Goal: Task Accomplishment & Management: Manage account settings

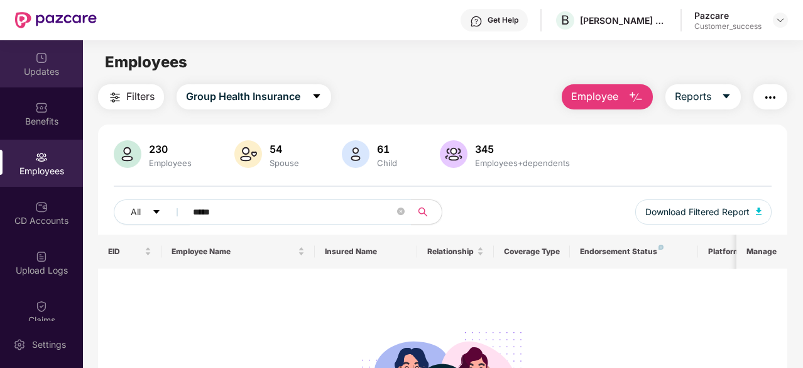
click at [43, 57] on img at bounding box center [41, 58] width 13 height 13
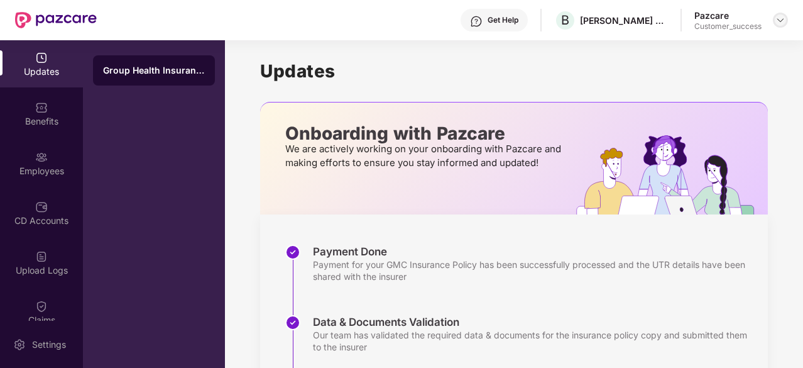
click at [778, 21] on img at bounding box center [780, 20] width 10 height 10
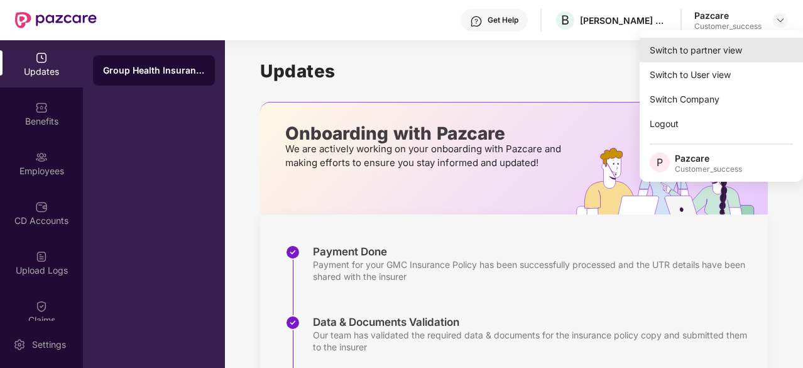
click at [735, 56] on div "Switch to partner view" at bounding box center [721, 50] width 163 height 25
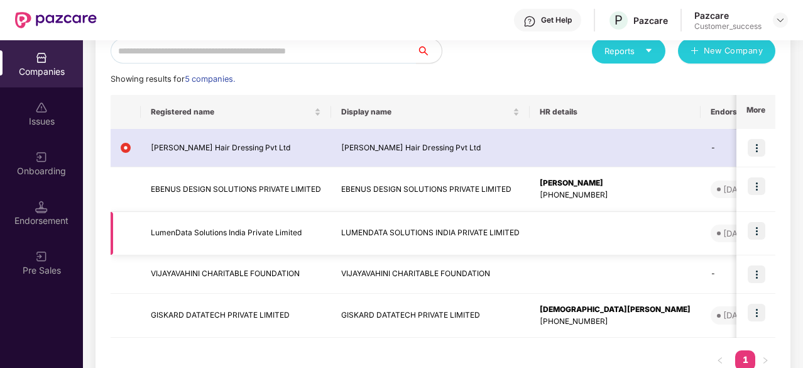
scroll to position [172, 0]
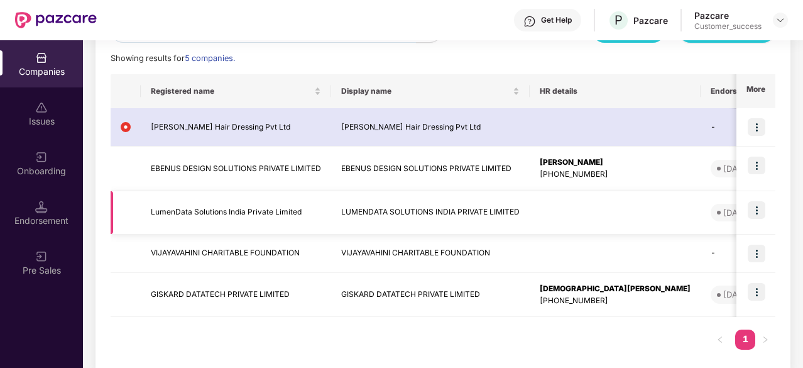
click at [758, 209] on img at bounding box center [757, 210] width 18 height 18
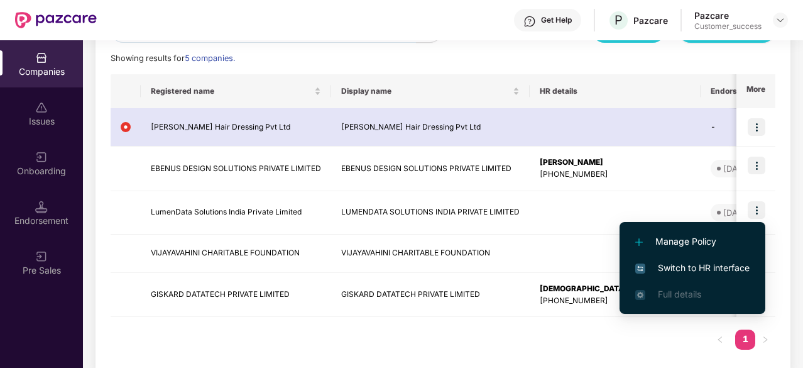
click at [709, 266] on span "Switch to HR interface" at bounding box center [692, 268] width 114 height 14
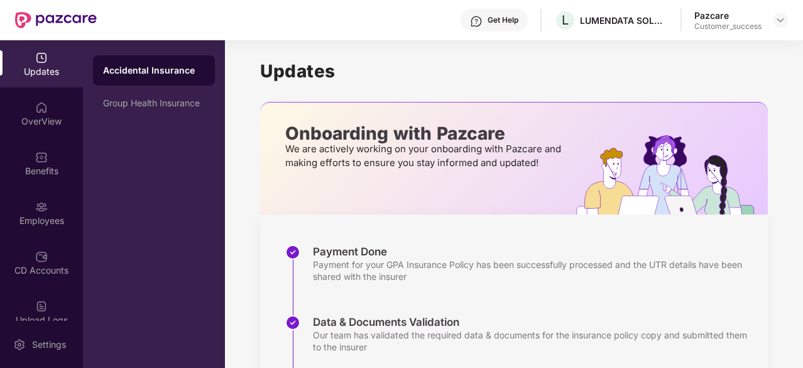
click at [125, 70] on div "Accidental Insurance" at bounding box center [154, 70] width 102 height 13
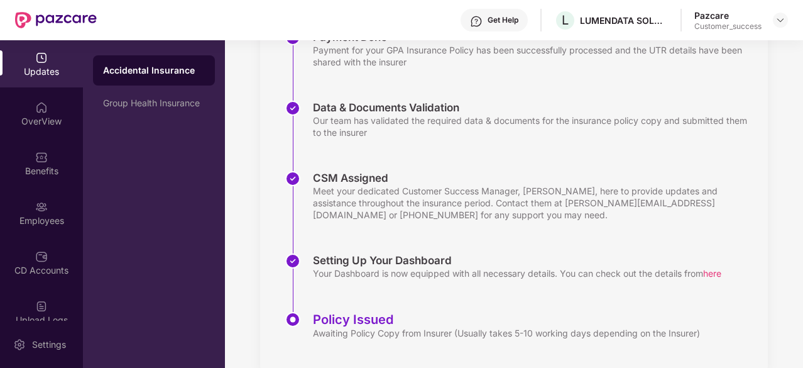
scroll to position [241, 0]
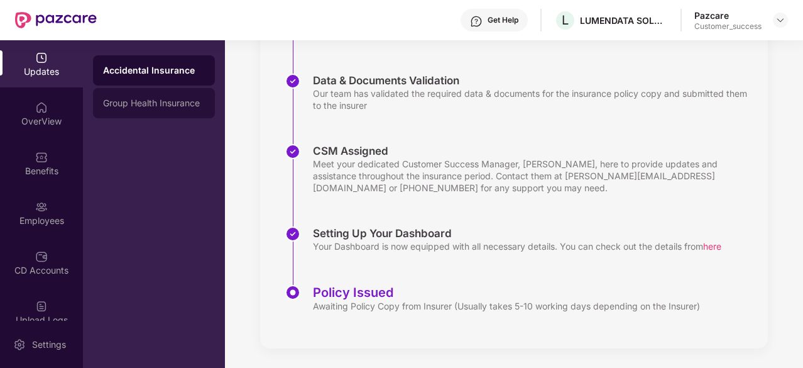
click at [172, 110] on div "Group Health Insurance" at bounding box center [154, 103] width 122 height 30
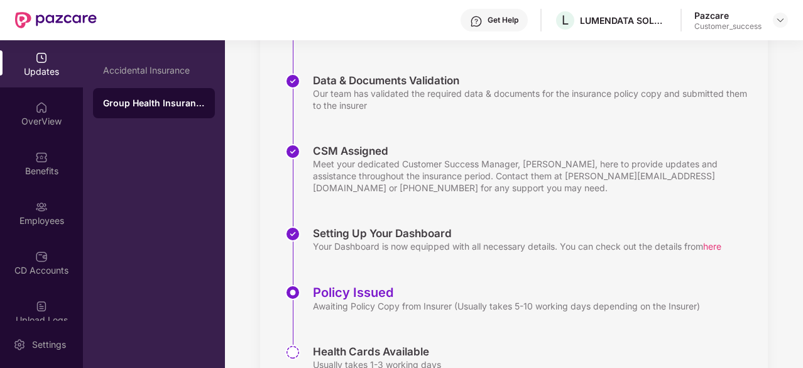
scroll to position [300, 0]
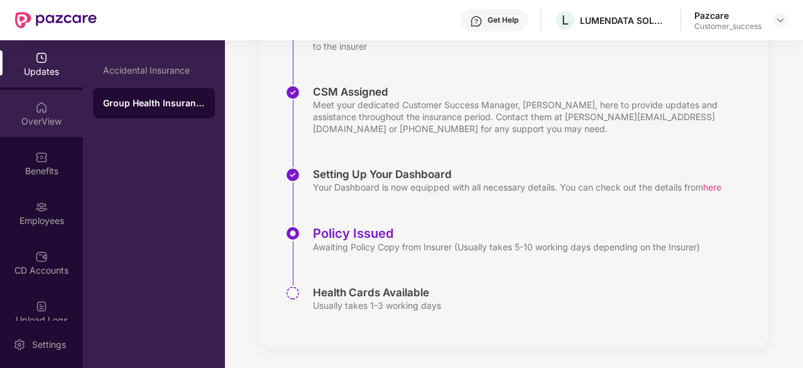
click at [45, 114] on div "OverView" at bounding box center [41, 113] width 83 height 47
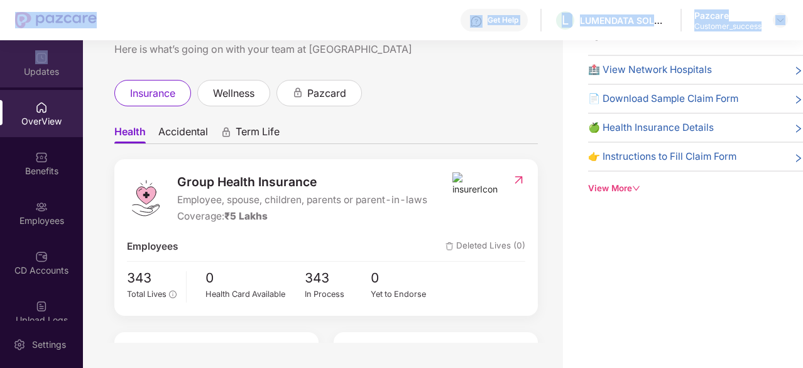
scroll to position [28, 0]
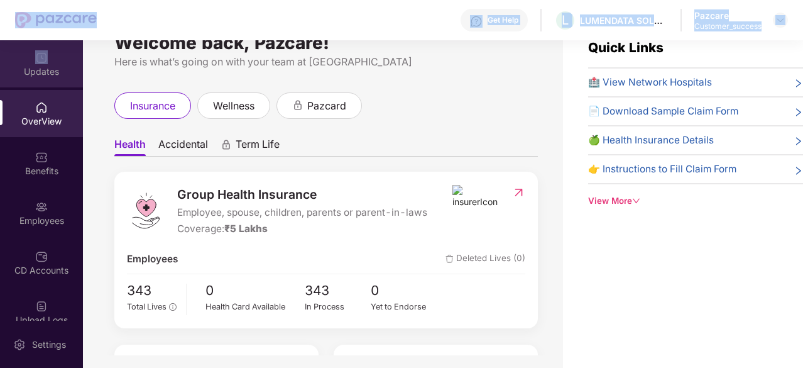
drag, startPoint x: 55, startPoint y: 33, endPoint x: 49, endPoint y: 53, distance: 21.1
click at [49, 53] on div "Get Help L LUMENDATA SOLUTIONS INDIA PRIVATE LIMITED Pazcare Customer_success U…" at bounding box center [401, 184] width 803 height 368
click at [49, 53] on div "Updates" at bounding box center [41, 63] width 83 height 47
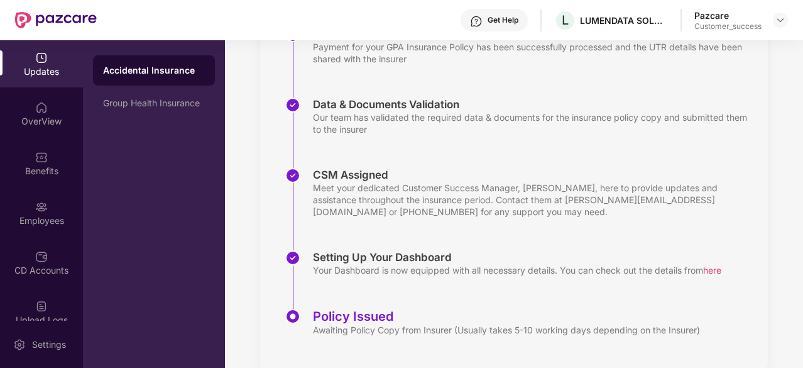
scroll to position [241, 0]
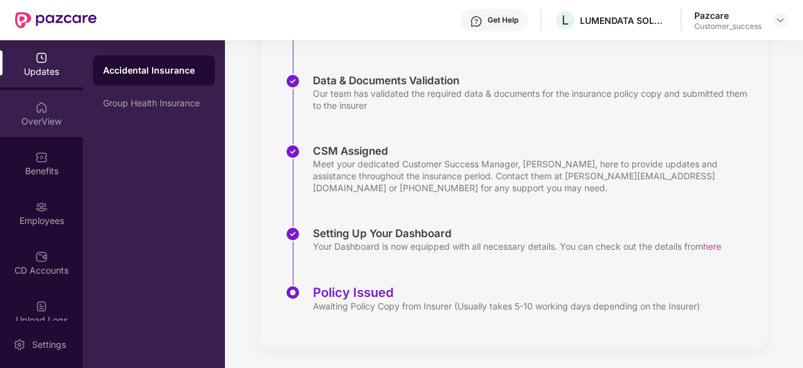
click at [35, 104] on img at bounding box center [41, 107] width 13 height 13
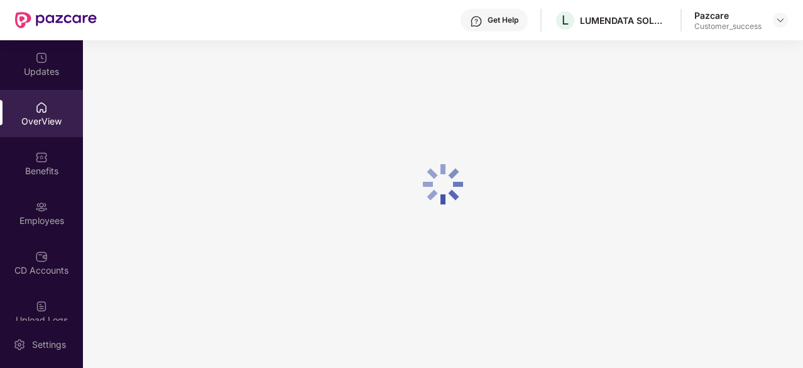
scroll to position [40, 0]
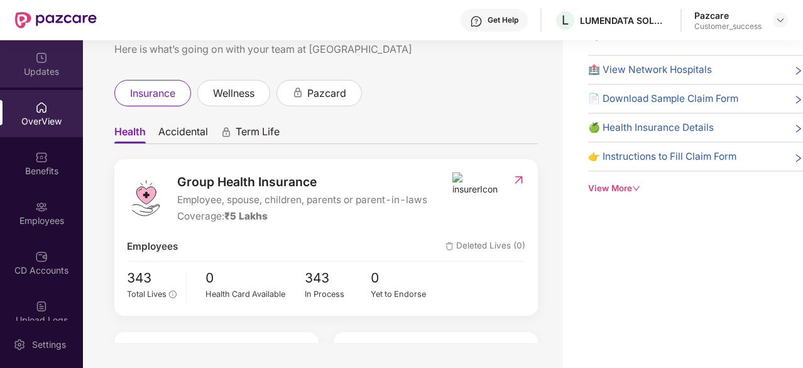
click at [48, 76] on div "Updates" at bounding box center [41, 71] width 83 height 13
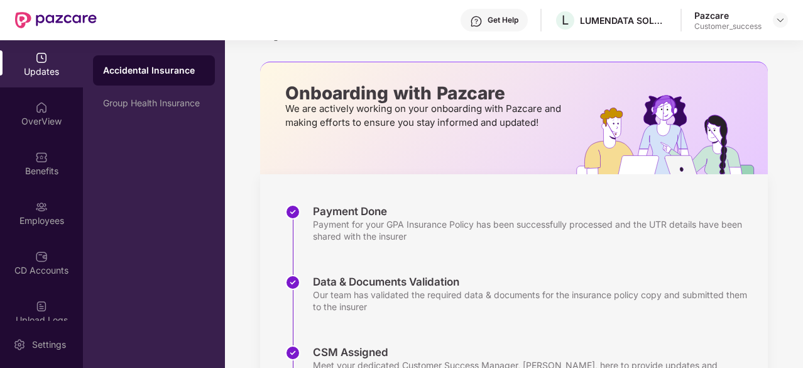
scroll to position [241, 0]
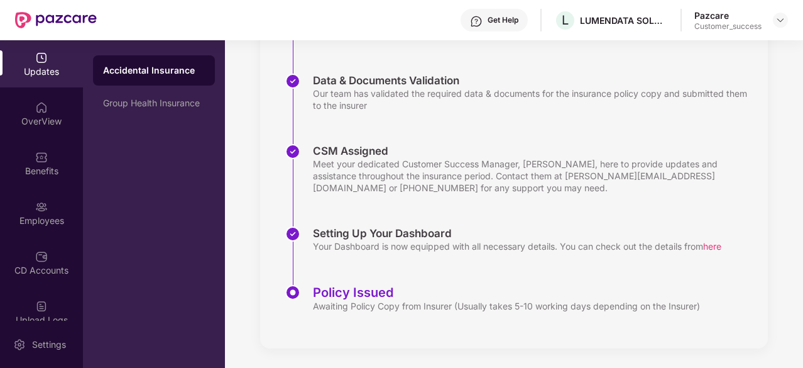
click at [156, 79] on div "Accidental Insurance" at bounding box center [154, 70] width 122 height 30
click at [178, 114] on div "Group Health Insurance" at bounding box center [154, 103] width 122 height 30
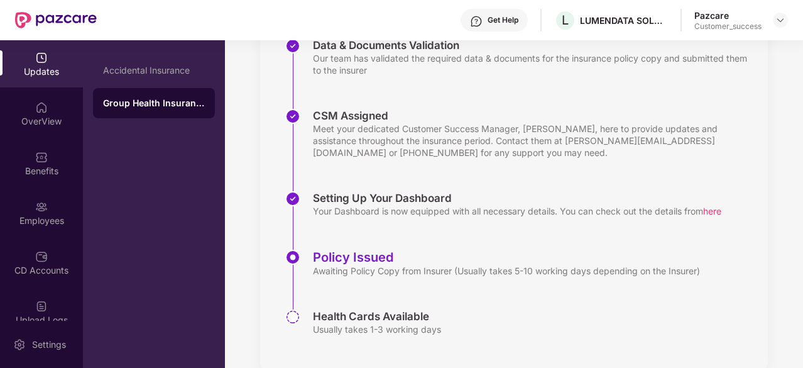
scroll to position [276, 0]
click at [42, 112] on img at bounding box center [41, 107] width 13 height 13
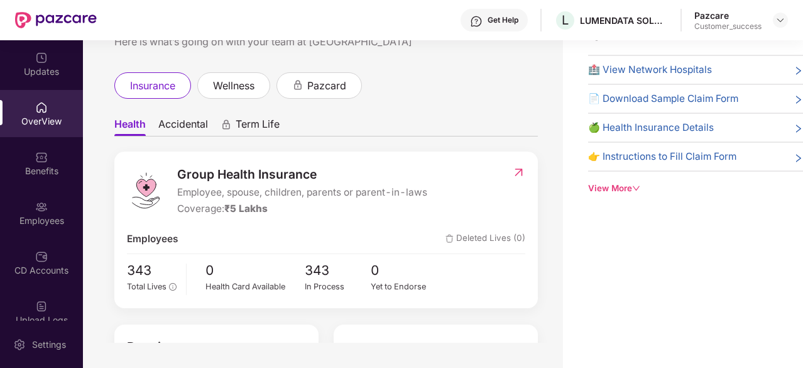
scroll to position [0, 0]
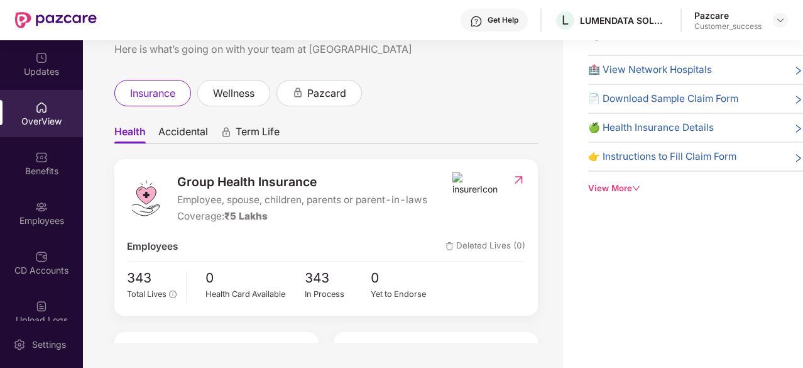
click at [484, 17] on div "Get Help" at bounding box center [494, 20] width 67 height 23
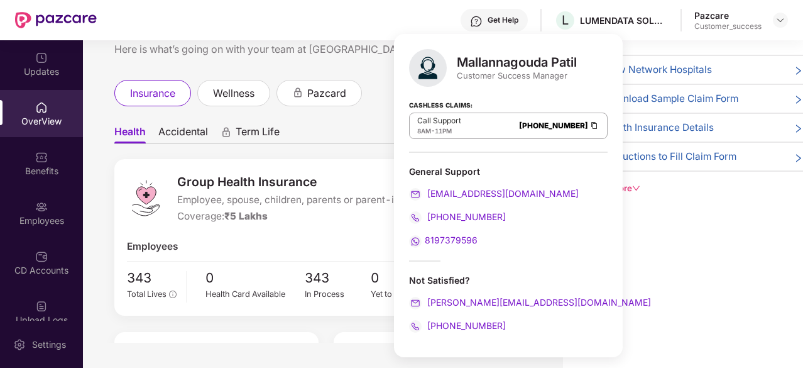
click at [386, 112] on div "Health Accidental Term Life Group Health Insurance Employee, spouse, children, …" at bounding box center [326, 272] width 424 height 332
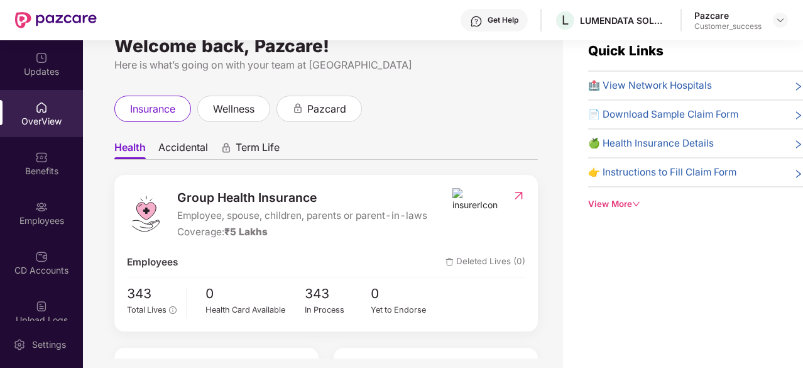
scroll to position [24, 0]
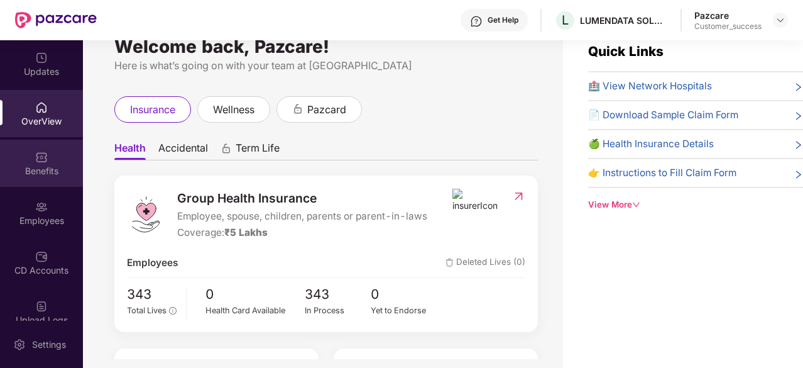
click at [44, 163] on div "Benefits" at bounding box center [41, 163] width 83 height 47
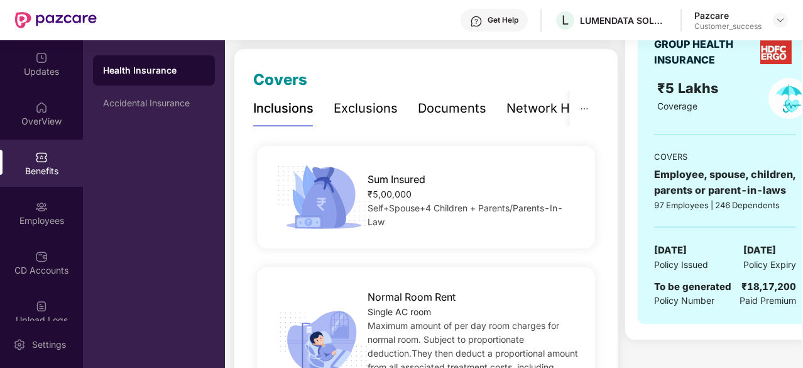
scroll to position [119, 0]
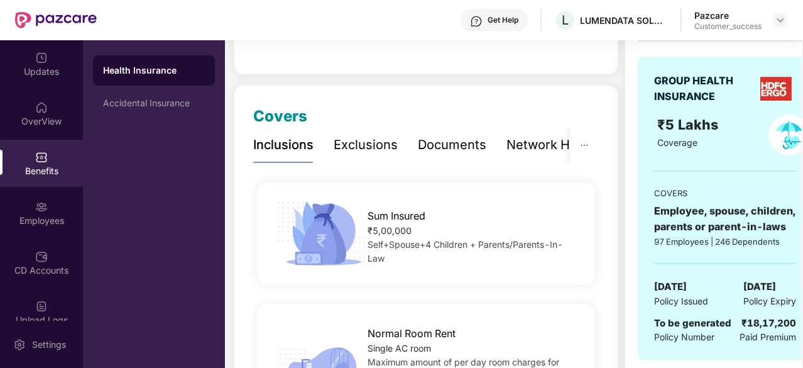
click at [363, 138] on div "Exclusions" at bounding box center [366, 144] width 64 height 19
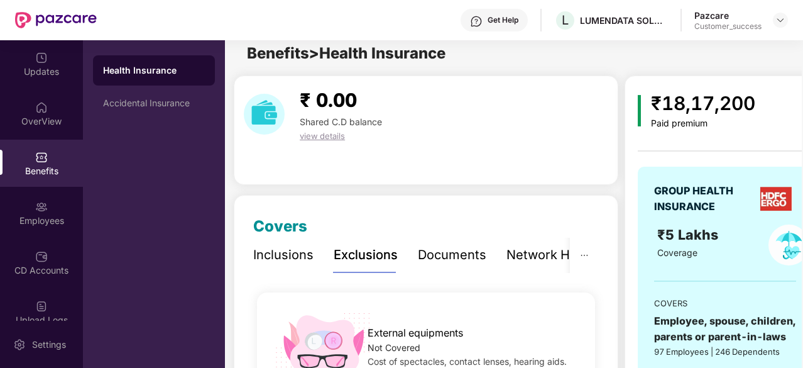
scroll to position [0, 0]
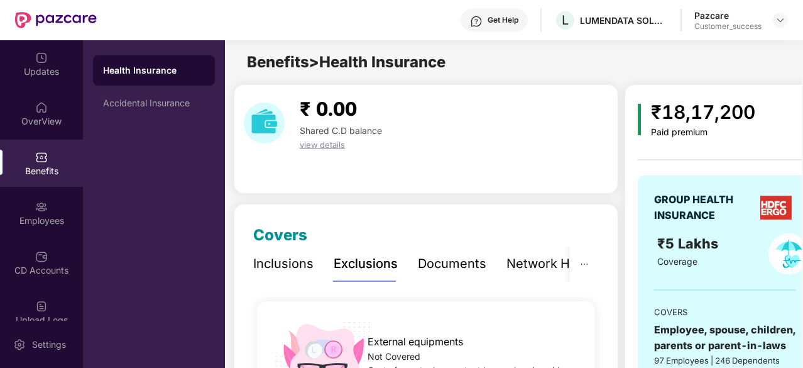
click at [454, 263] on div "Documents" at bounding box center [452, 263] width 68 height 19
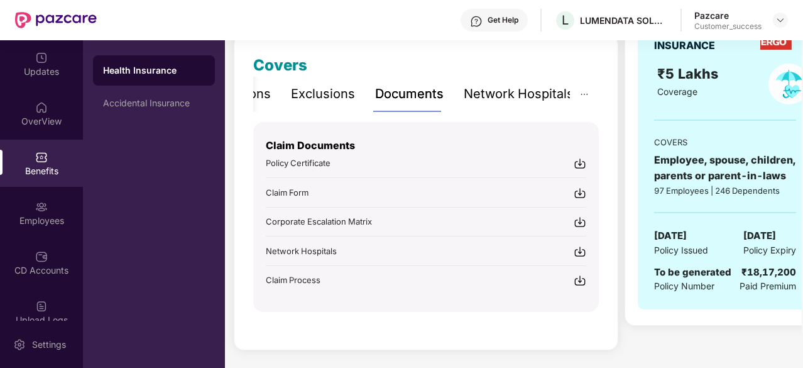
scroll to position [169, 0]
click at [490, 94] on div "Network Hospitals" at bounding box center [519, 94] width 110 height 19
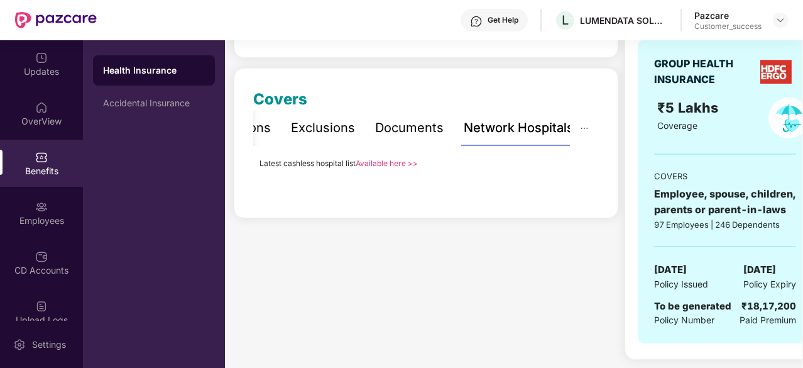
click at [407, 163] on link "Available here >>" at bounding box center [387, 162] width 62 height 9
click at [164, 115] on div "Accidental Insurance" at bounding box center [154, 103] width 122 height 30
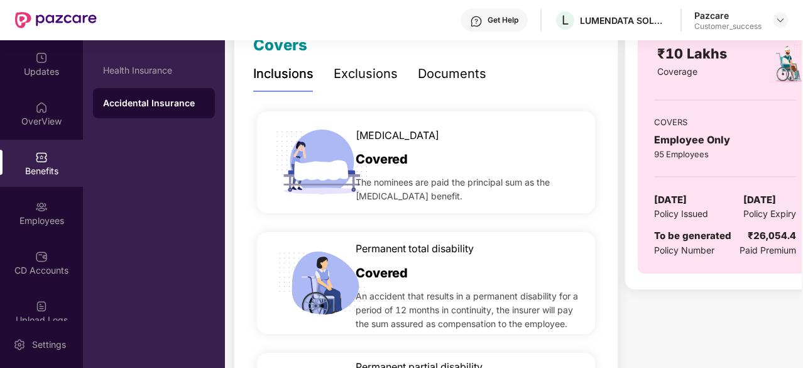
scroll to position [189, 0]
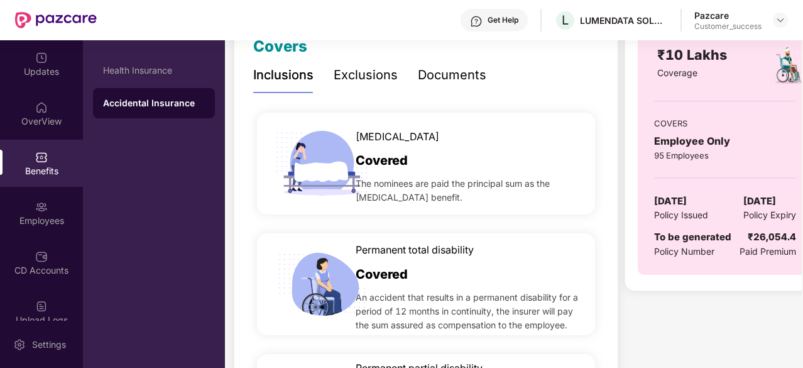
click at [432, 68] on div "Documents" at bounding box center [452, 74] width 68 height 19
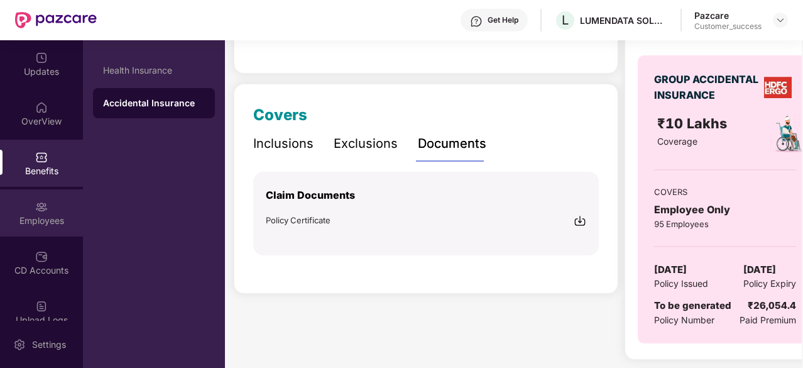
click at [52, 214] on div "Employees" at bounding box center [41, 220] width 83 height 13
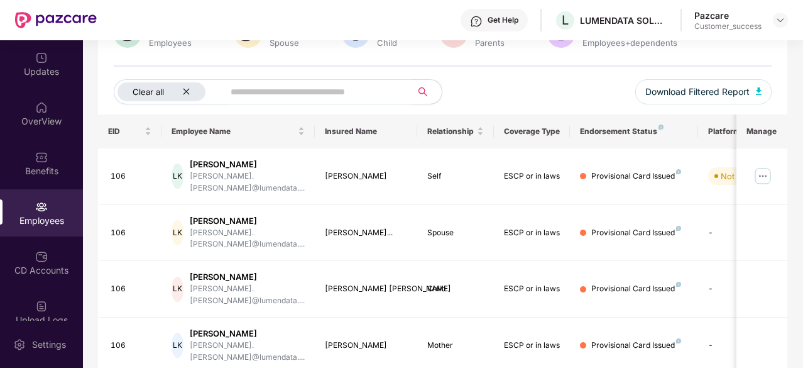
click at [184, 91] on icon "close" at bounding box center [186, 91] width 8 height 8
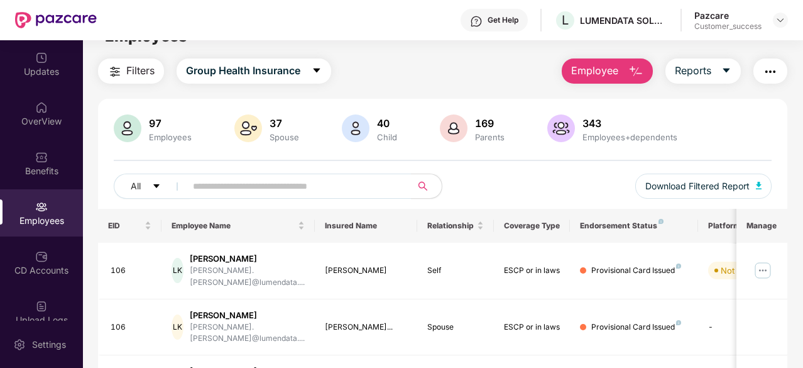
scroll to position [0, 0]
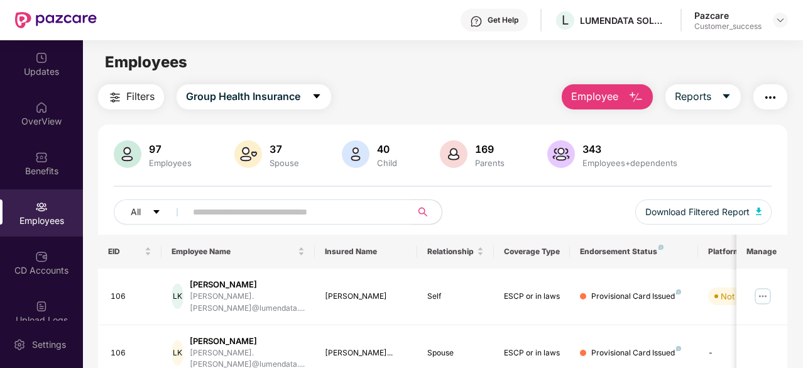
click at [632, 97] on img "button" at bounding box center [635, 97] width 15 height 15
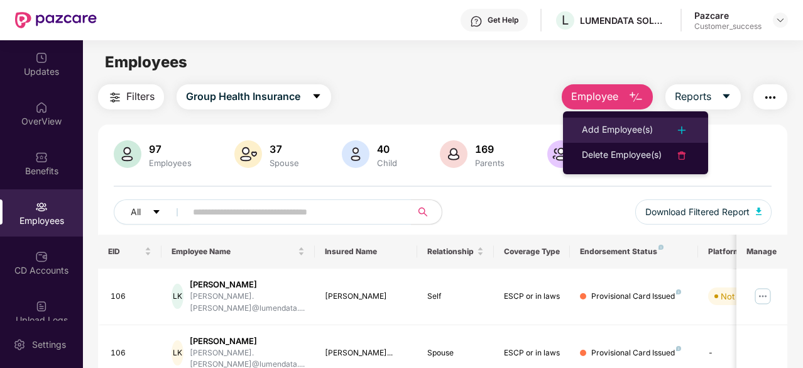
click at [630, 129] on div "Add Employee(s)" at bounding box center [617, 130] width 71 height 15
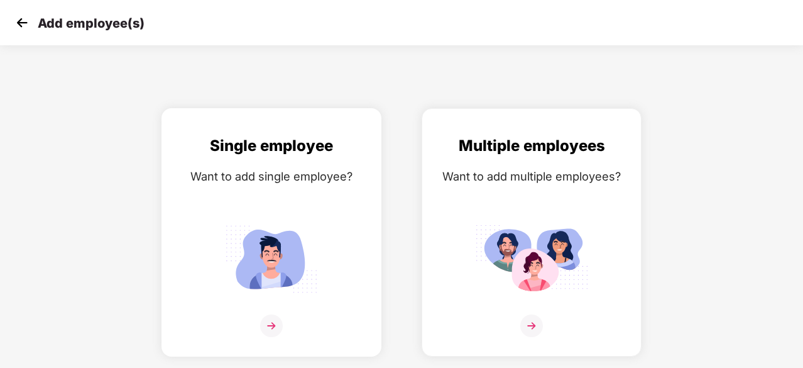
click at [321, 189] on div "Single employee Want to add single employee?" at bounding box center [272, 243] width 194 height 219
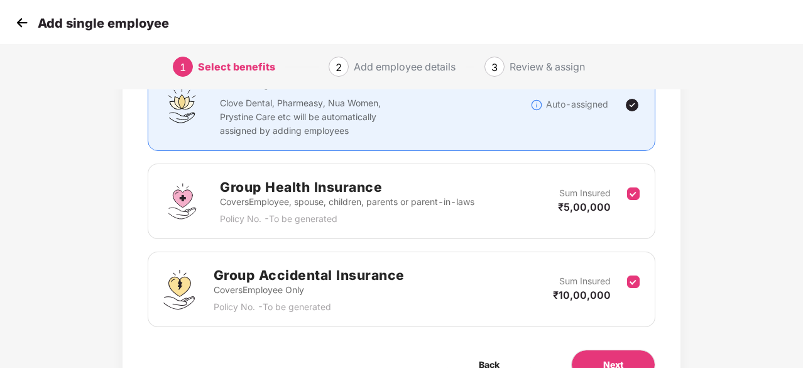
scroll to position [116, 0]
click at [20, 28] on img at bounding box center [22, 22] width 19 height 19
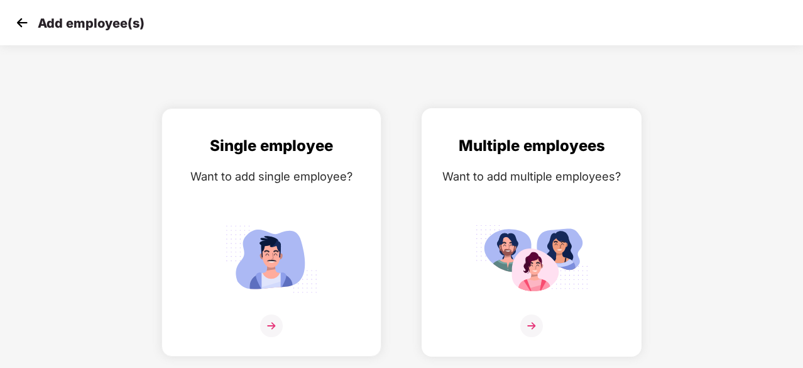
click at [592, 227] on div "Multiple employees Want to add multiple employees?" at bounding box center [532, 243] width 194 height 219
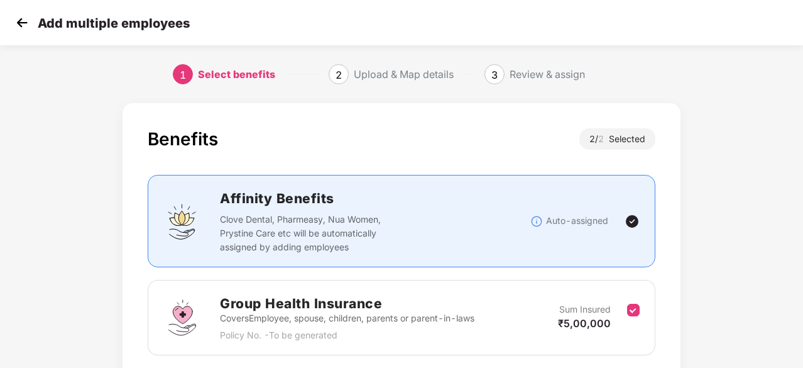
click at [19, 24] on img at bounding box center [22, 22] width 19 height 19
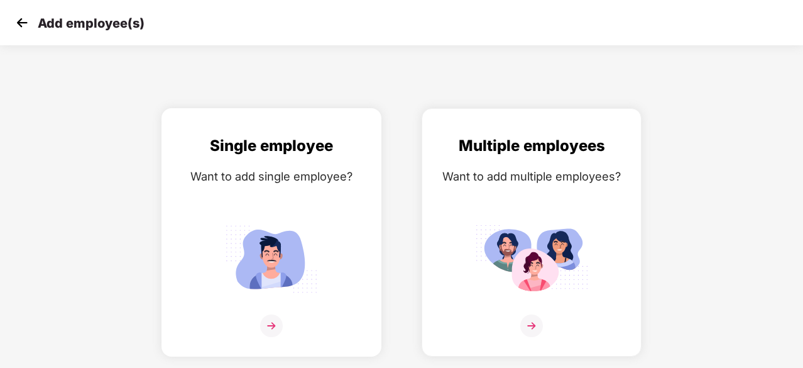
click at [295, 166] on div "Single employee Want to add single employee?" at bounding box center [272, 243] width 194 height 219
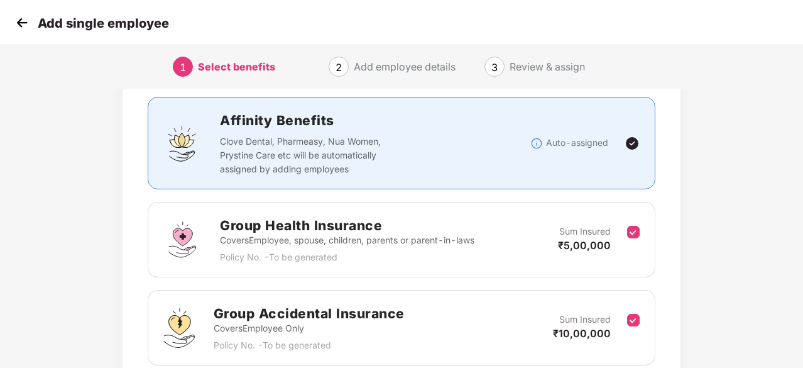
scroll to position [109, 0]
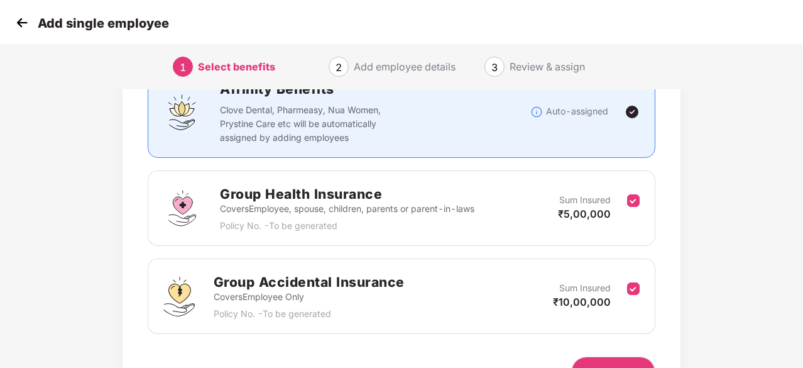
click at [417, 207] on p "Covers Employee, spouse, children, parents or parent-in-laws" at bounding box center [347, 209] width 254 height 14
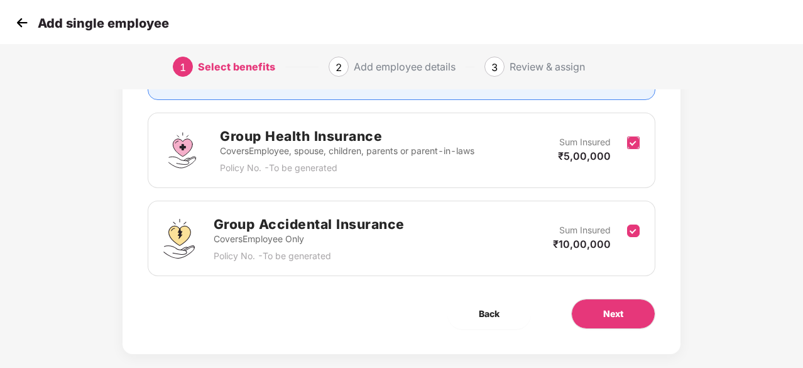
scroll to position [183, 0]
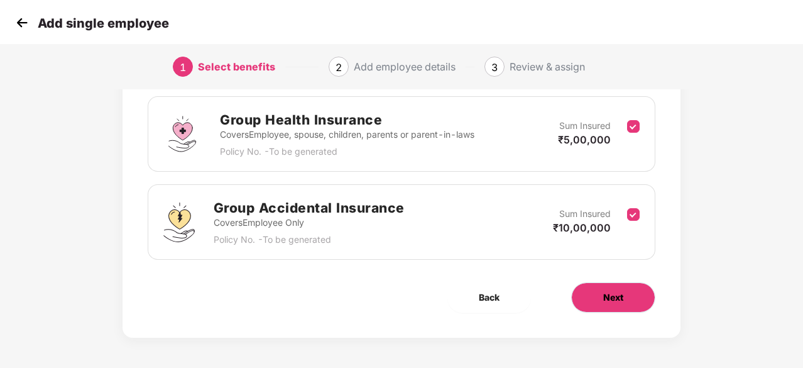
click at [626, 289] on button "Next" at bounding box center [613, 297] width 84 height 30
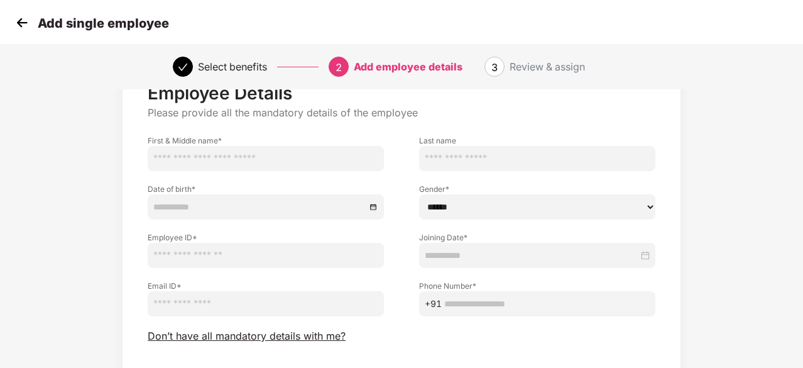
scroll to position [47, 0]
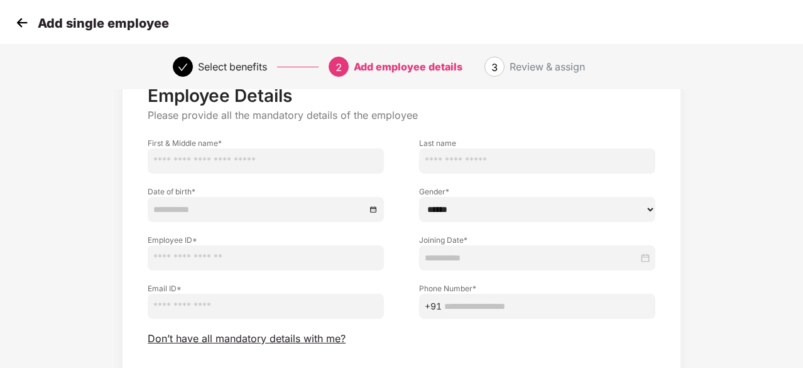
click at [23, 26] on img at bounding box center [22, 22] width 19 height 19
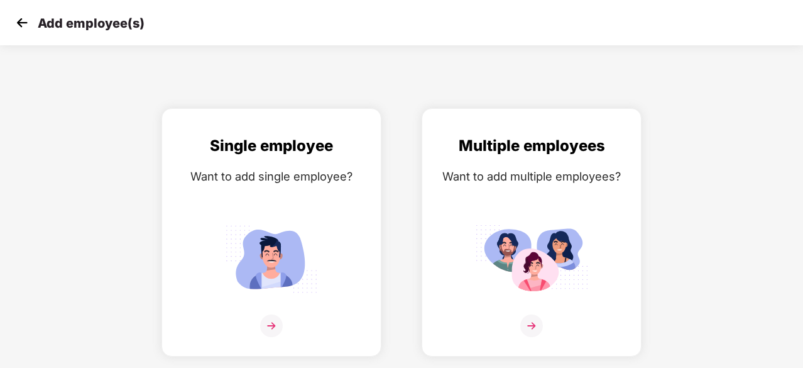
scroll to position [0, 0]
click at [524, 221] on img at bounding box center [531, 258] width 113 height 79
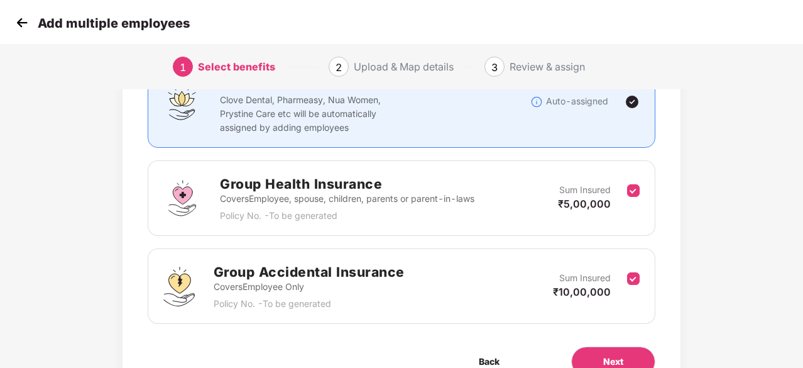
scroll to position [118, 0]
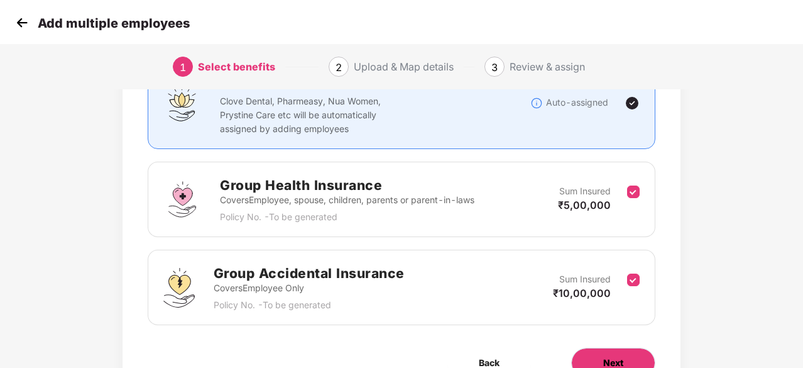
click at [587, 358] on button "Next" at bounding box center [613, 362] width 84 height 30
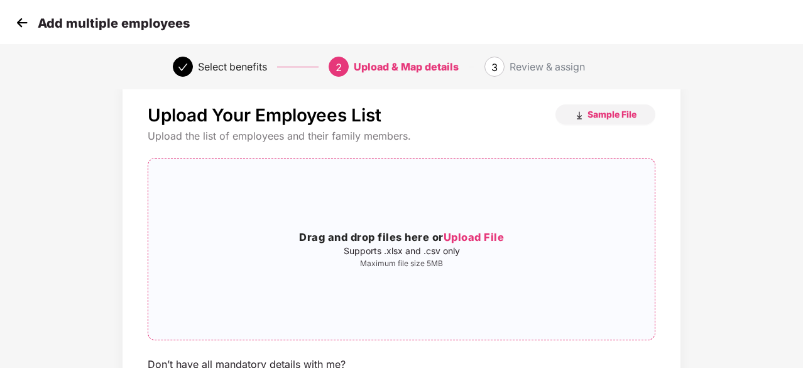
scroll to position [21, 0]
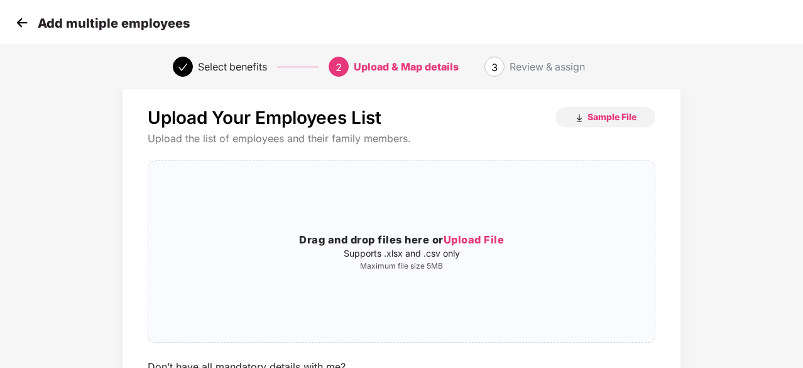
click at [23, 26] on img at bounding box center [22, 22] width 19 height 19
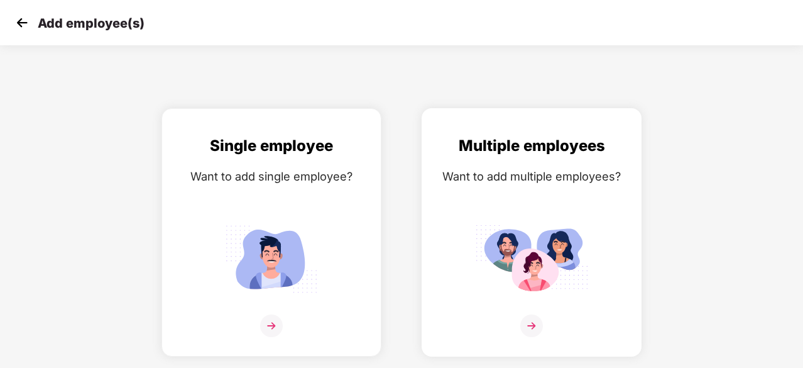
click at [525, 201] on div "Multiple employees Want to add multiple employees?" at bounding box center [532, 243] width 194 height 219
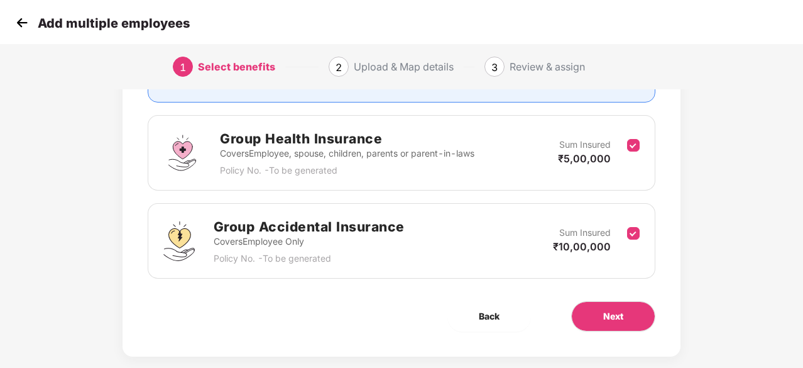
scroll to position [167, 0]
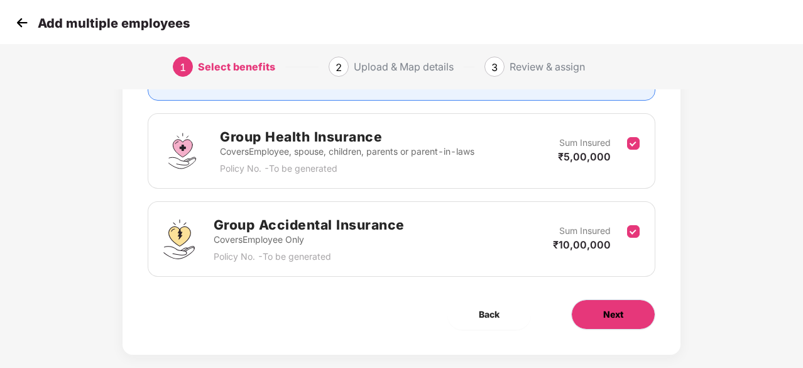
click at [589, 315] on button "Next" at bounding box center [613, 314] width 84 height 30
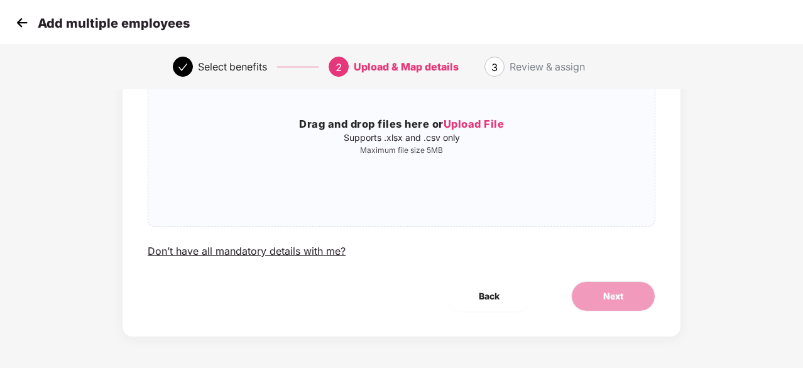
scroll to position [0, 0]
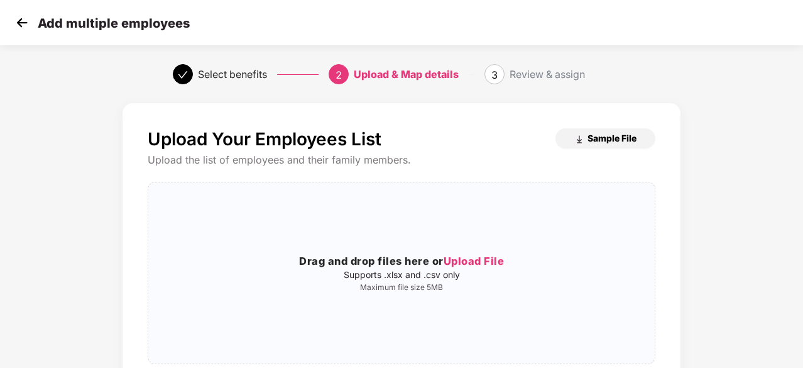
click at [622, 135] on span "Sample File" at bounding box center [612, 138] width 49 height 12
click at [406, 251] on div "Drag and drop files here or Upload File Supports .xlsx and .csv only Maximum fi…" at bounding box center [401, 272] width 506 height 161
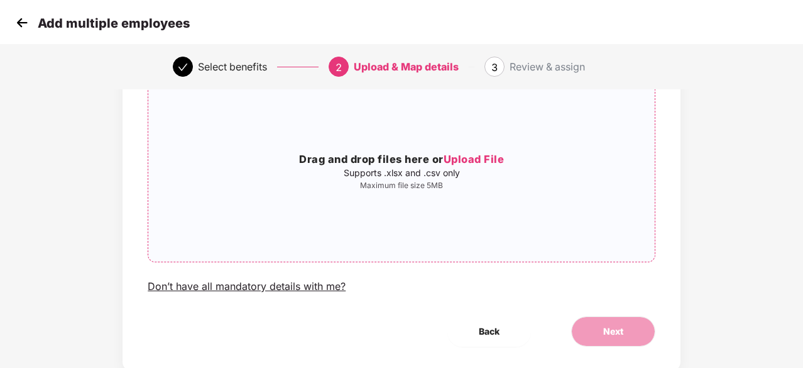
scroll to position [64, 0]
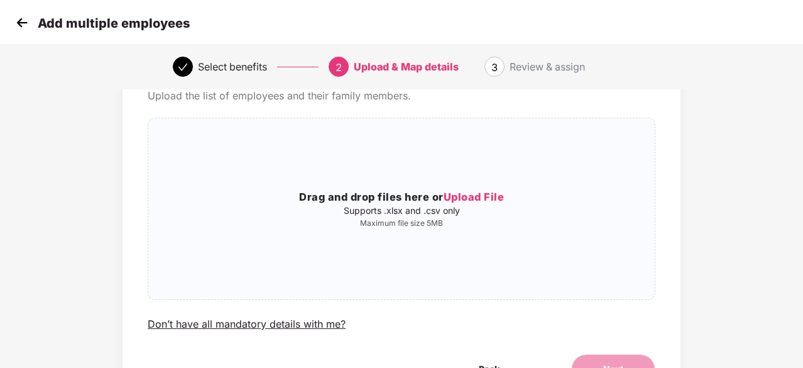
click at [21, 22] on img at bounding box center [22, 22] width 19 height 19
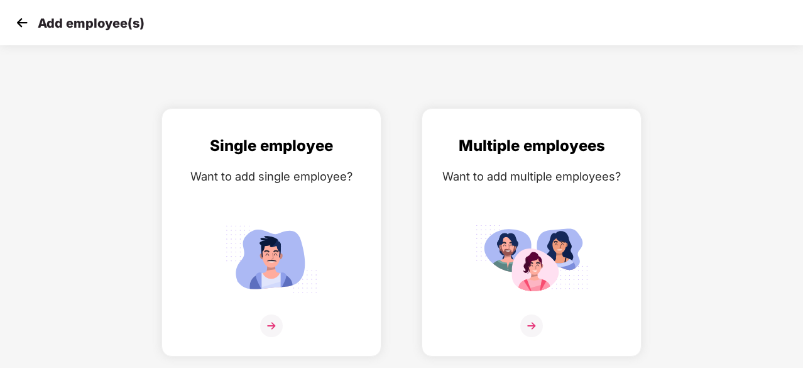
scroll to position [0, 0]
click at [22, 25] on img at bounding box center [22, 22] width 19 height 19
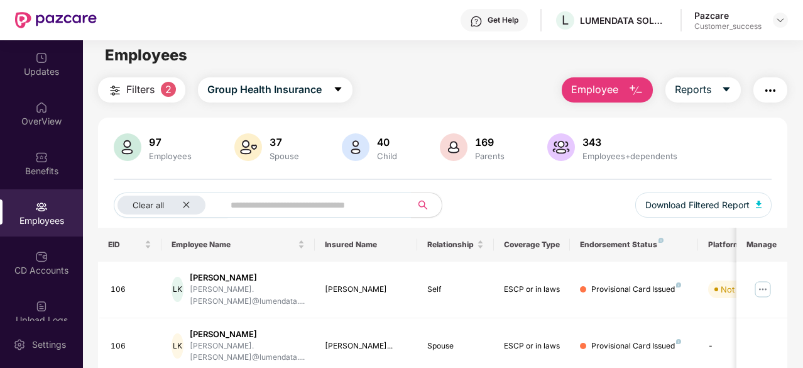
scroll to position [5, 0]
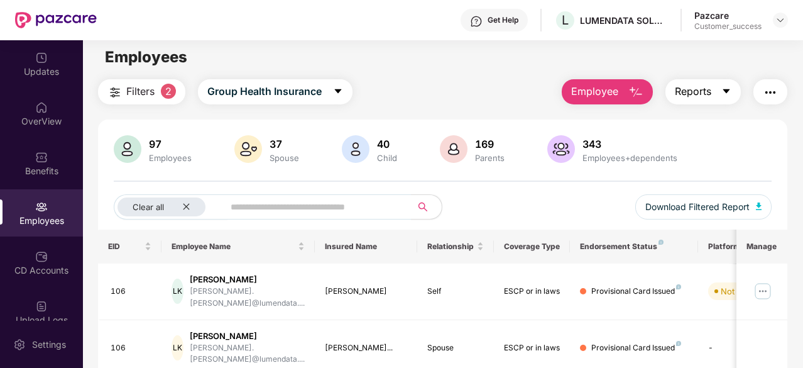
click at [687, 98] on span "Reports" at bounding box center [693, 92] width 36 height 16
click at [664, 99] on div "Employee Reports" at bounding box center [668, 91] width 238 height 25
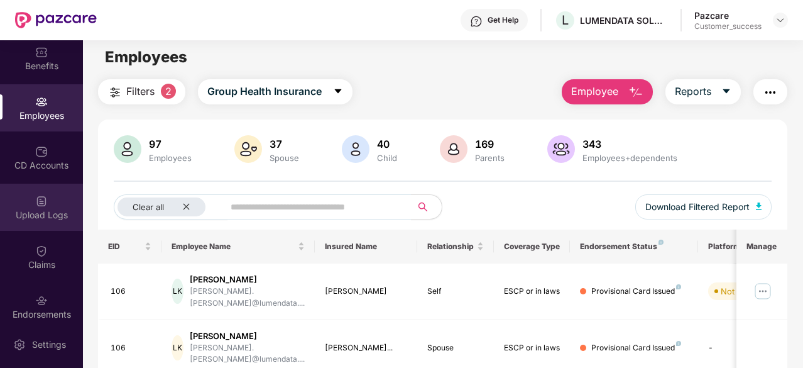
scroll to position [104, 0]
click at [41, 201] on img at bounding box center [41, 201] width 13 height 13
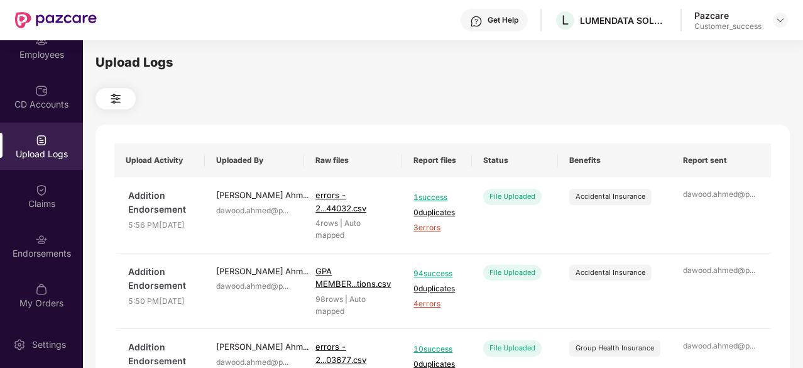
scroll to position [165, 0]
click at [47, 300] on div "My Orders" at bounding box center [41, 304] width 83 height 13
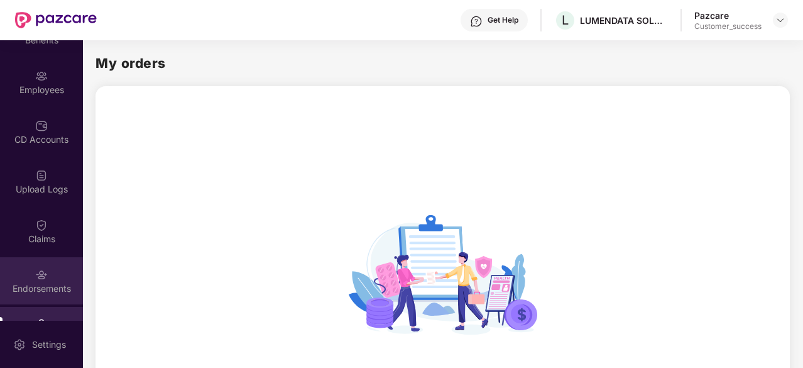
scroll to position [109, 0]
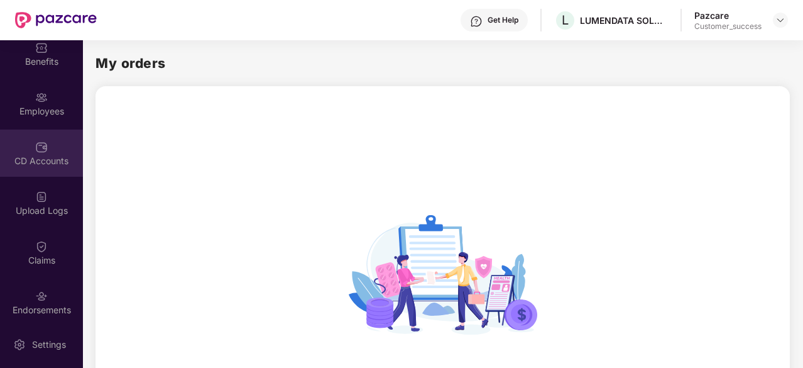
click at [48, 156] on div "CD Accounts" at bounding box center [41, 161] width 83 height 13
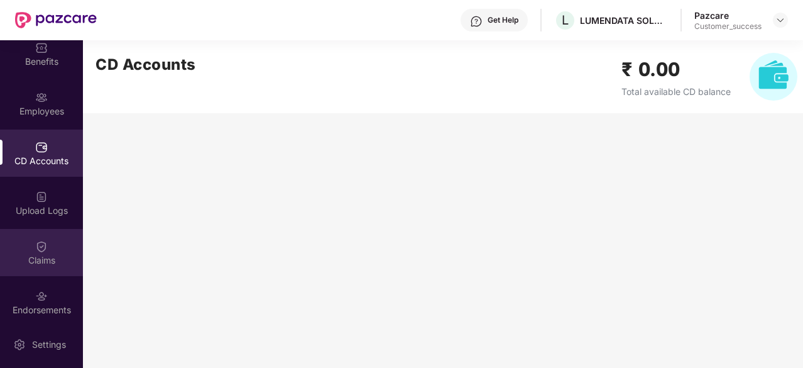
click at [35, 243] on img at bounding box center [41, 246] width 13 height 13
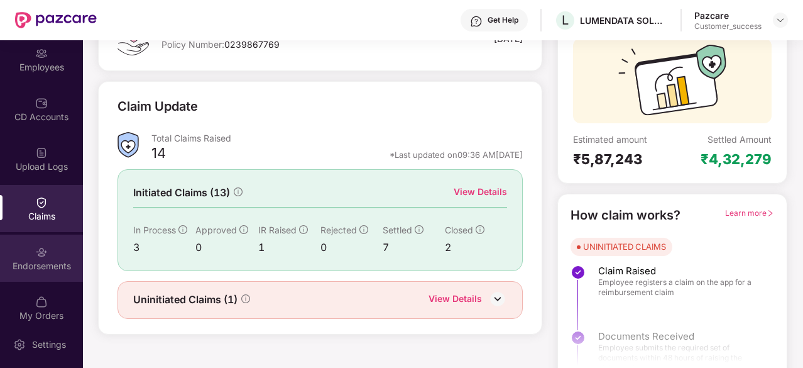
scroll to position [166, 0]
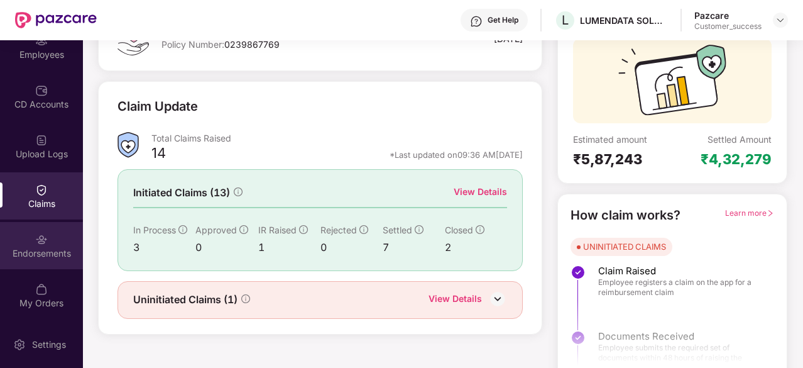
click at [43, 238] on img at bounding box center [41, 239] width 13 height 13
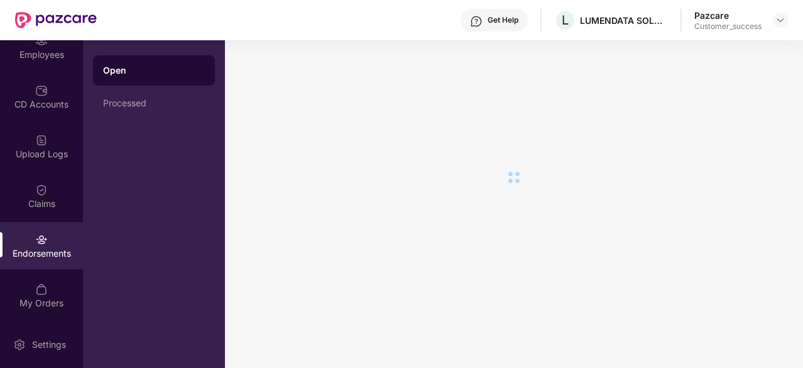
scroll to position [0, 0]
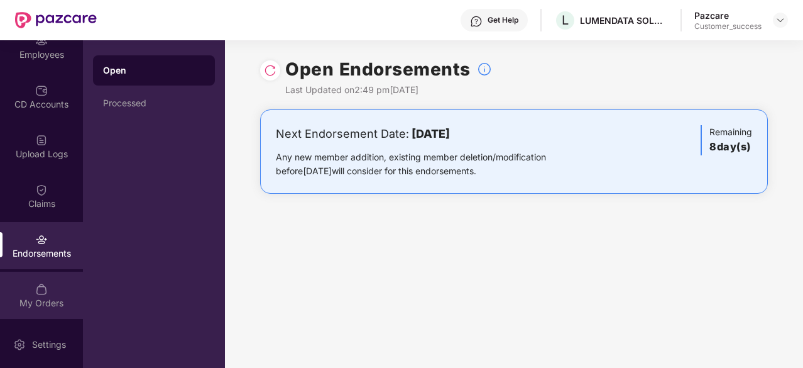
click at [50, 297] on div "My Orders" at bounding box center [41, 303] width 83 height 13
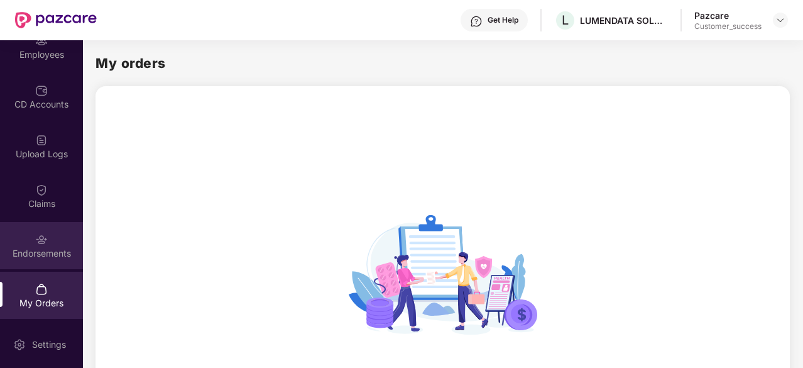
click at [47, 256] on div "Endorsements" at bounding box center [41, 253] width 83 height 13
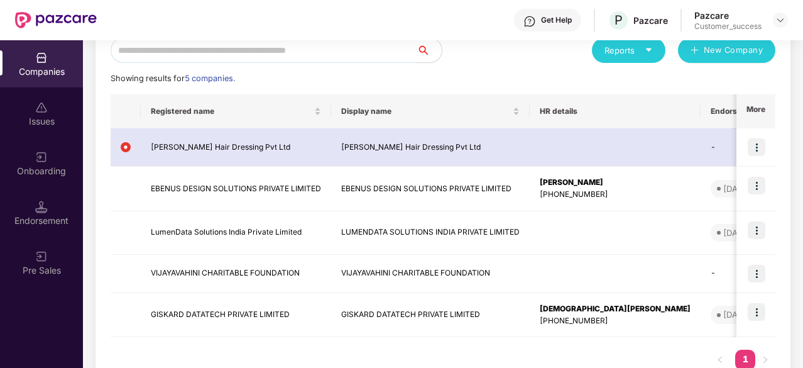
scroll to position [153, 0]
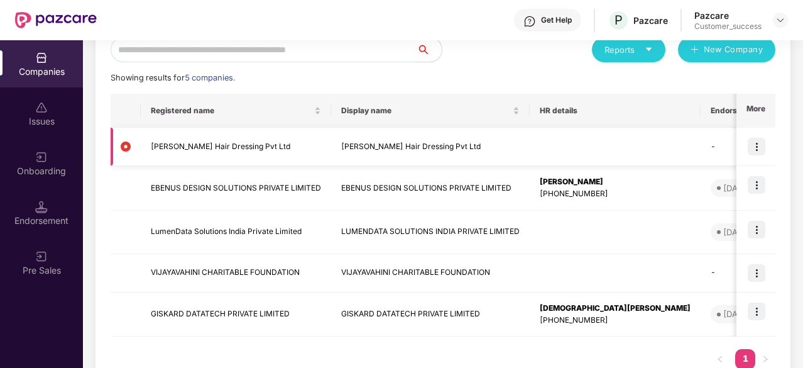
click at [757, 146] on img at bounding box center [757, 147] width 18 height 18
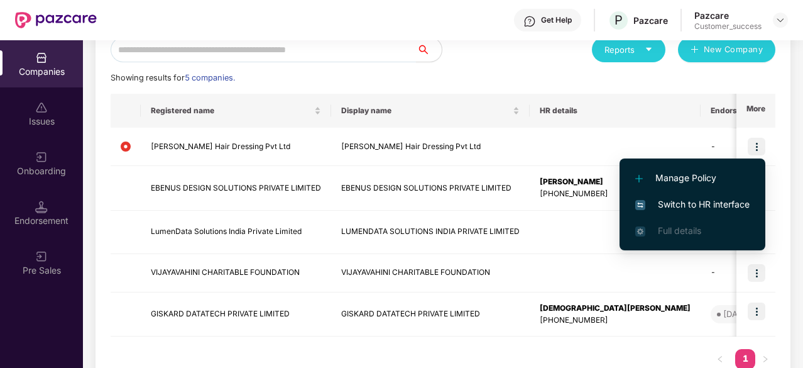
click at [708, 200] on span "Switch to HR interface" at bounding box center [692, 204] width 114 height 14
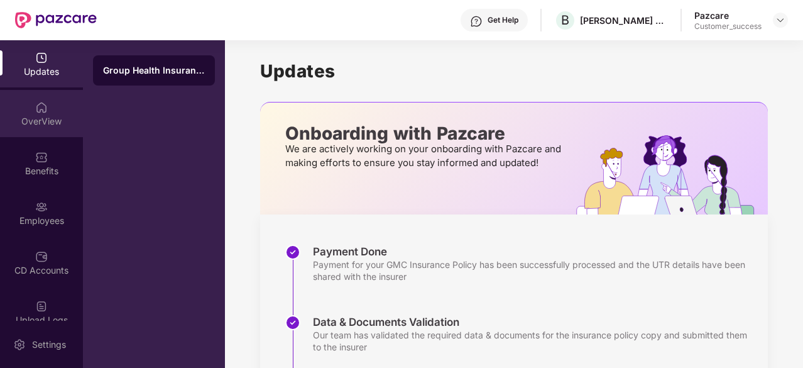
click at [49, 102] on div "OverView" at bounding box center [41, 113] width 83 height 47
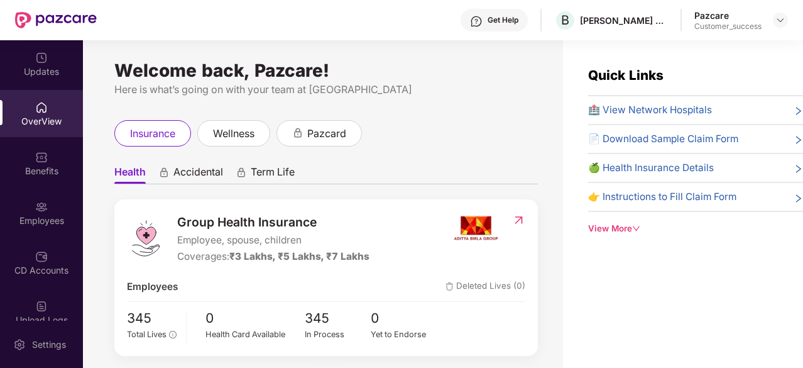
click at [35, 160] on img at bounding box center [41, 157] width 13 height 13
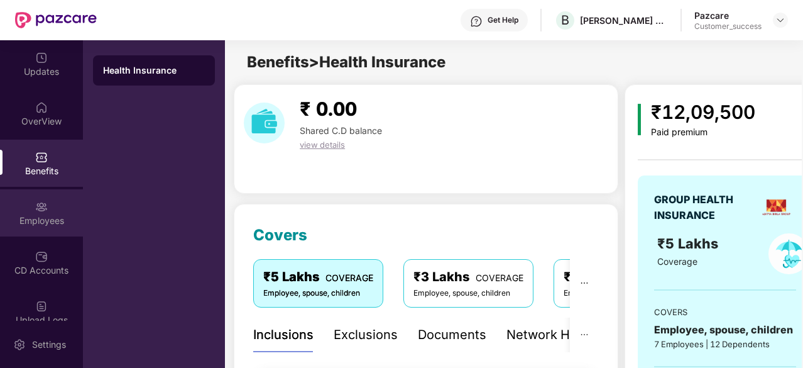
click at [38, 196] on div "Employees" at bounding box center [41, 212] width 83 height 47
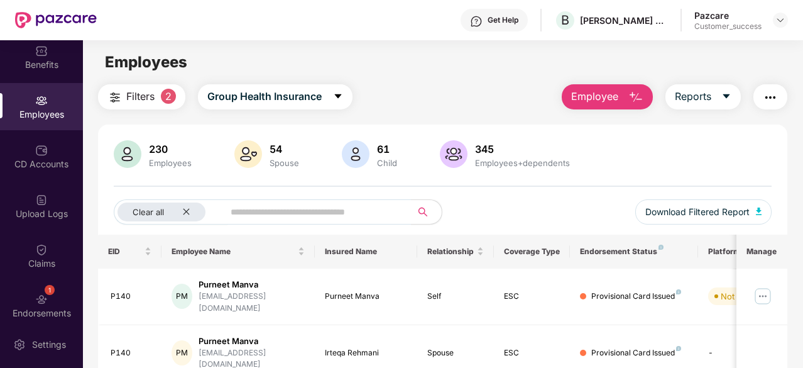
scroll to position [166, 0]
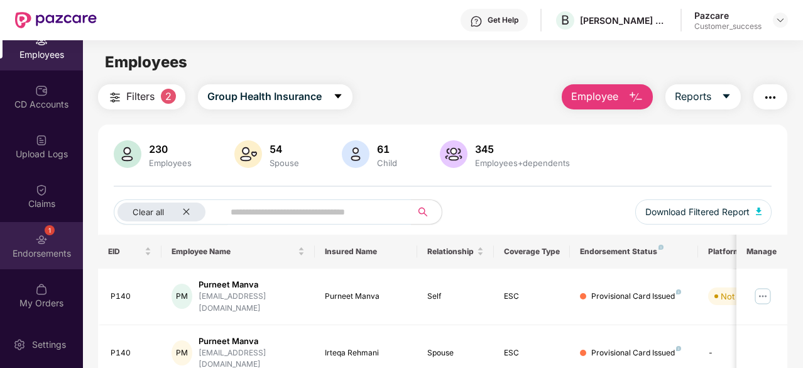
click at [58, 236] on div "1 Endorsements" at bounding box center [41, 245] width 83 height 47
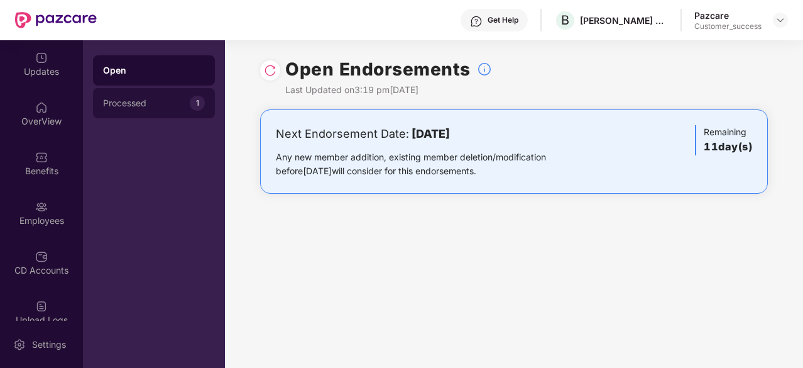
click at [121, 97] on div "Processed 1" at bounding box center [154, 103] width 122 height 30
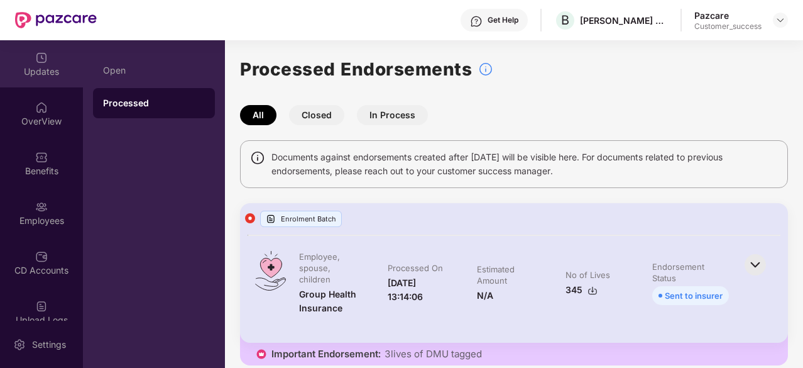
click at [43, 62] on img at bounding box center [41, 58] width 13 height 13
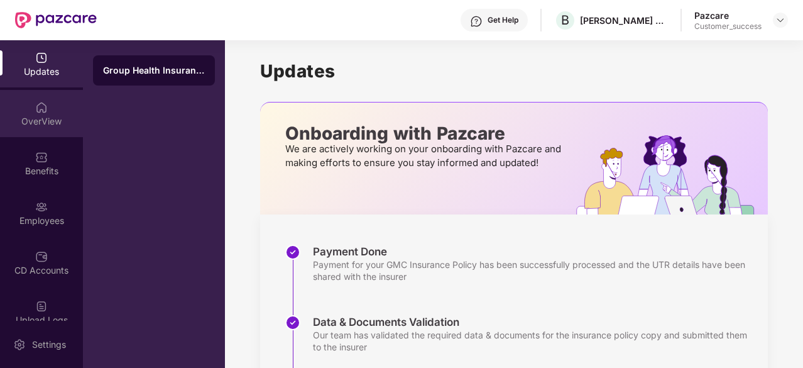
click at [35, 107] on img at bounding box center [41, 107] width 13 height 13
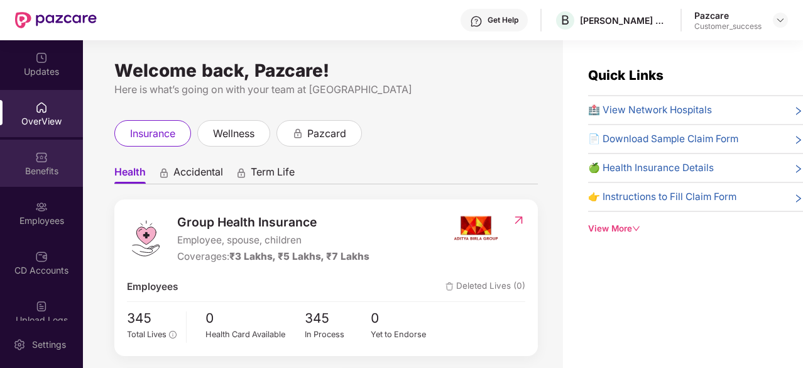
click at [36, 156] on img at bounding box center [41, 157] width 13 height 13
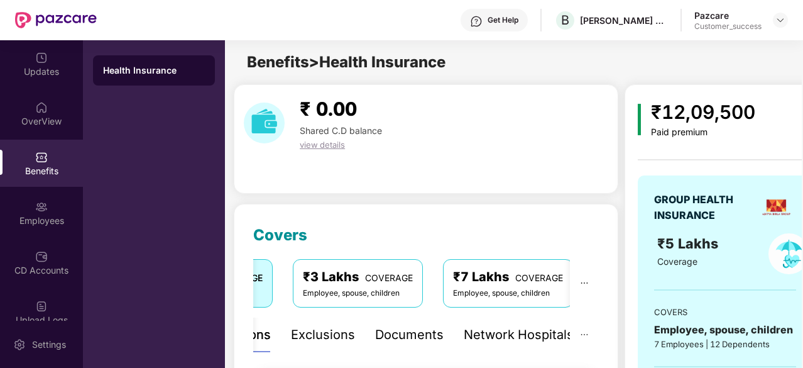
click at [369, 287] on div "Employee, spouse, children" at bounding box center [358, 293] width 110 height 12
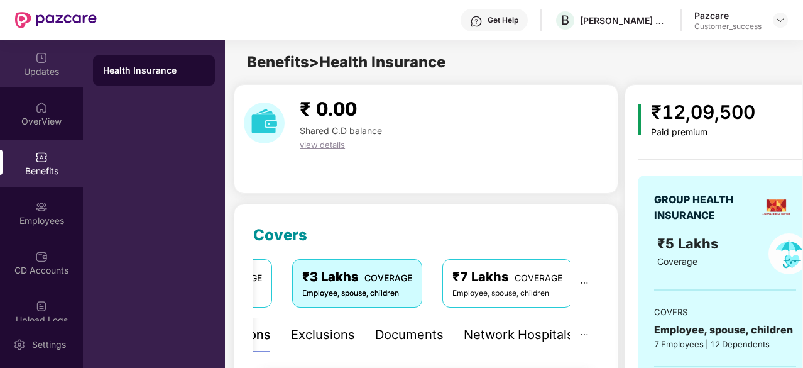
click at [47, 58] on div "Updates" at bounding box center [41, 63] width 83 height 47
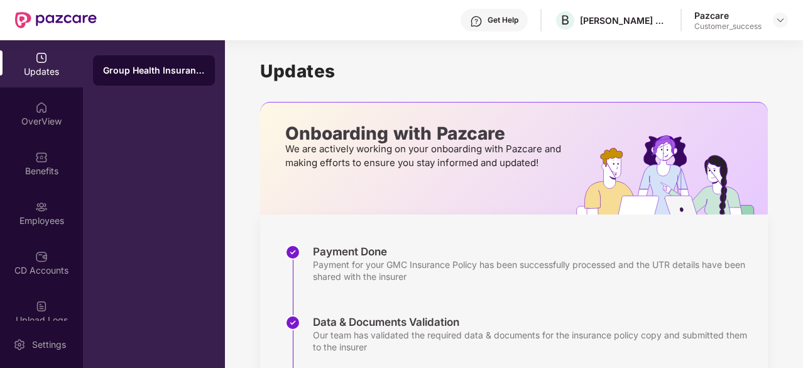
click at [641, 60] on h1 "Updates" at bounding box center [514, 70] width 508 height 21
click at [777, 16] on img at bounding box center [780, 20] width 10 height 10
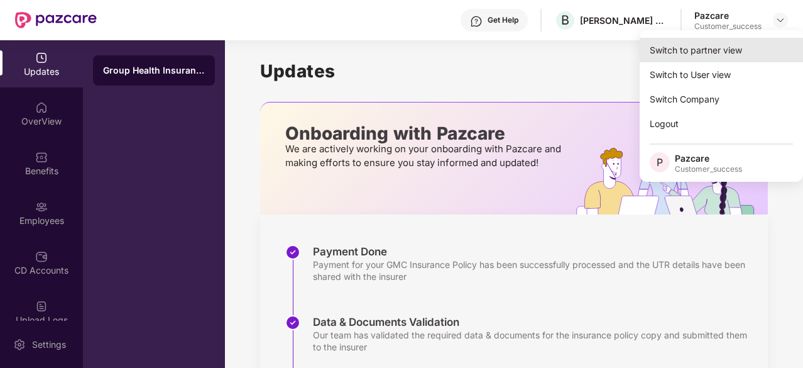
click at [739, 49] on div "Switch to partner view" at bounding box center [721, 50] width 163 height 25
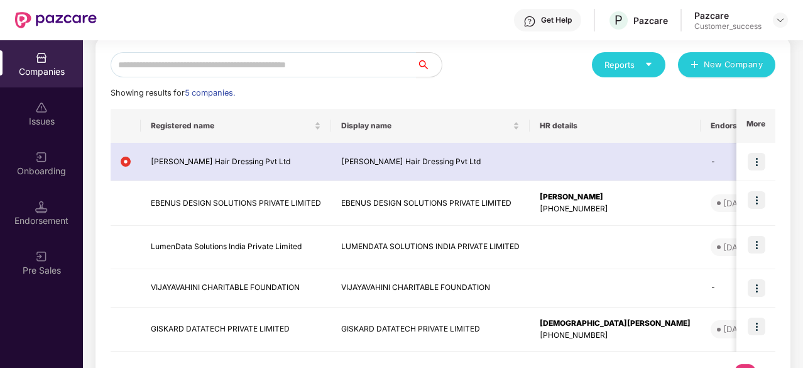
scroll to position [138, 0]
click at [761, 248] on img at bounding box center [757, 244] width 18 height 18
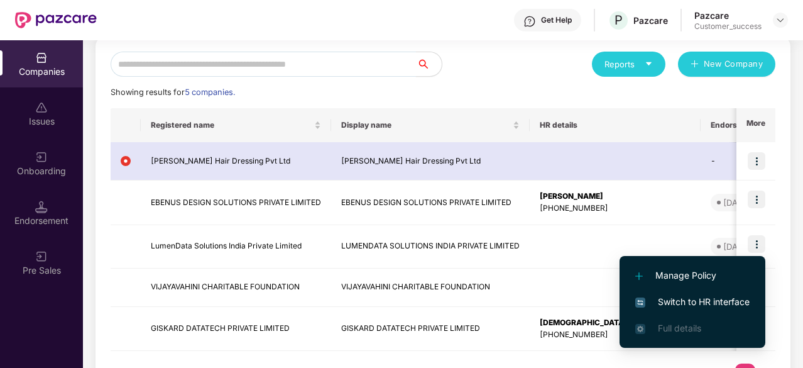
click at [710, 297] on span "Switch to HR interface" at bounding box center [692, 302] width 114 height 14
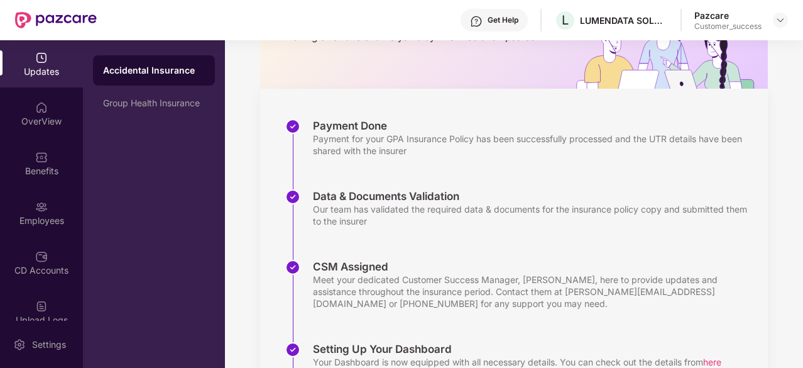
scroll to position [0, 0]
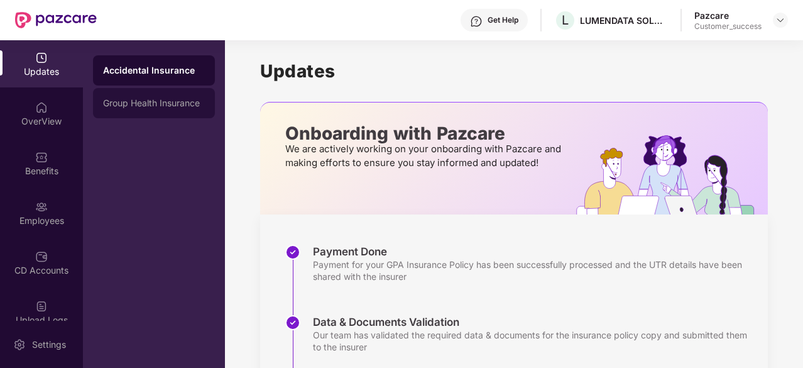
click at [168, 106] on div "Group Health Insurance" at bounding box center [154, 103] width 102 height 10
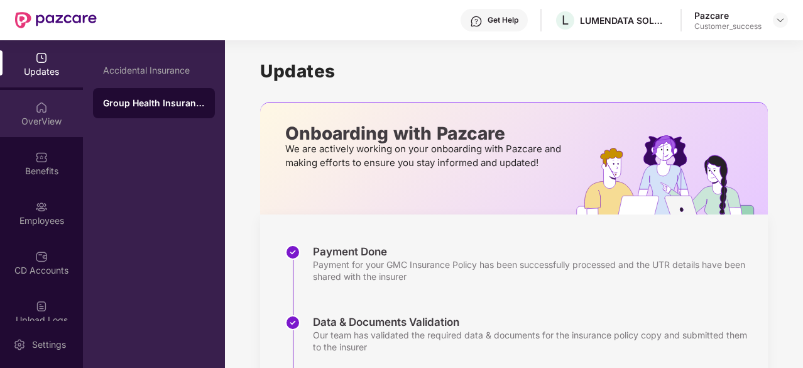
click at [36, 114] on div "OverView" at bounding box center [41, 113] width 83 height 47
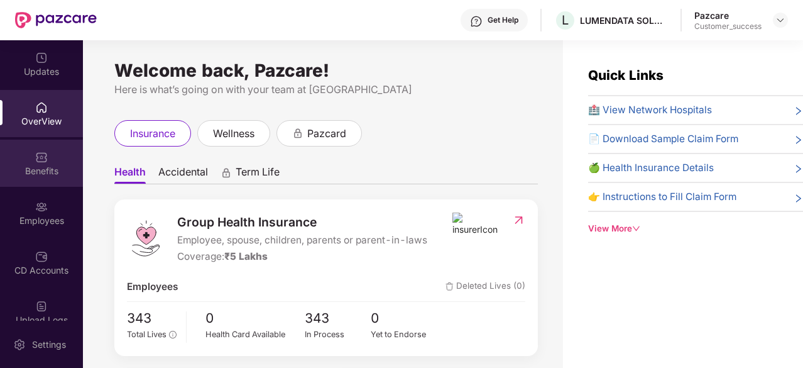
click at [41, 174] on div "Benefits" at bounding box center [41, 171] width 83 height 13
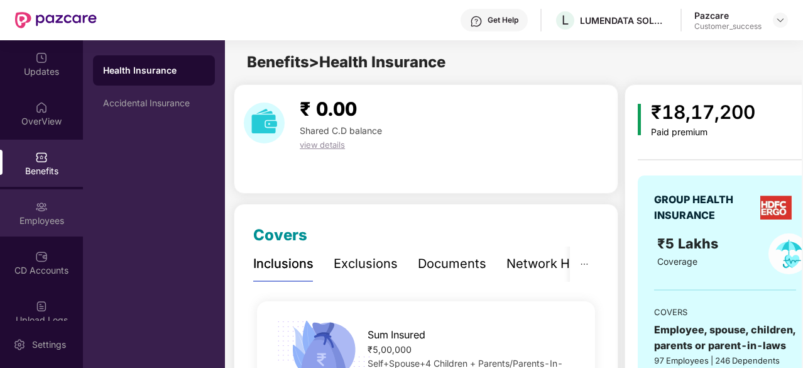
click at [28, 215] on div "Employees" at bounding box center [41, 220] width 83 height 13
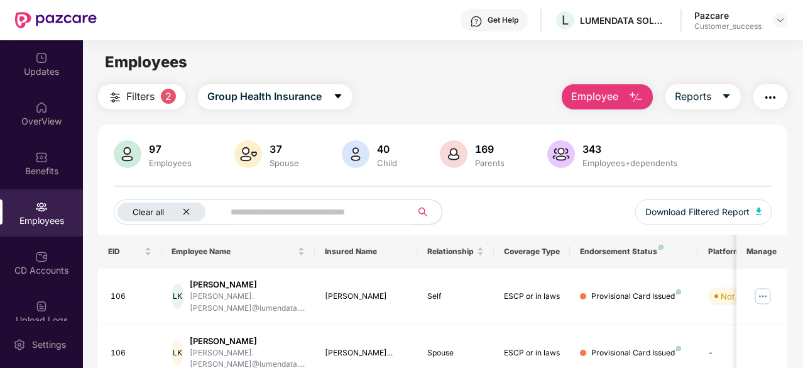
click at [185, 213] on icon "close" at bounding box center [186, 211] width 8 height 8
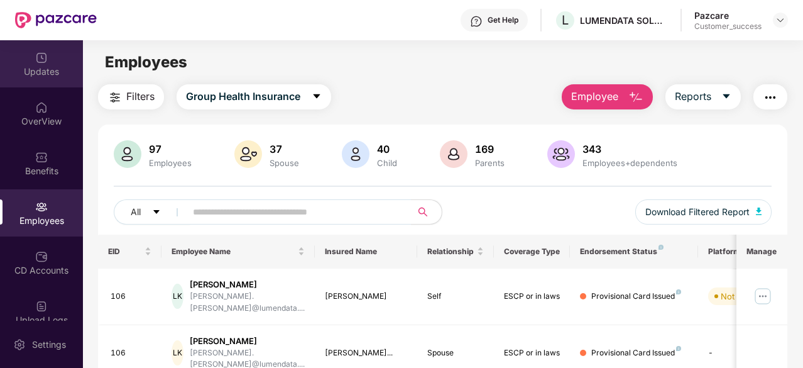
click at [37, 65] on div "Updates" at bounding box center [41, 71] width 83 height 13
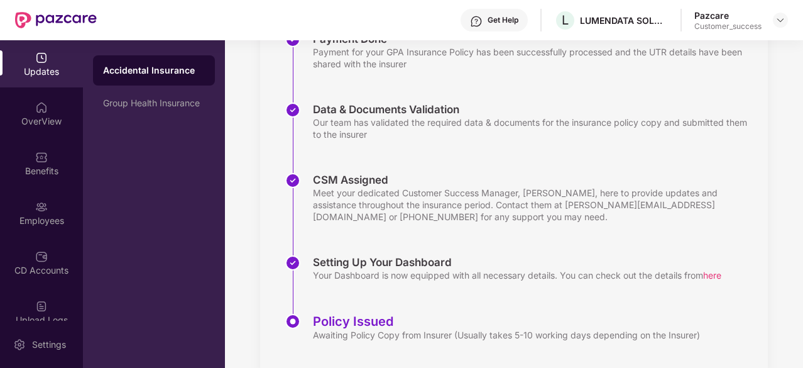
scroll to position [241, 0]
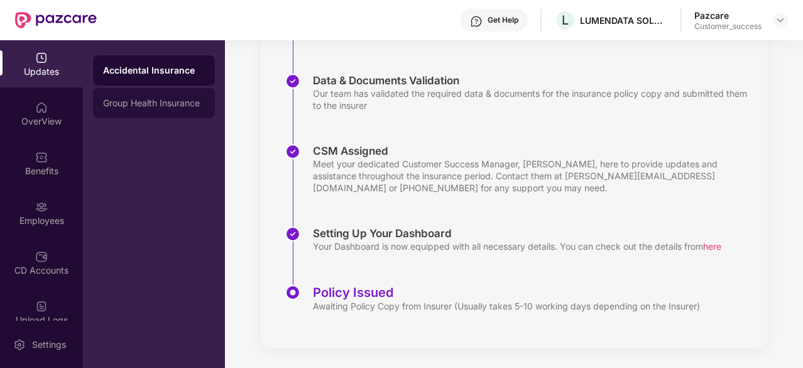
click at [143, 94] on div "Group Health Insurance" at bounding box center [154, 103] width 122 height 30
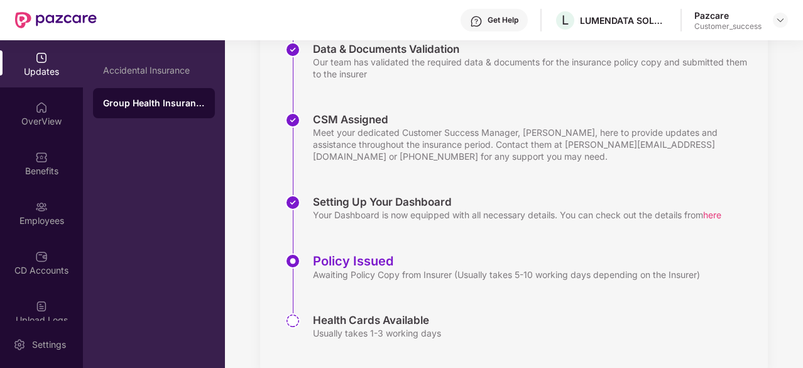
scroll to position [274, 0]
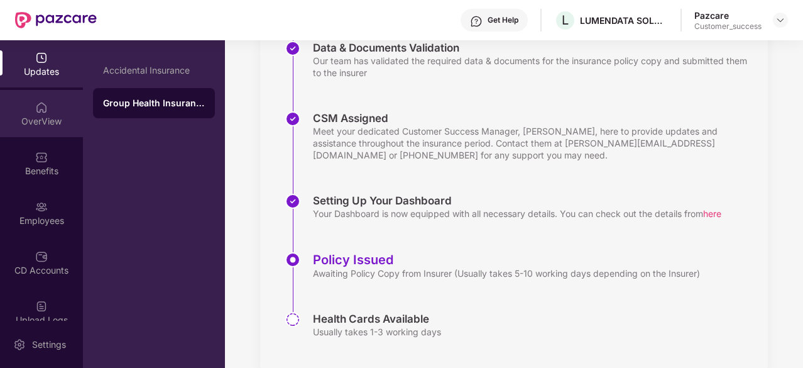
click at [50, 123] on div "OverView" at bounding box center [41, 121] width 83 height 13
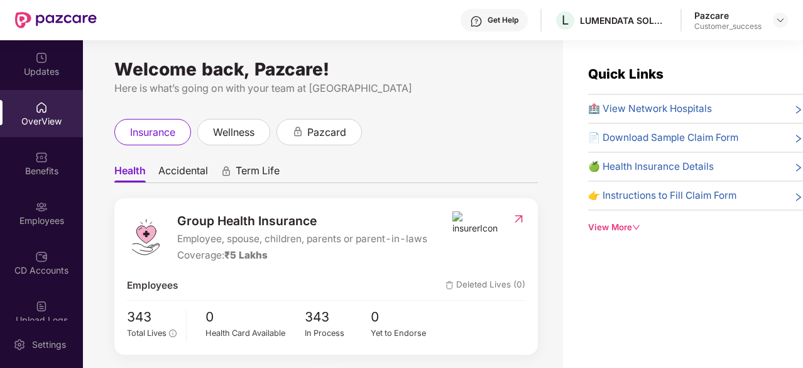
scroll to position [0, 0]
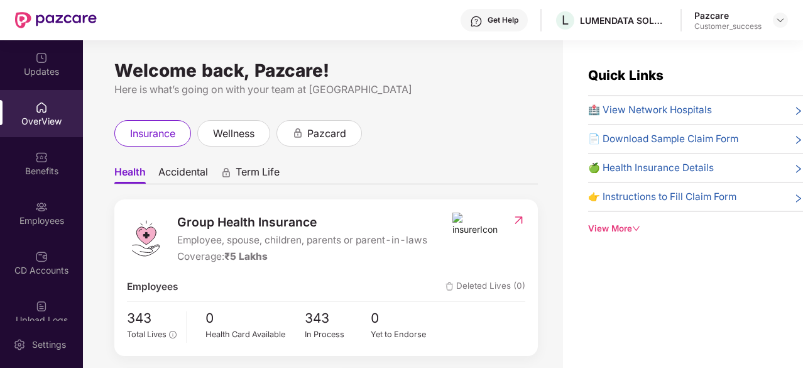
click at [488, 17] on div "Get Help" at bounding box center [503, 20] width 31 height 10
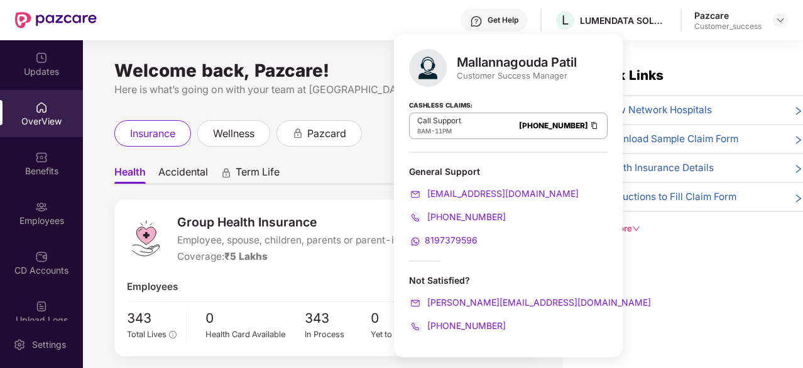
click at [500, 75] on div "Customer Success Manager" at bounding box center [517, 75] width 120 height 11
click at [495, 92] on div "Cashless Claims: Call Support 8AM - 11PM 080-3783-5420" at bounding box center [508, 121] width 199 height 63
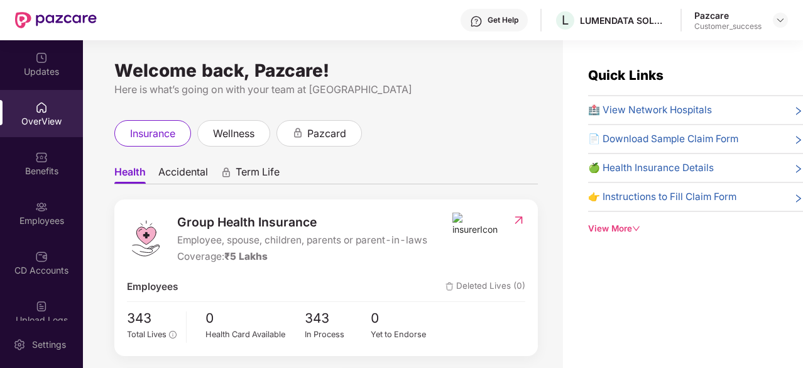
click at [616, 282] on div "Quick Links 🏥 View Network Hospitals 📄 Download Sample Claim Form 🍏 Health Insu…" at bounding box center [683, 224] width 240 height 368
click at [38, 168] on div "Benefits" at bounding box center [41, 171] width 83 height 13
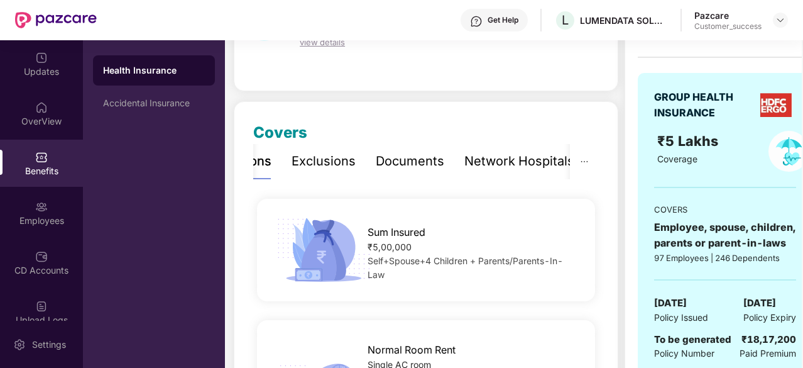
scroll to position [2, 0]
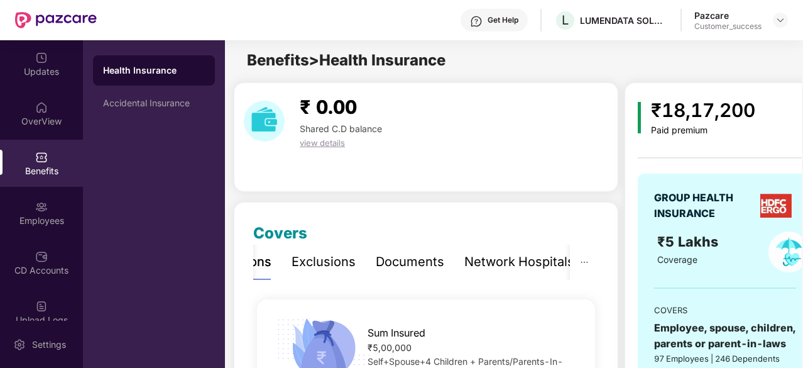
click at [716, 107] on div "₹18,17,200" at bounding box center [703, 111] width 104 height 30
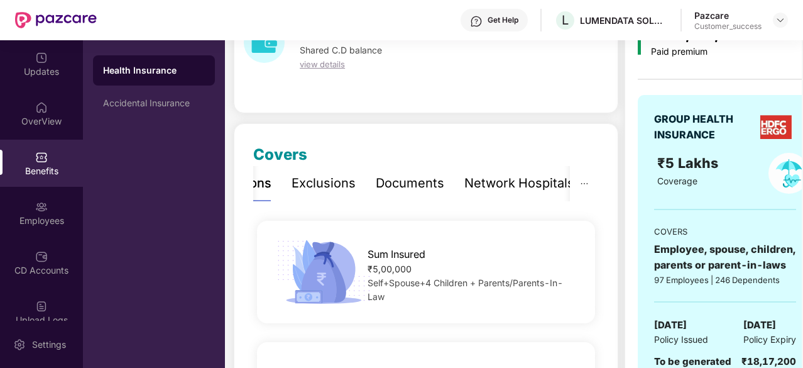
scroll to position [0, 0]
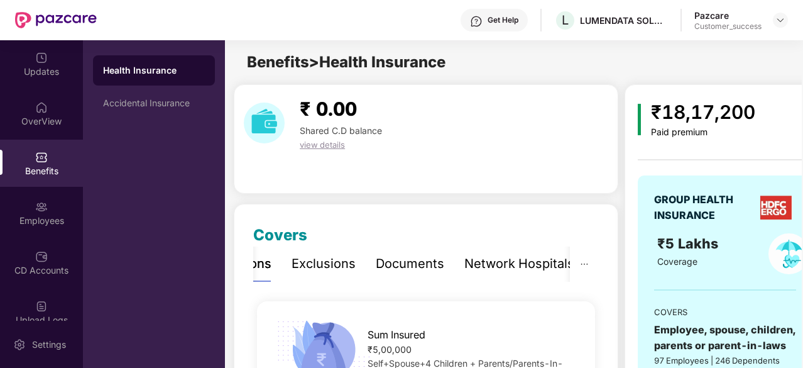
click at [321, 260] on div "Exclusions" at bounding box center [324, 263] width 64 height 19
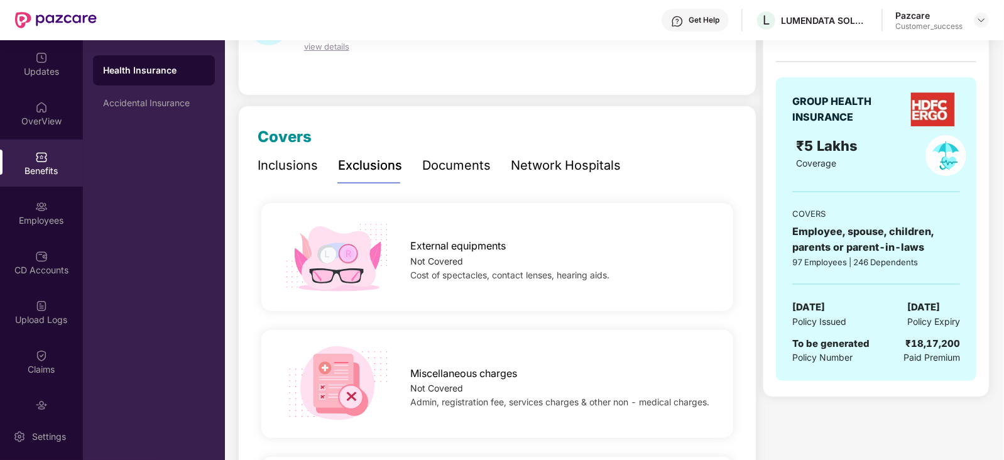
scroll to position [98, 0]
drag, startPoint x: 718, startPoint y: 6, endPoint x: 464, endPoint y: 91, distance: 267.9
click at [464, 91] on div "₹ 0.00 Shared C.D balance view details" at bounding box center [497, 40] width 518 height 109
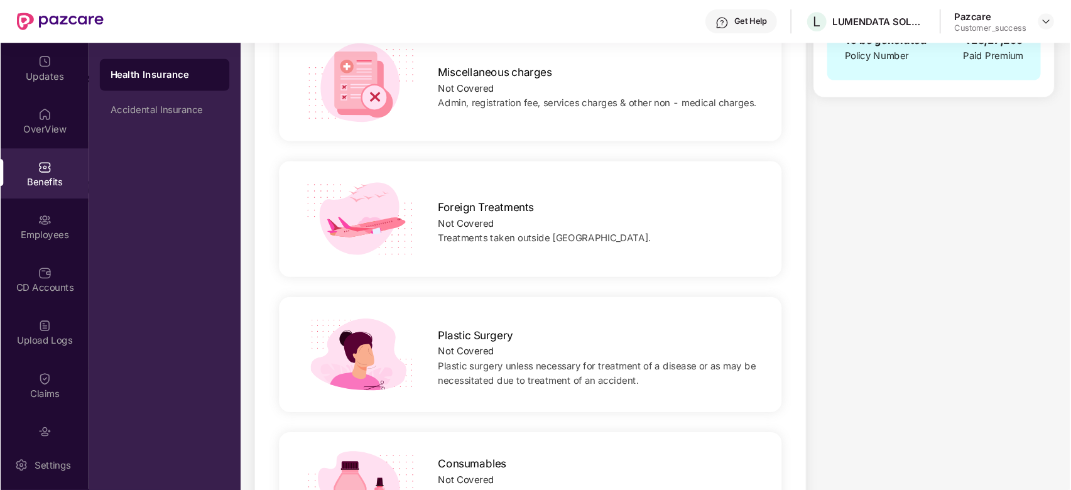
scroll to position [0, 0]
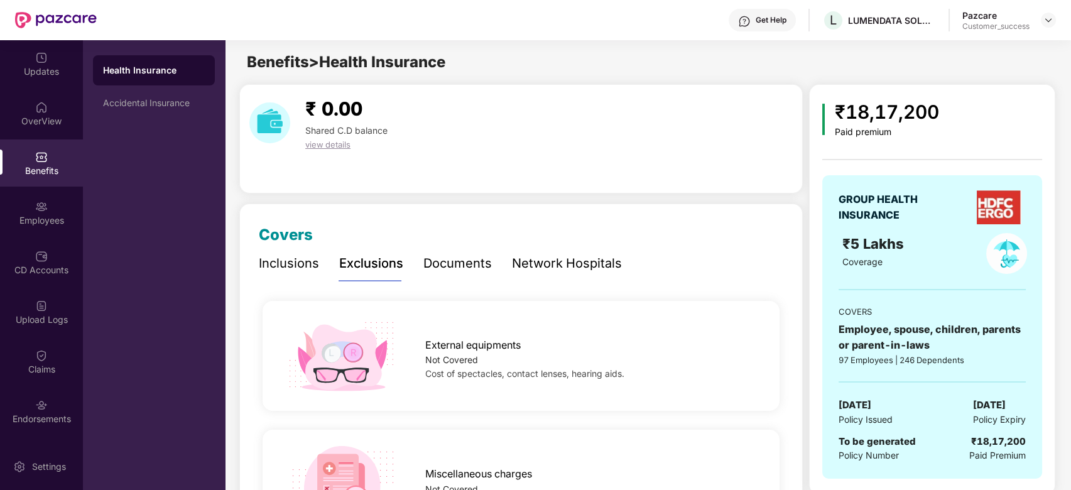
drag, startPoint x: 981, startPoint y: 0, endPoint x: 559, endPoint y: 205, distance: 468.8
click at [802, 17] on img at bounding box center [1049, 20] width 10 height 10
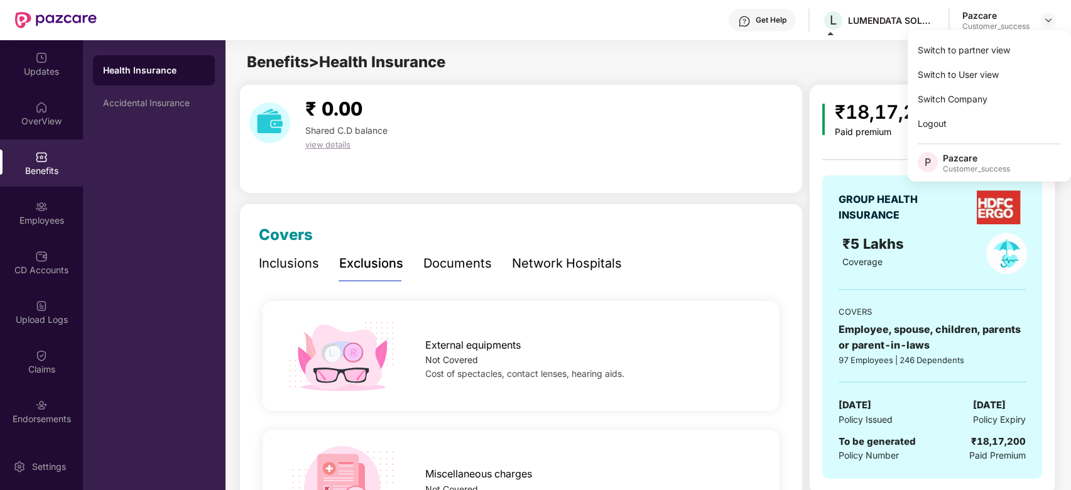
drag, startPoint x: 874, startPoint y: 12, endPoint x: 587, endPoint y: 227, distance: 359.1
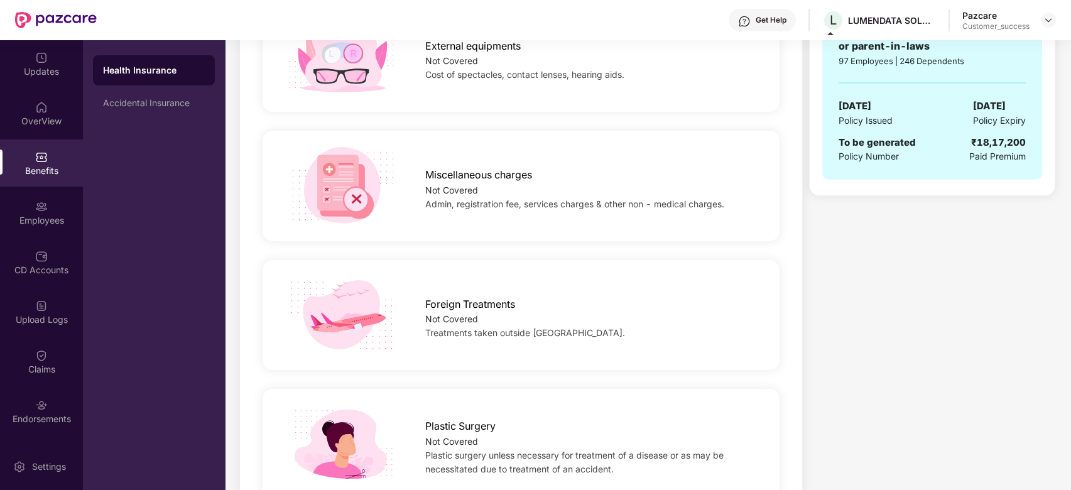
scroll to position [312, 0]
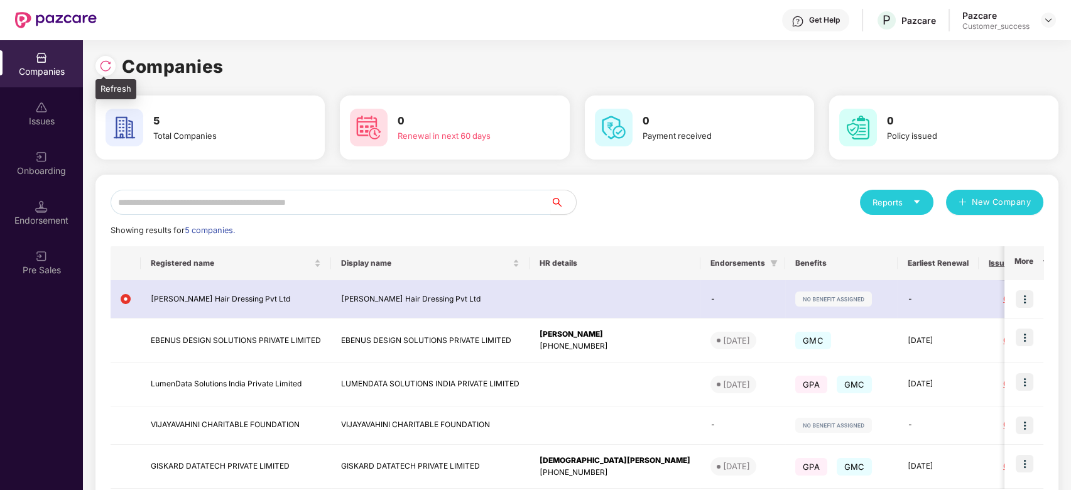
click at [106, 60] on img at bounding box center [105, 66] width 13 height 13
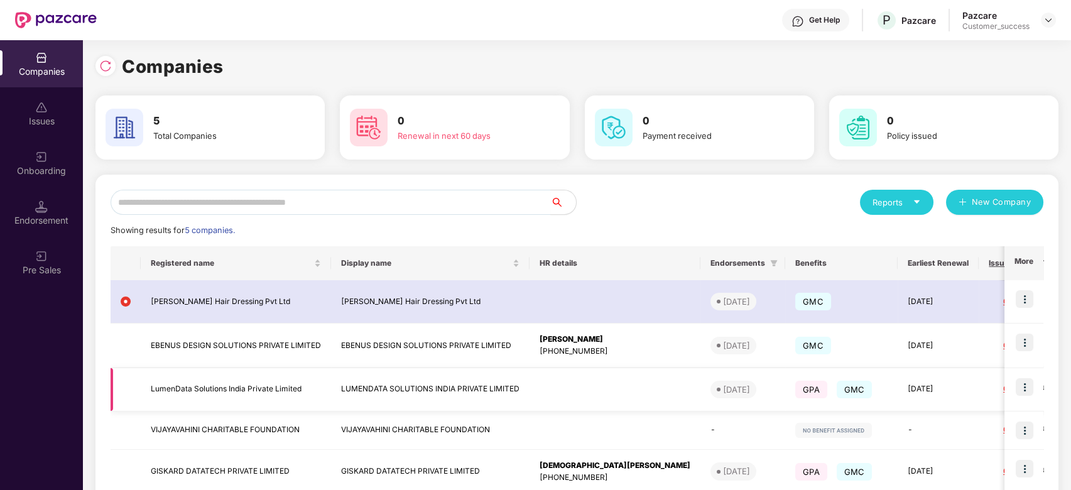
click at [802, 346] on img at bounding box center [1025, 387] width 18 height 18
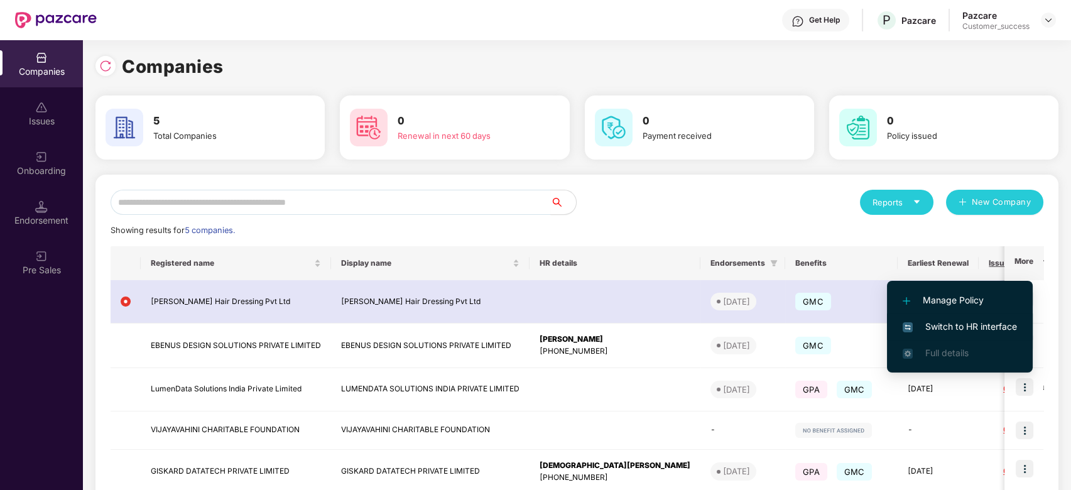
click at [802, 324] on span "Switch to HR interface" at bounding box center [960, 327] width 114 height 14
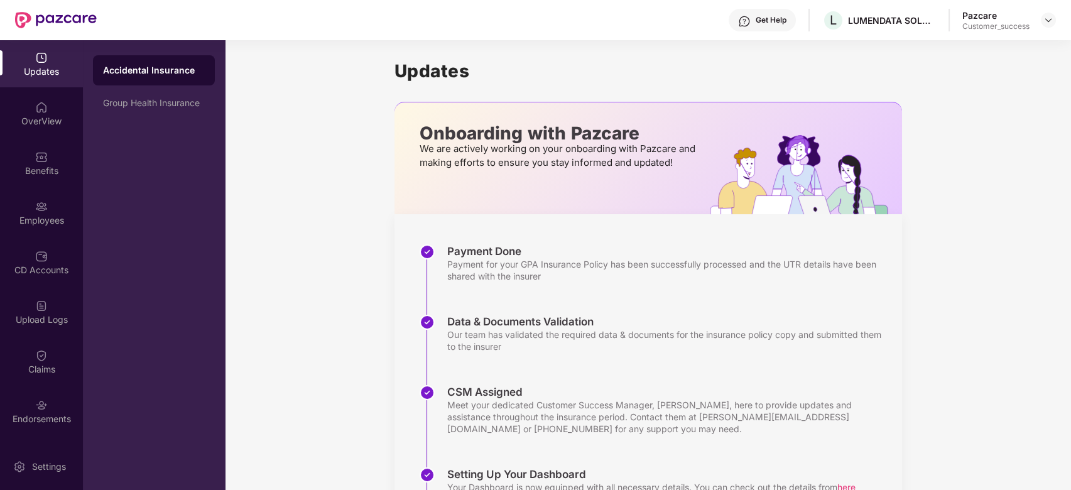
click at [50, 67] on div "Updates" at bounding box center [41, 71] width 83 height 13
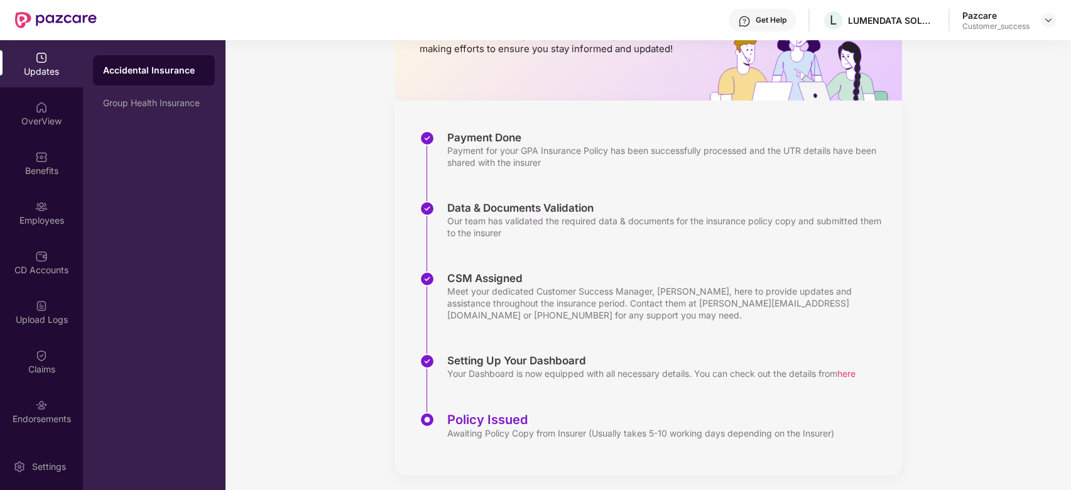
scroll to position [119, 0]
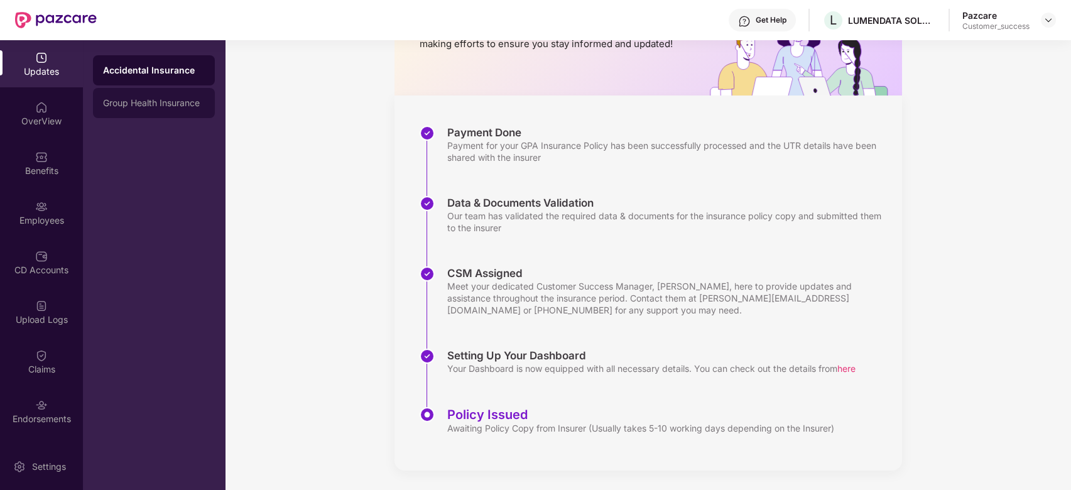
click at [141, 100] on div "Group Health Insurance" at bounding box center [154, 103] width 102 height 10
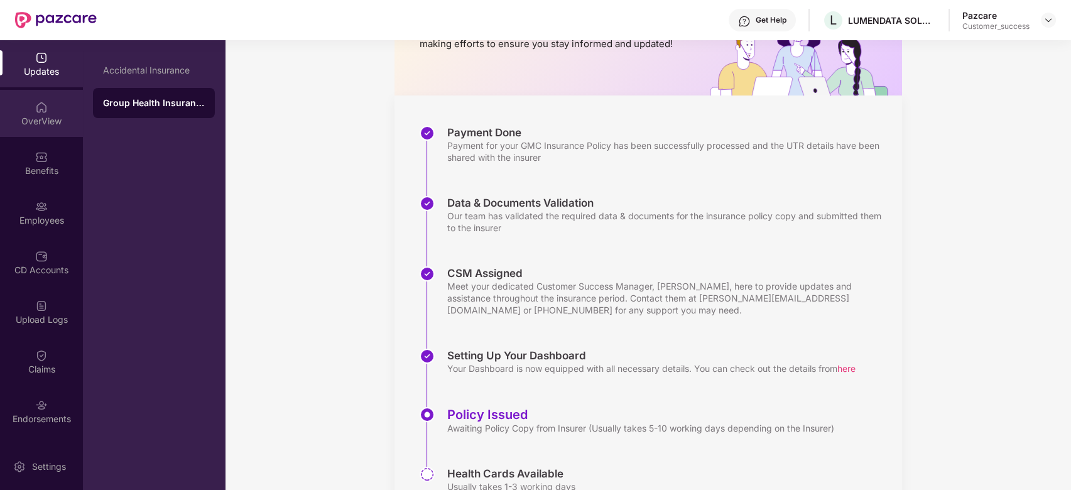
click at [38, 112] on img at bounding box center [41, 107] width 13 height 13
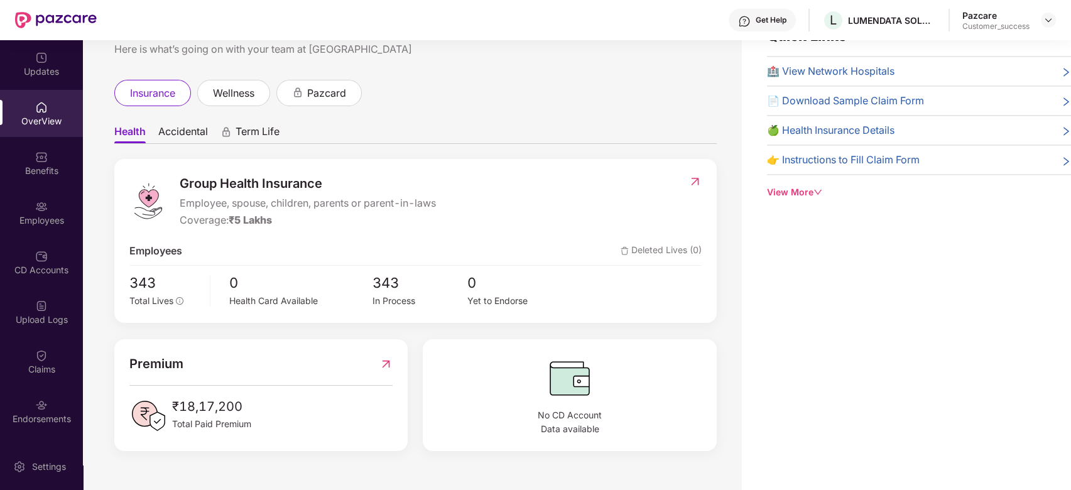
scroll to position [0, 0]
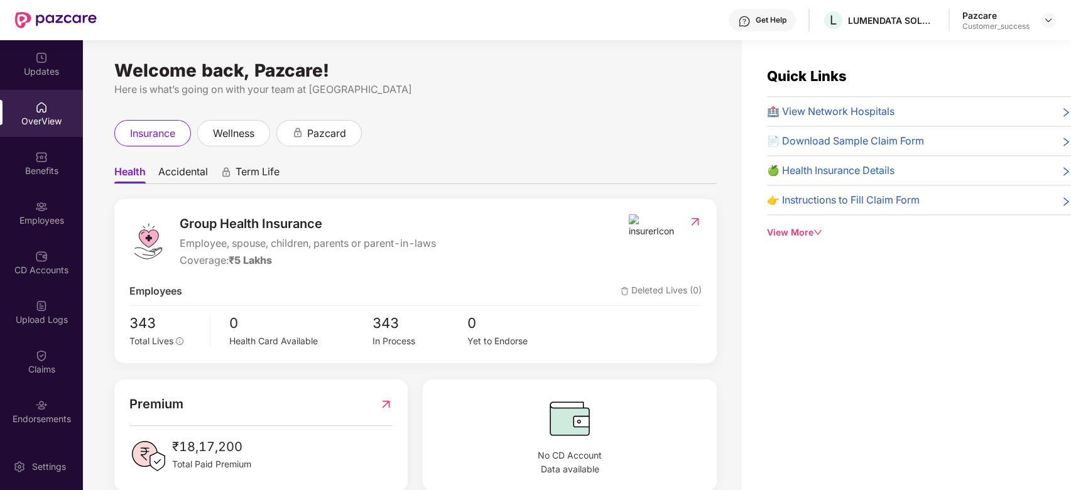
click at [799, 233] on div "View More" at bounding box center [919, 233] width 304 height 14
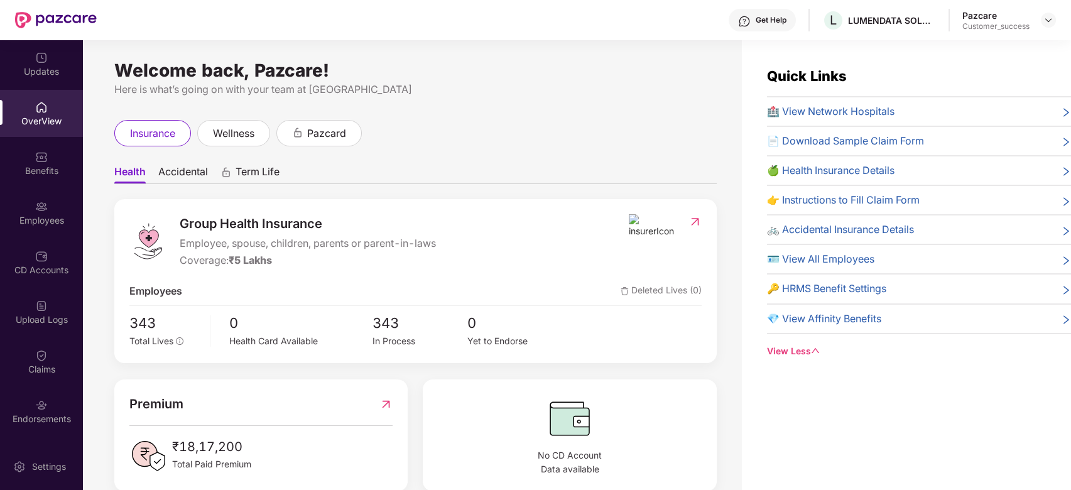
click at [802, 104] on span "🏥 View Network Hospitals" at bounding box center [831, 112] width 128 height 16
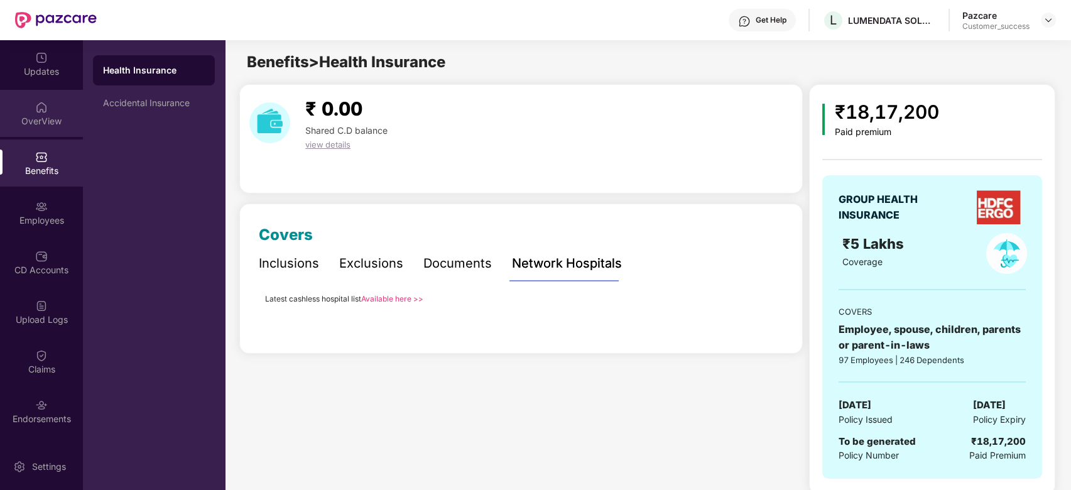
click at [35, 120] on div "OverView" at bounding box center [41, 121] width 83 height 13
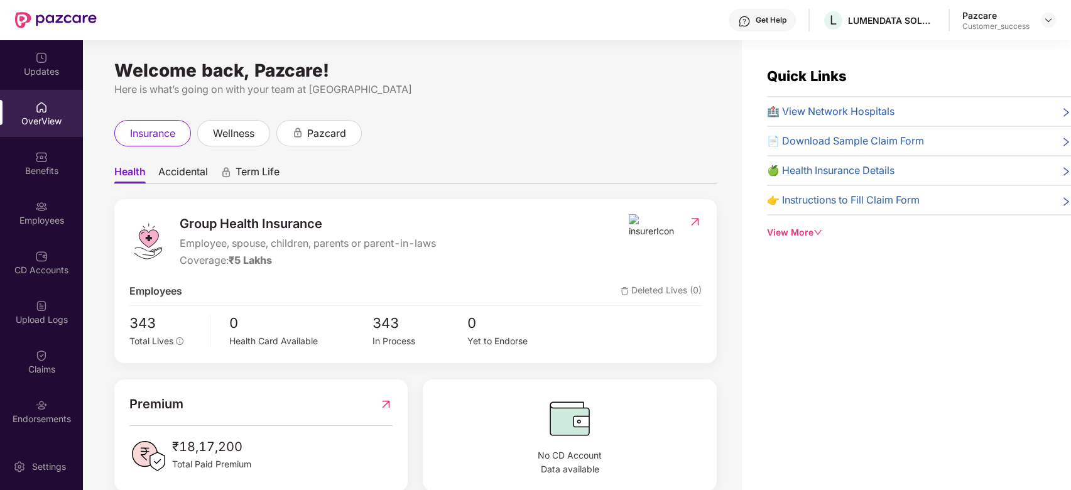
click at [799, 226] on div "View More" at bounding box center [919, 233] width 304 height 14
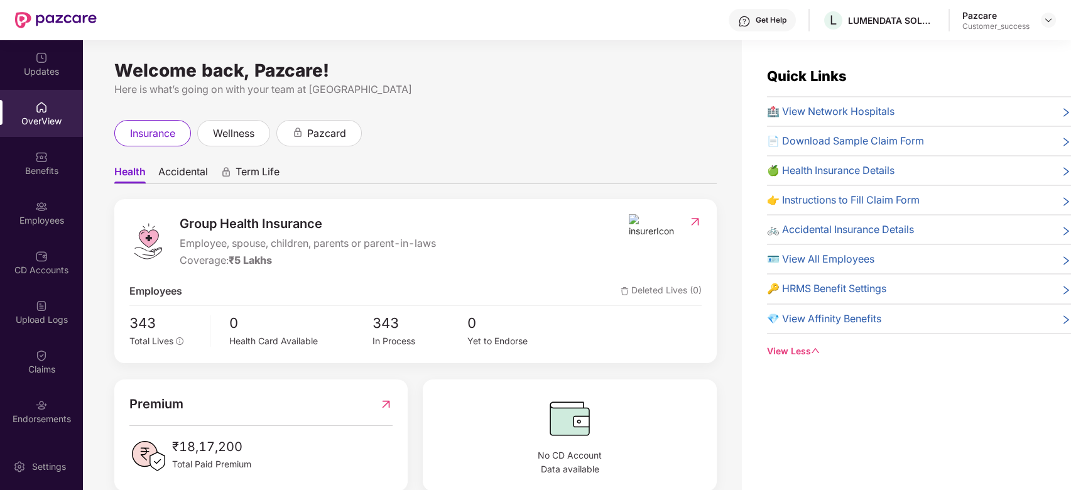
click at [801, 346] on div "View Less" at bounding box center [919, 351] width 304 height 14
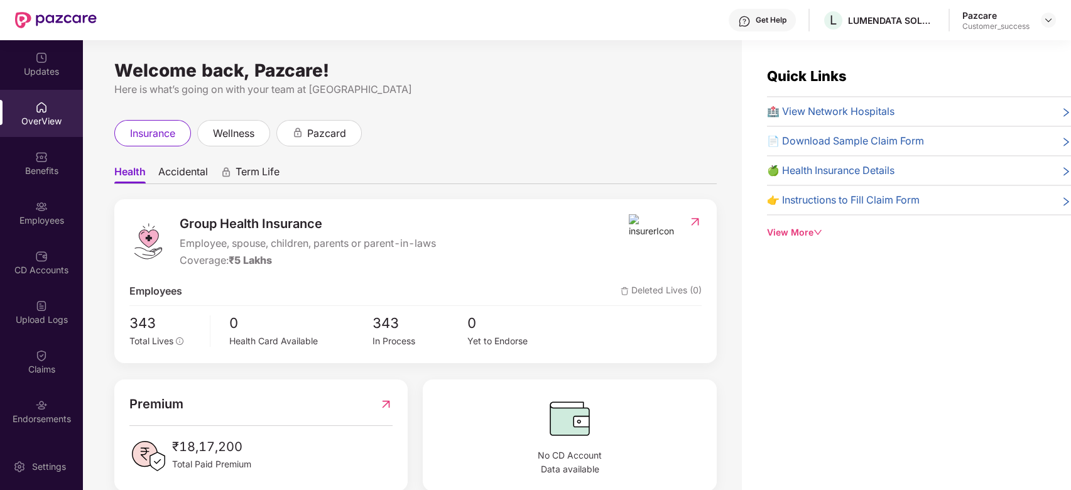
click at [772, 15] on div "Get Help" at bounding box center [771, 20] width 31 height 10
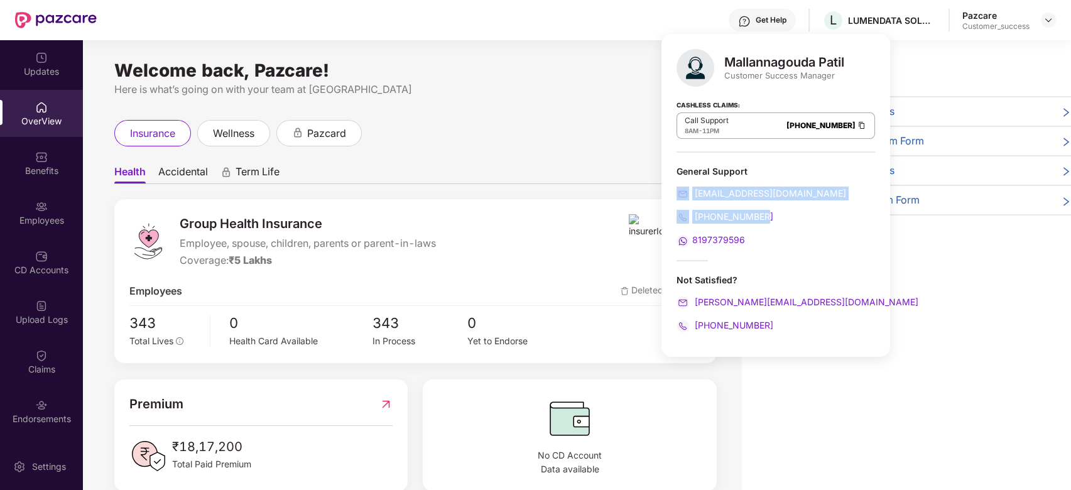
drag, startPoint x: 789, startPoint y: 218, endPoint x: 674, endPoint y: 195, distance: 117.3
click at [674, 195] on div "Mallannagouda Patil Customer Success Manager Cashless Claims: Call Support 8AM …" at bounding box center [776, 195] width 229 height 323
drag, startPoint x: 757, startPoint y: 234, endPoint x: 680, endPoint y: 242, distance: 77.7
click at [680, 242] on div "8197379596" at bounding box center [776, 240] width 199 height 14
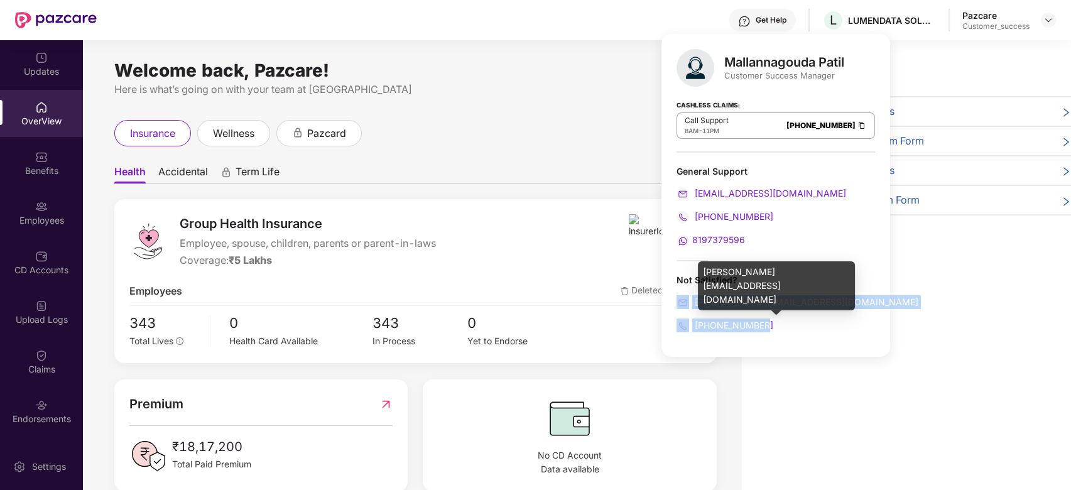
drag, startPoint x: 769, startPoint y: 327, endPoint x: 676, endPoint y: 295, distance: 97.6
click at [677, 295] on div "Not Satisfied? mallan.gouda@pazcare.com +918530721718" at bounding box center [776, 303] width 199 height 58
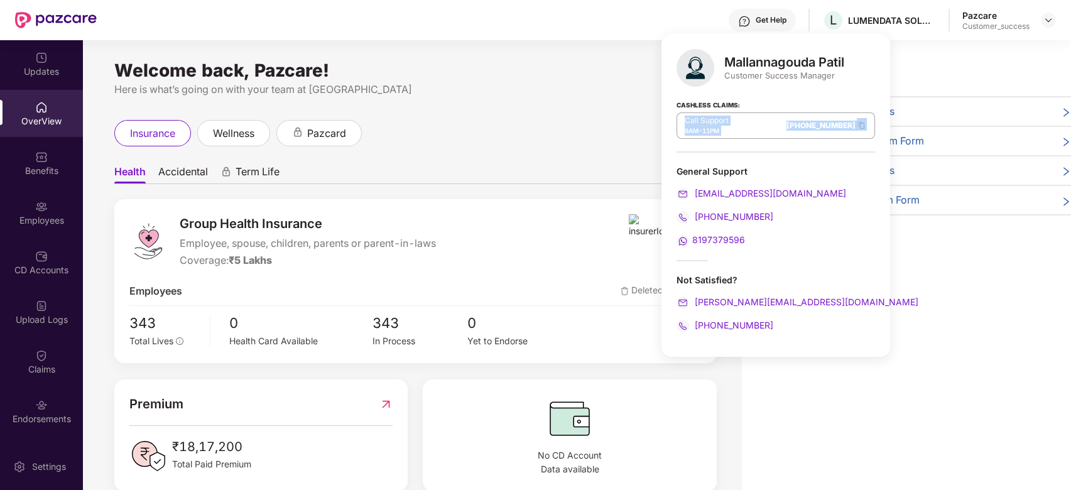
drag, startPoint x: 854, startPoint y: 133, endPoint x: 674, endPoint y: 119, distance: 180.9
click at [674, 119] on div "Mallannagouda Patil Customer Success Manager Cashless Claims: Call Support 8AM …" at bounding box center [776, 195] width 229 height 323
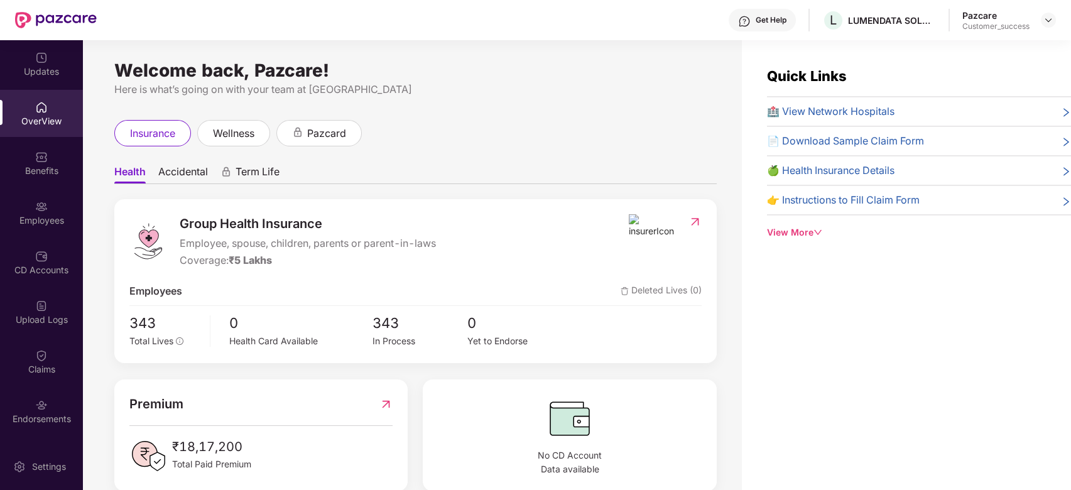
click at [616, 156] on div "Health Accidental Term Life Group Health Insurance Employee, spouse, children, …" at bounding box center [415, 318] width 603 height 345
click at [181, 168] on span "Accidental" at bounding box center [183, 174] width 50 height 18
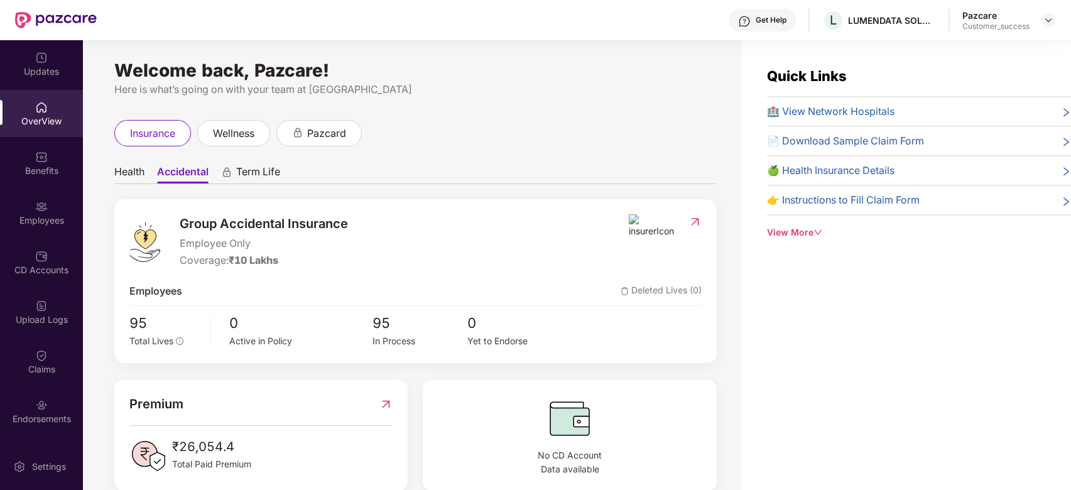
click at [126, 173] on span "Health" at bounding box center [129, 174] width 30 height 18
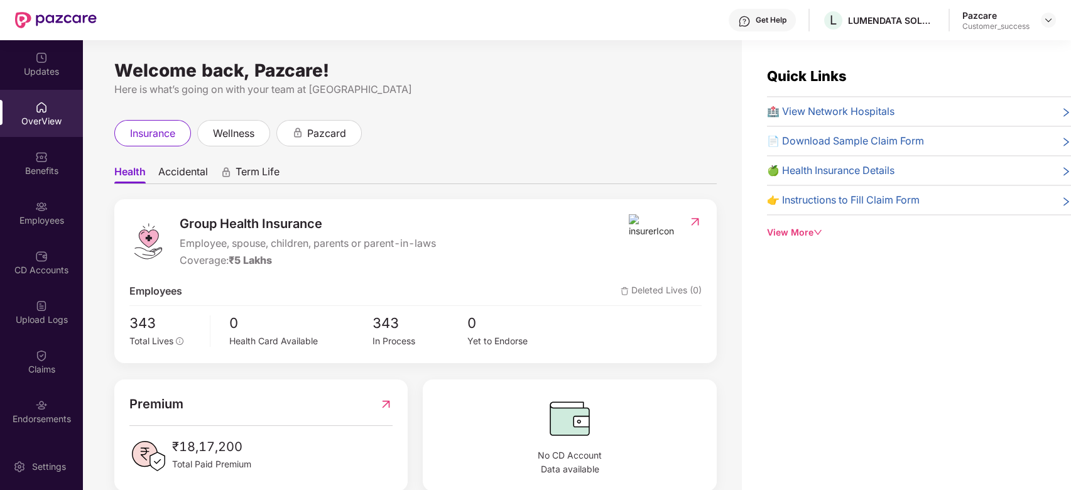
click at [256, 175] on span "Term Life" at bounding box center [258, 174] width 44 height 18
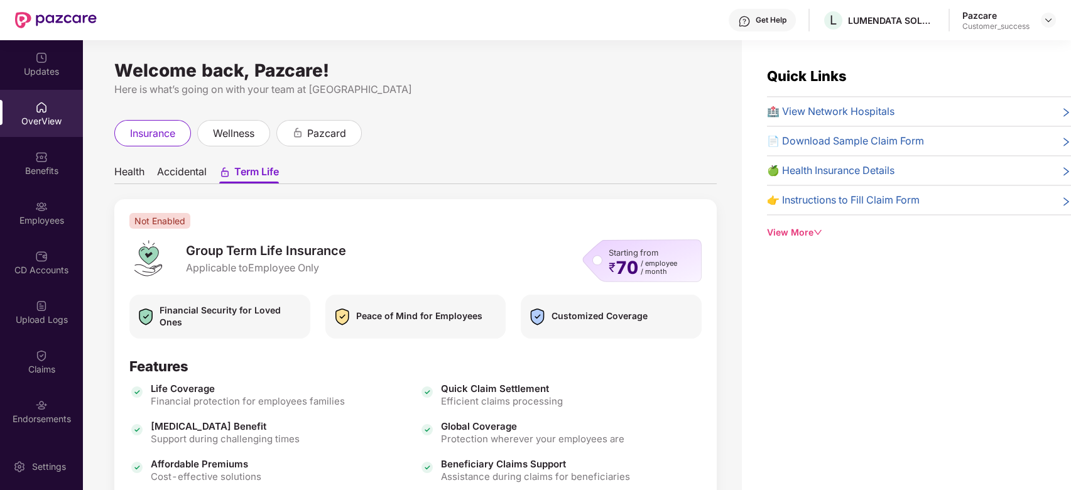
click at [133, 172] on span "Health" at bounding box center [129, 174] width 30 height 18
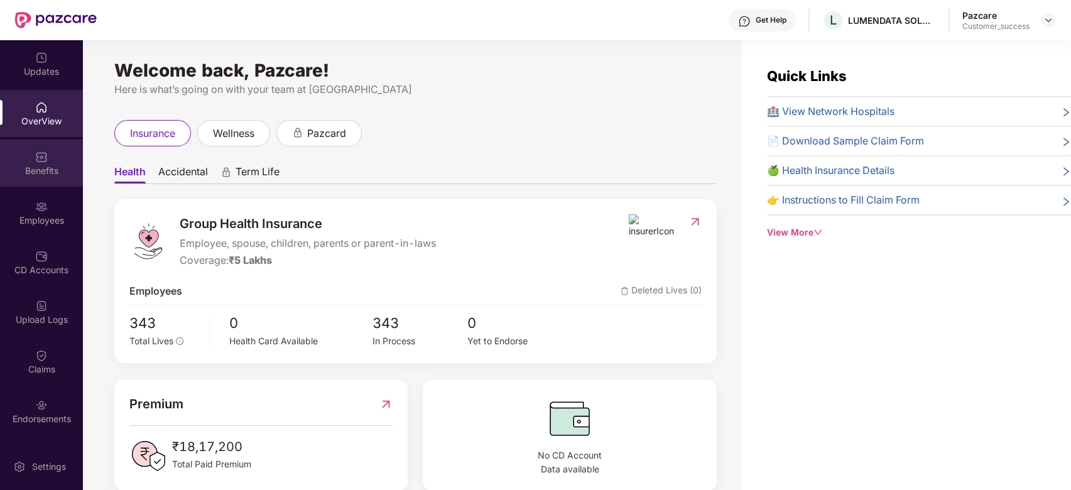
click at [40, 162] on img at bounding box center [41, 157] width 13 height 13
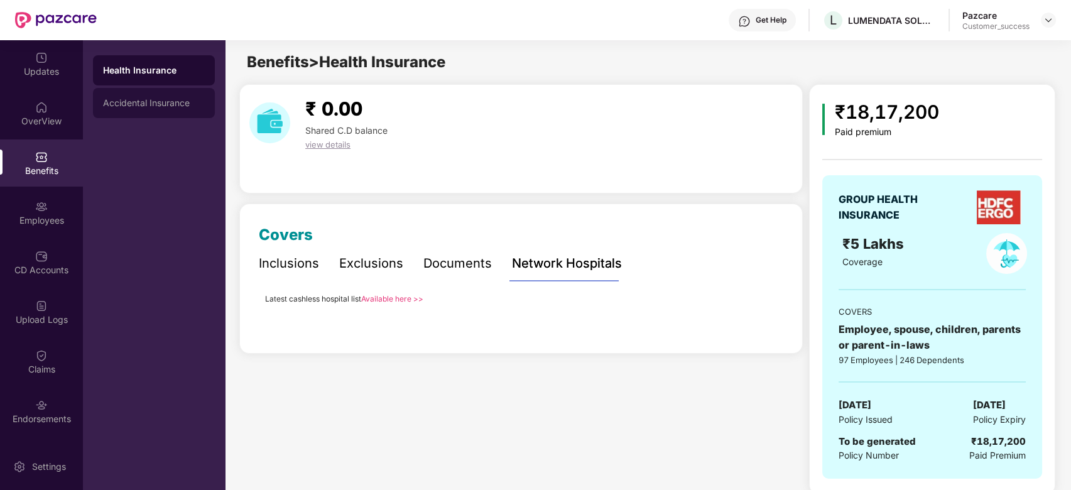
click at [171, 99] on div "Accidental Insurance" at bounding box center [154, 103] width 102 height 10
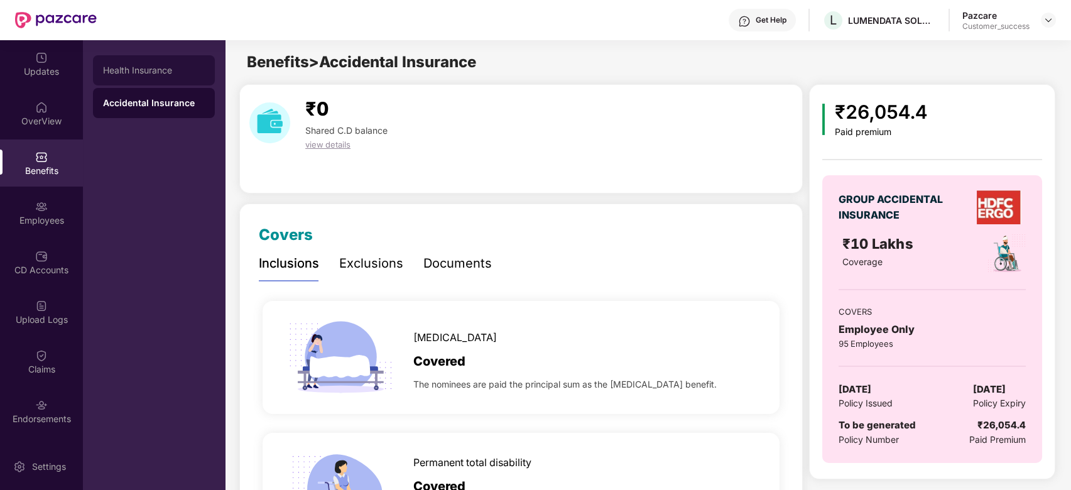
click at [170, 60] on div "Health Insurance" at bounding box center [154, 70] width 122 height 30
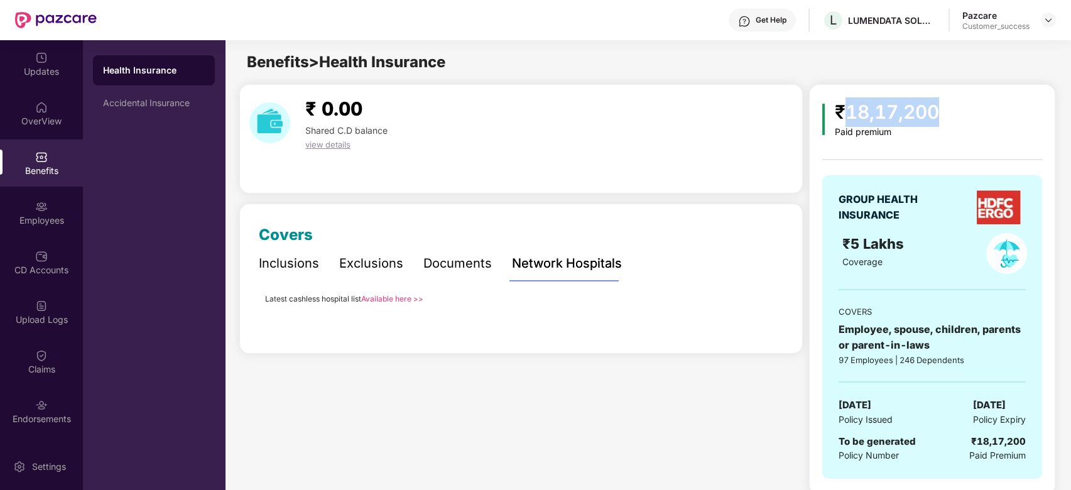
drag, startPoint x: 945, startPoint y: 116, endPoint x: 843, endPoint y: 120, distance: 101.9
click at [802, 120] on div "₹18,17,200 Paid premium" at bounding box center [933, 117] width 220 height 40
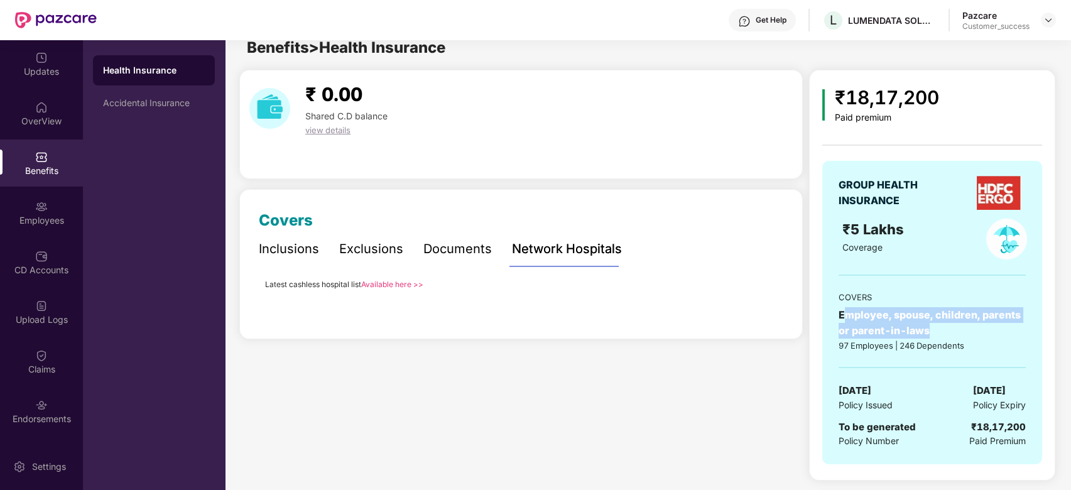
drag, startPoint x: 938, startPoint y: 331, endPoint x: 845, endPoint y: 317, distance: 94.7
click at [802, 317] on div "Employee, spouse, children, parents or parent-in-laws" at bounding box center [932, 322] width 187 height 31
click at [802, 339] on div "97 Employees | 246 Dependents" at bounding box center [932, 345] width 187 height 13
drag, startPoint x: 837, startPoint y: 390, endPoint x: 1030, endPoint y: 385, distance: 193.0
click at [802, 346] on div "GROUP HEALTH INSURANCE ₹5 Lakhs Coverage COVERS Employee, spouse, children, par…" at bounding box center [933, 313] width 220 height 304
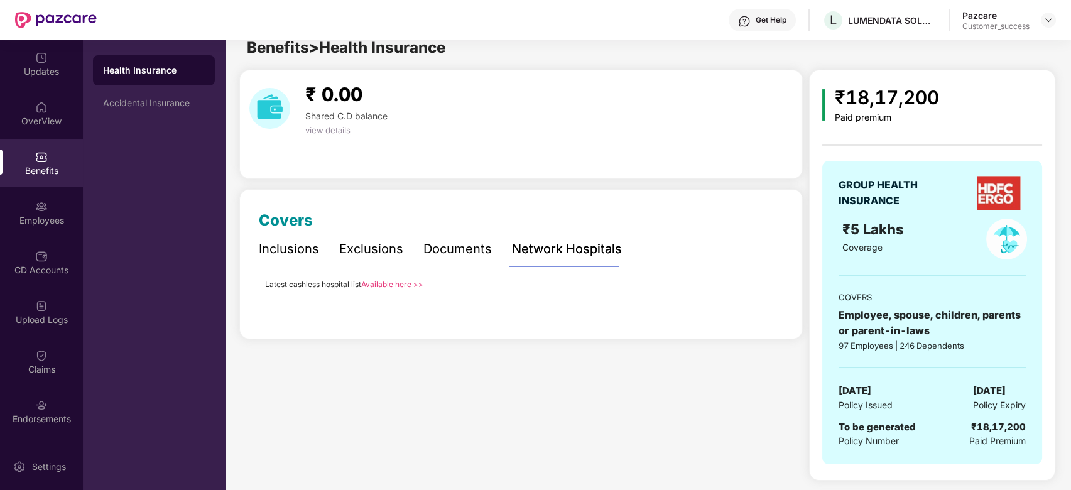
click at [802, 346] on span "[DATE]" at bounding box center [989, 390] width 33 height 15
drag, startPoint x: 919, startPoint y: 427, endPoint x: 833, endPoint y: 429, distance: 86.8
click at [802, 346] on div "GROUP HEALTH INSURANCE ₹5 Lakhs Coverage COVERS Employee, spouse, children, par…" at bounding box center [933, 313] width 220 height 304
click at [802, 346] on span "To be generated" at bounding box center [877, 427] width 77 height 12
click at [293, 254] on div "Inclusions" at bounding box center [289, 248] width 60 height 19
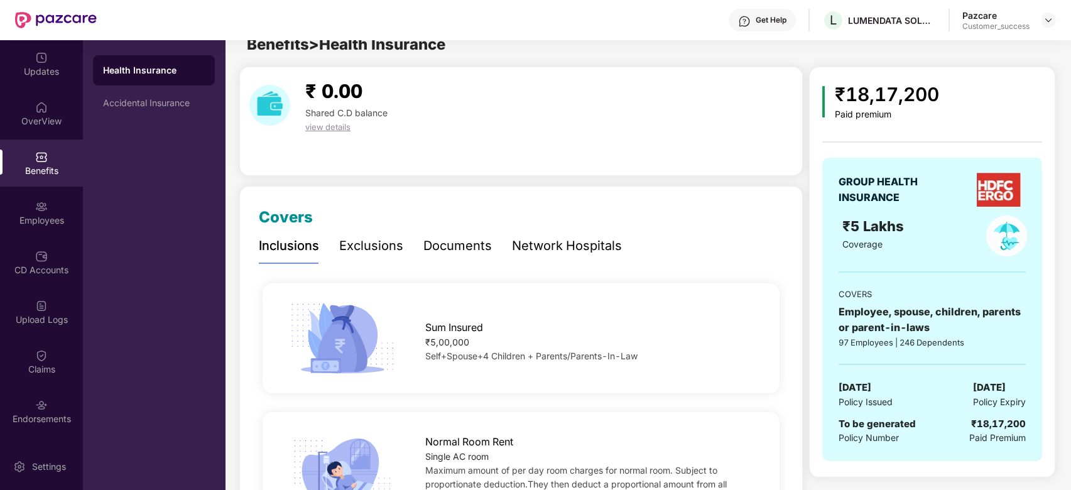
scroll to position [0, 0]
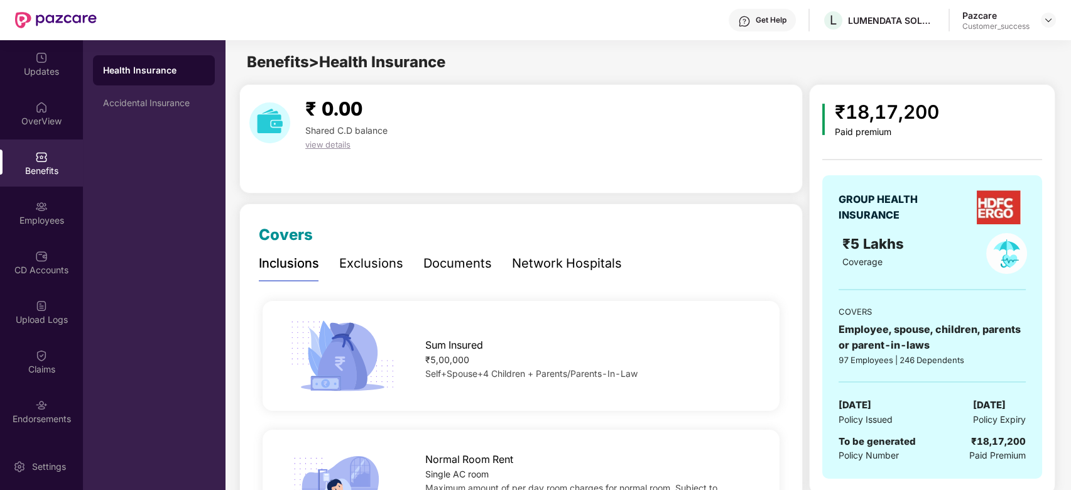
click at [359, 265] on div "Exclusions" at bounding box center [371, 263] width 64 height 19
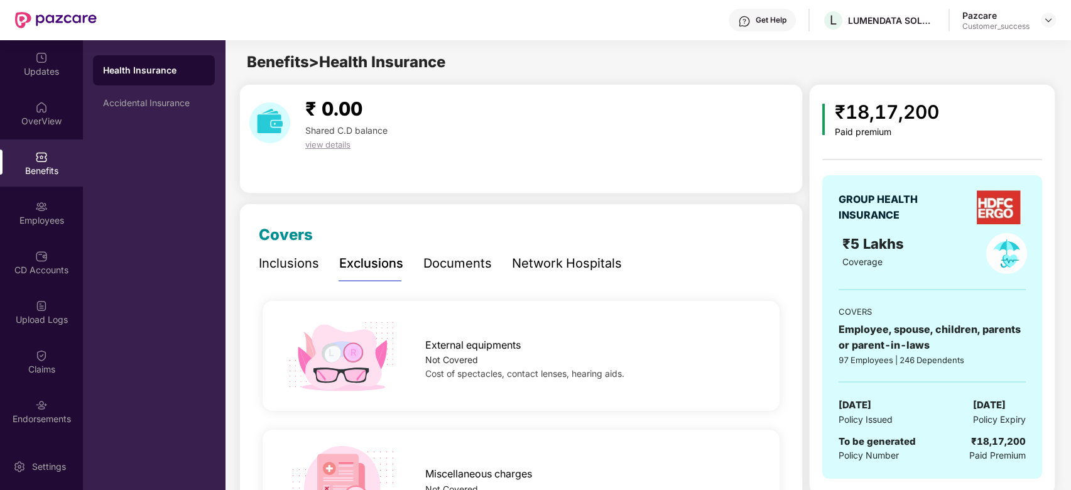
click at [462, 251] on div "Documents" at bounding box center [458, 263] width 68 height 35
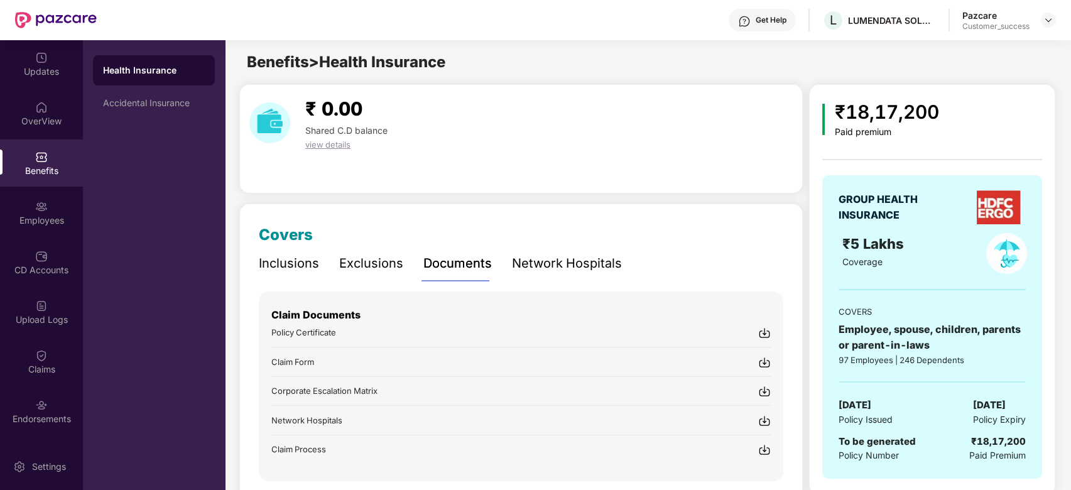
scroll to position [47, 0]
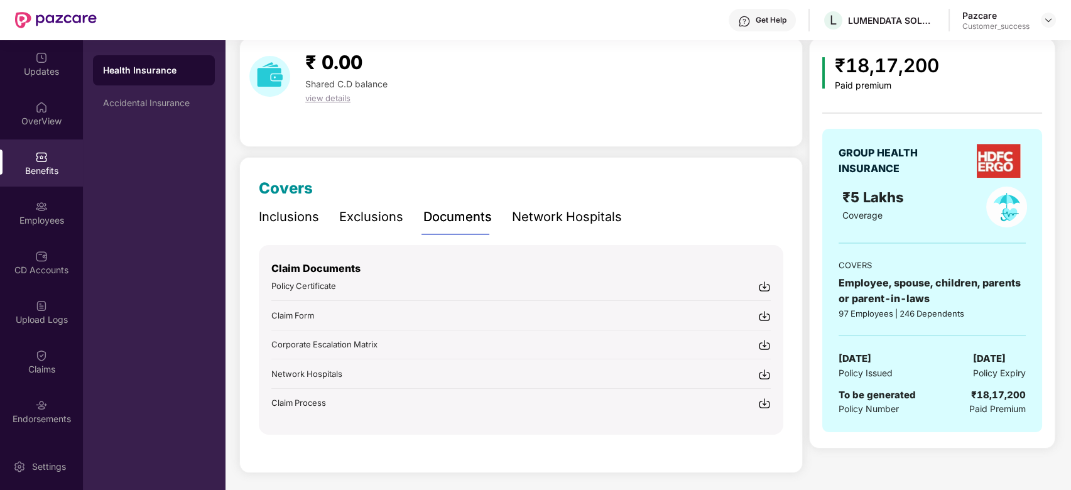
click at [566, 216] on div "Network Hospitals" at bounding box center [567, 216] width 110 height 19
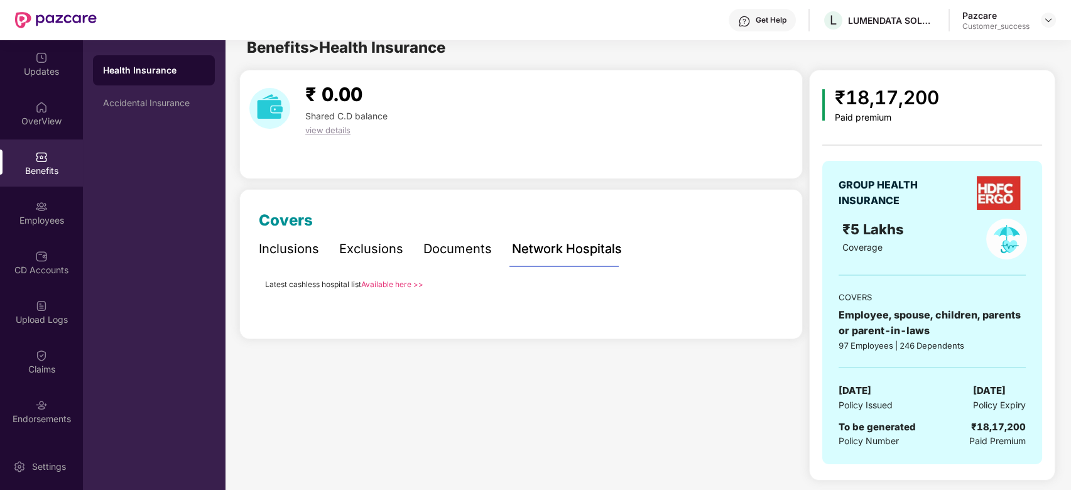
click at [393, 285] on link "Available here >>" at bounding box center [392, 284] width 62 height 9
click at [304, 251] on div "Inclusions" at bounding box center [289, 248] width 60 height 19
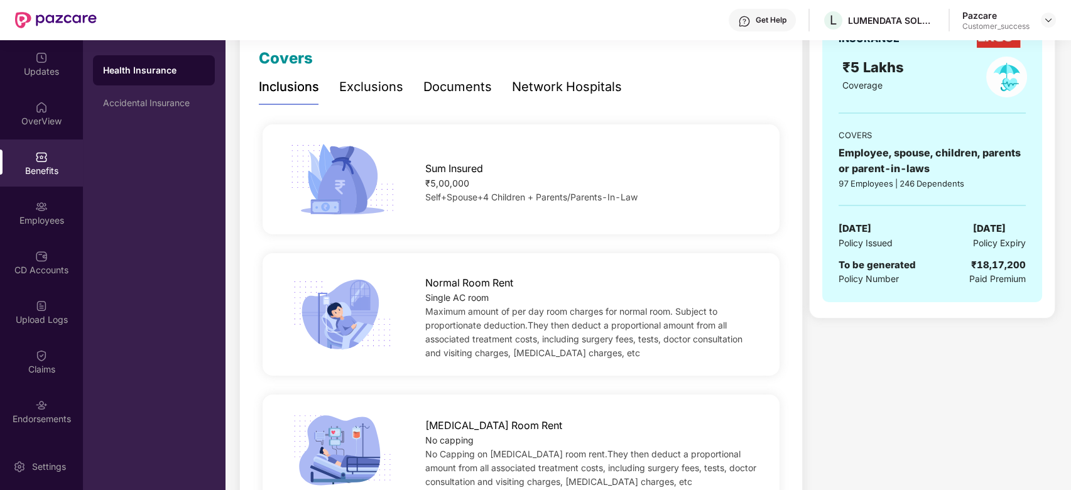
scroll to position [0, 0]
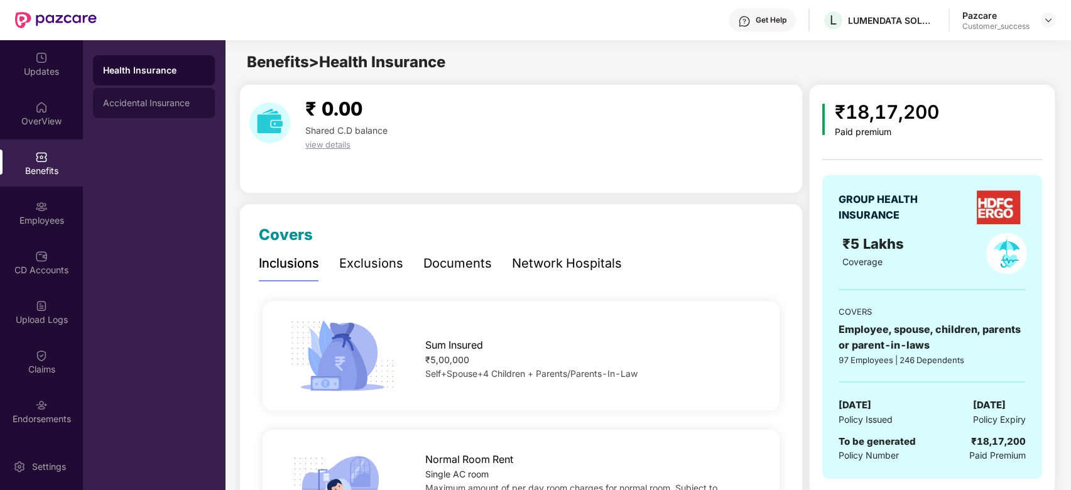
click at [136, 101] on div "Accidental Insurance" at bounding box center [154, 103] width 102 height 10
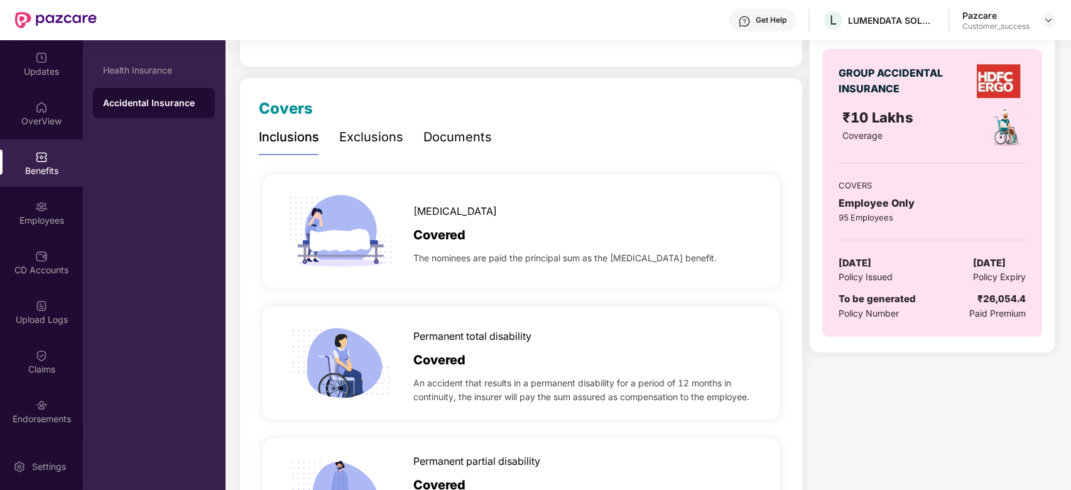
scroll to position [120, 0]
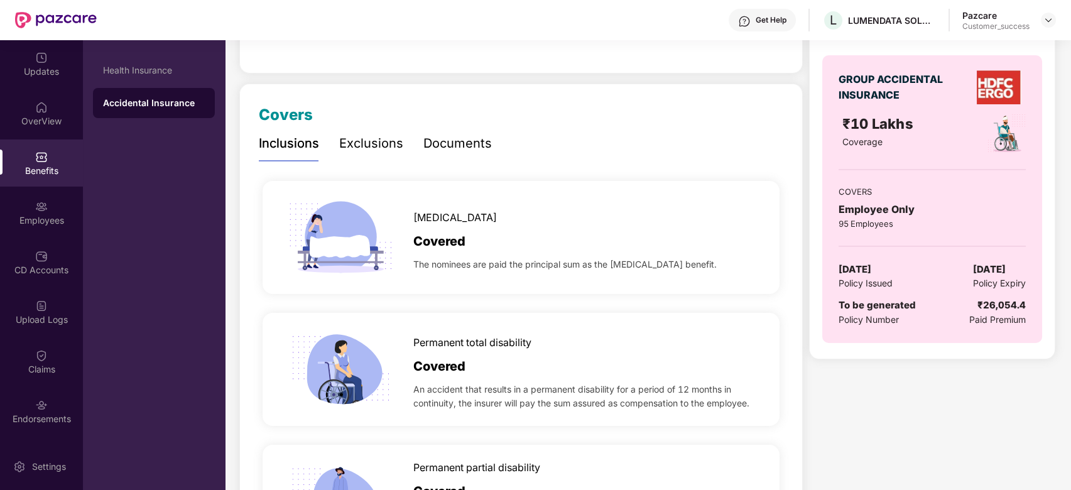
click at [391, 129] on div "Exclusions" at bounding box center [371, 143] width 64 height 35
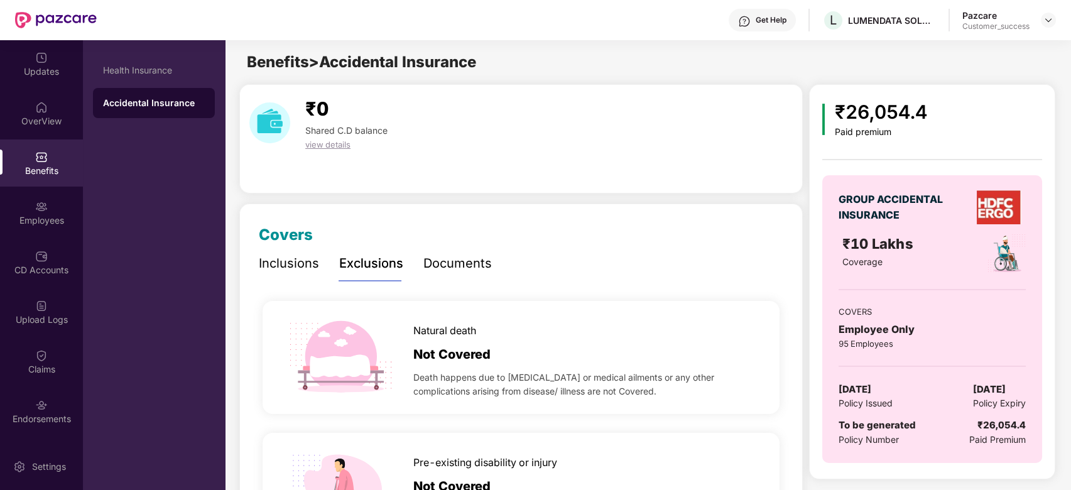
scroll to position [0, 0]
click at [490, 270] on div "Inclusions Exclusions Documents" at bounding box center [521, 263] width 525 height 35
click at [478, 268] on div "Documents" at bounding box center [458, 263] width 68 height 19
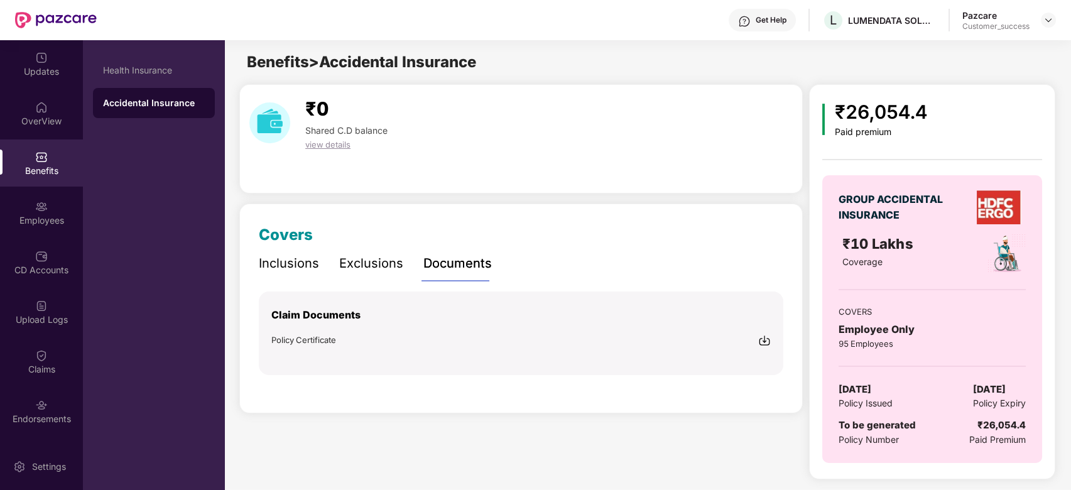
click at [310, 264] on div "Inclusions" at bounding box center [289, 263] width 60 height 19
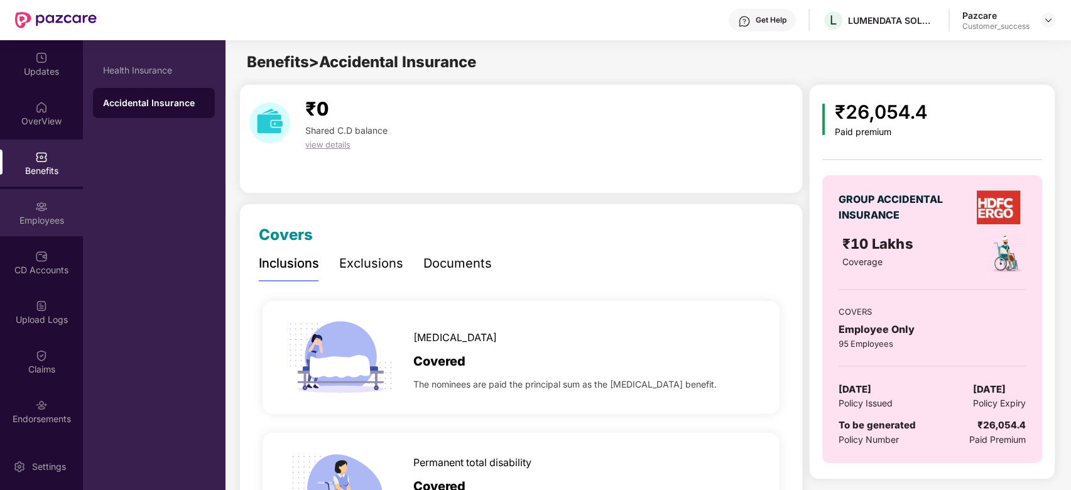
click at [42, 207] on img at bounding box center [41, 206] width 13 height 13
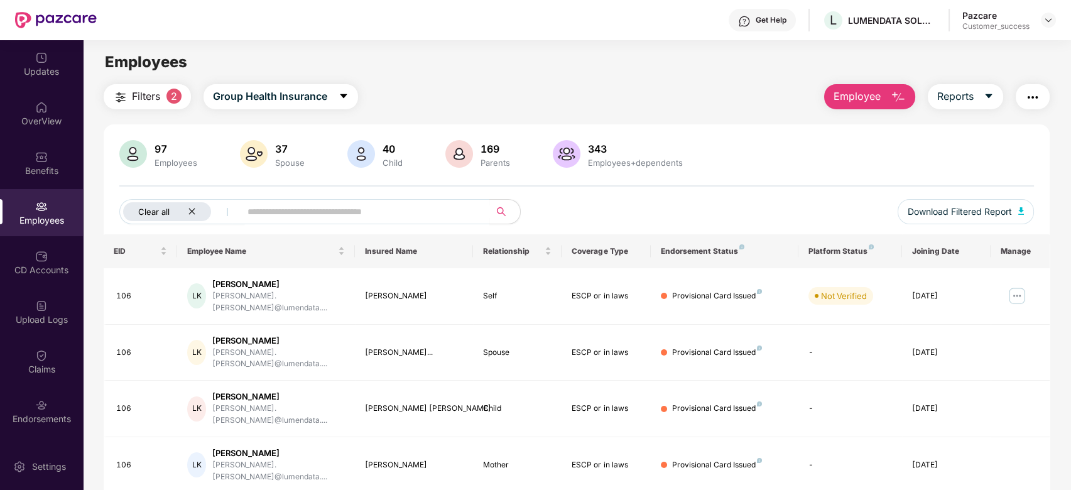
click at [192, 211] on icon "close" at bounding box center [192, 212] width 6 height 6
click at [388, 220] on input "text" at bounding box center [312, 211] width 226 height 19
drag, startPoint x: 169, startPoint y: 148, endPoint x: 153, endPoint y: 145, distance: 16.0
click at [153, 145] on div "97" at bounding box center [176, 149] width 48 height 13
drag, startPoint x: 610, startPoint y: 146, endPoint x: 586, endPoint y: 150, distance: 24.1
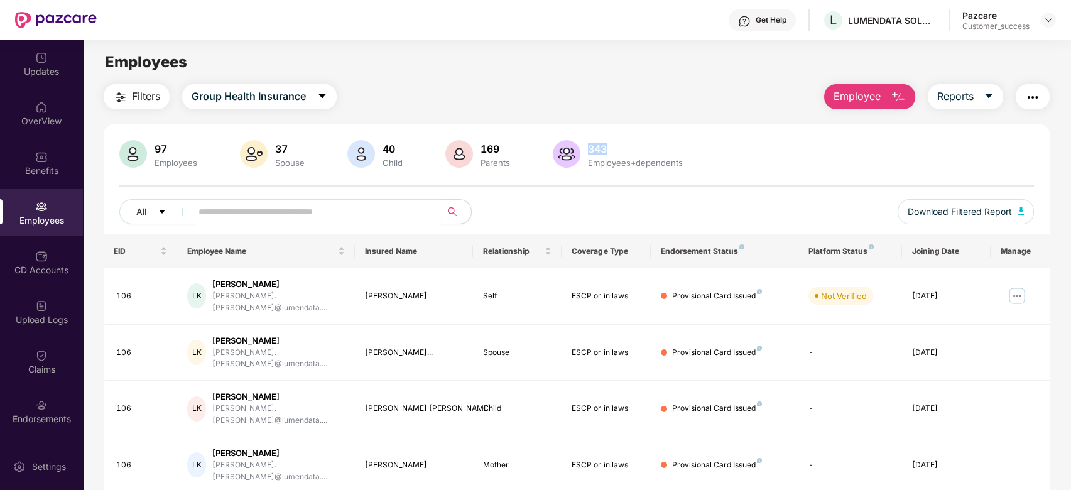
click at [586, 150] on div "343" at bounding box center [636, 149] width 100 height 13
click at [611, 150] on div "343" at bounding box center [636, 149] width 100 height 13
click at [303, 96] on span "Group Health Insurance" at bounding box center [249, 97] width 114 height 16
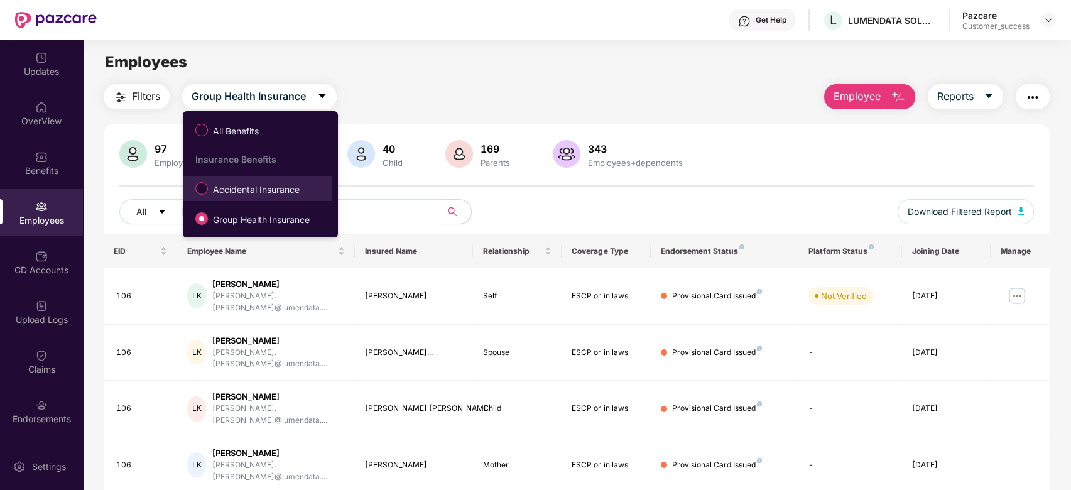
click at [276, 199] on label "Accidental Insurance" at bounding box center [250, 188] width 122 height 21
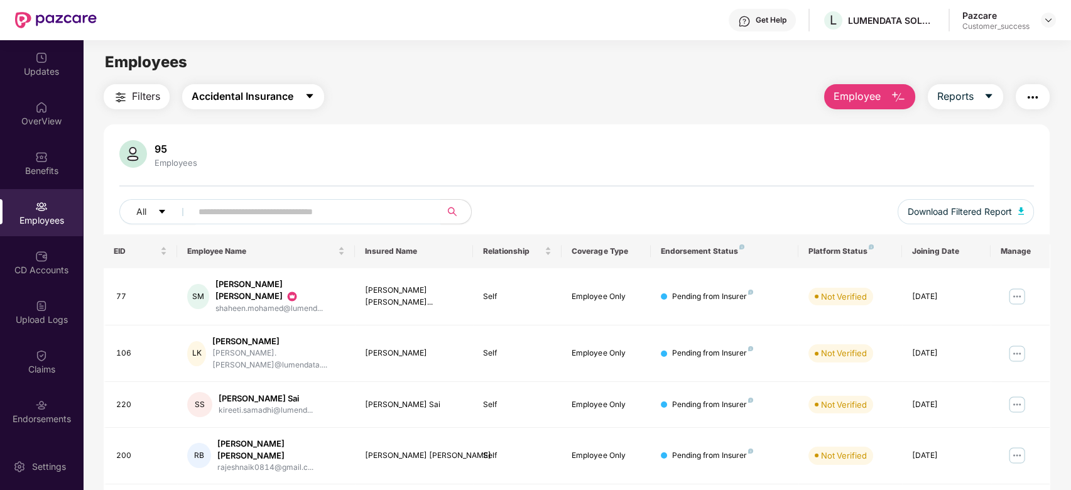
click at [280, 90] on span "Accidental Insurance" at bounding box center [243, 97] width 102 height 16
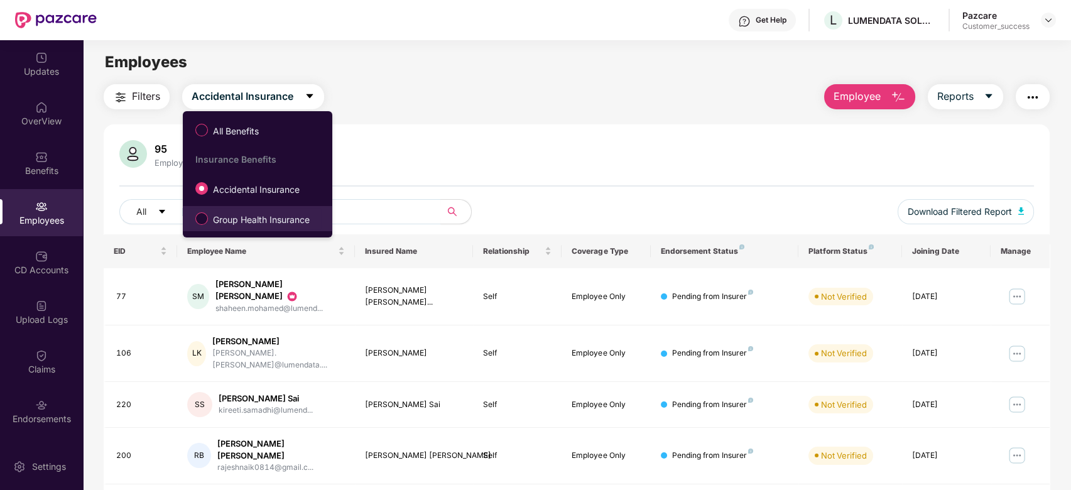
click at [271, 226] on span "Group Health Insurance" at bounding box center [261, 220] width 107 height 14
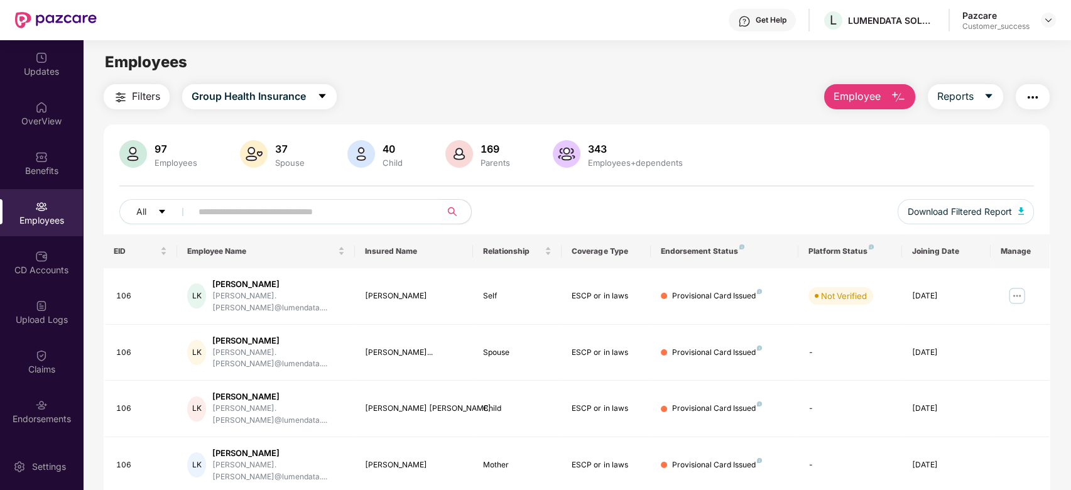
click at [802, 88] on button "Employee" at bounding box center [869, 96] width 91 height 25
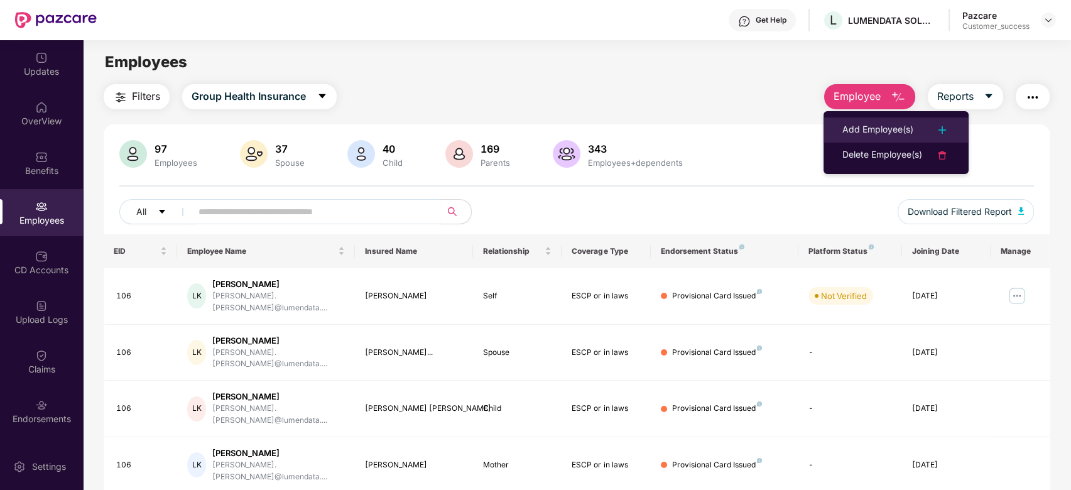
click at [802, 128] on div "Add Employee(s)" at bounding box center [878, 130] width 71 height 15
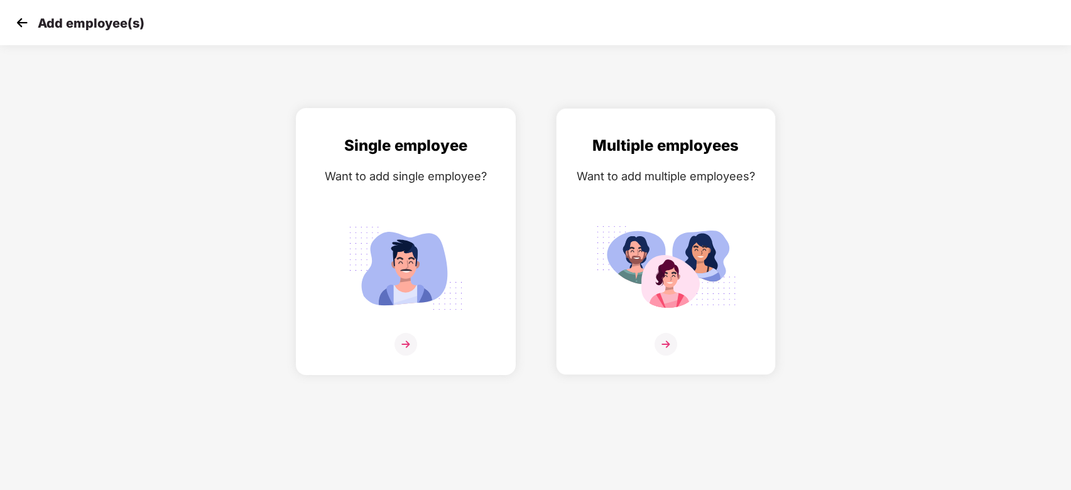
click at [386, 280] on img at bounding box center [406, 268] width 141 height 98
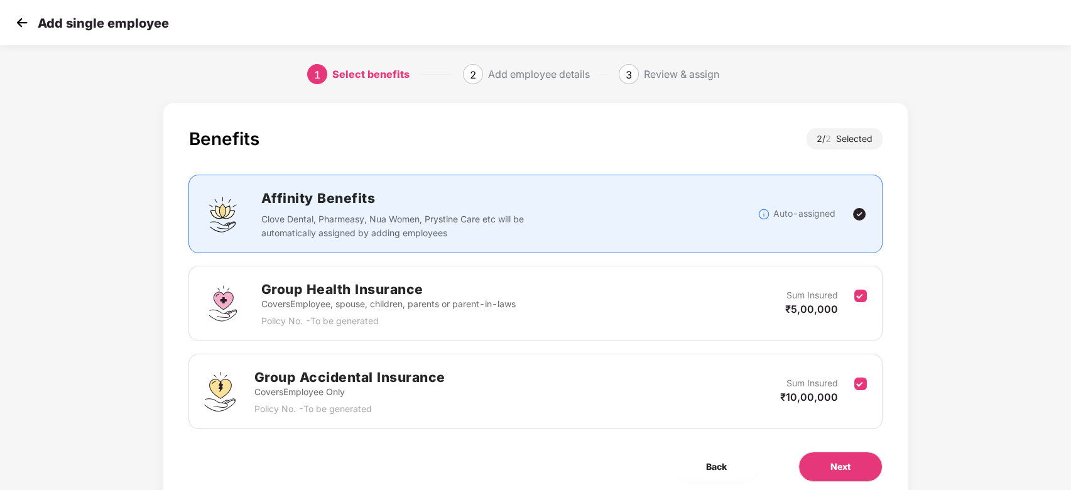
scroll to position [47, 0]
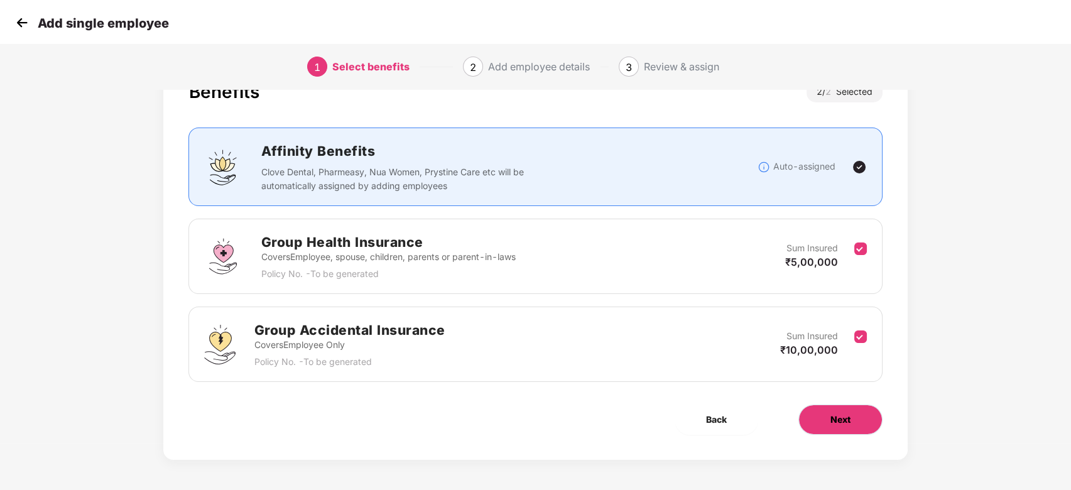
click at [802, 346] on button "Next" at bounding box center [841, 420] width 84 height 30
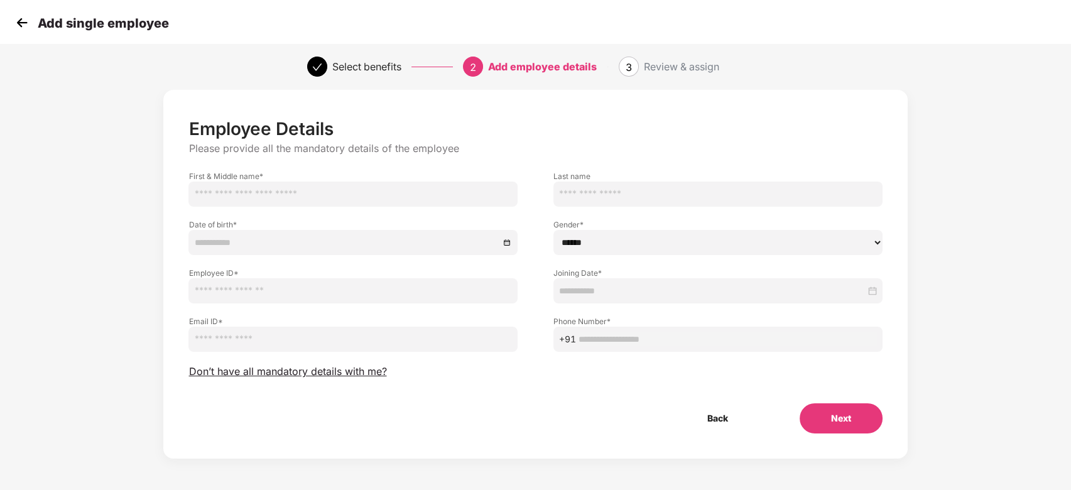
scroll to position [0, 0]
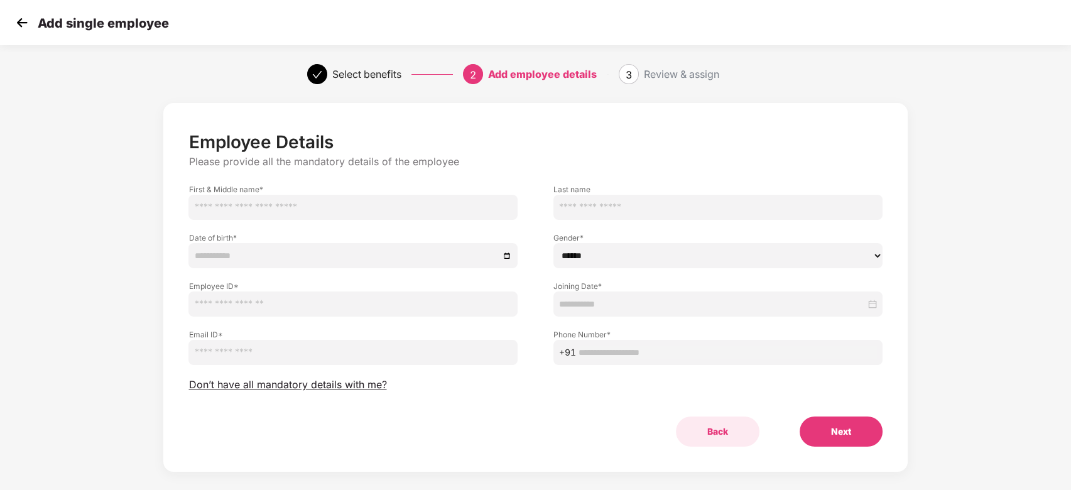
click at [704, 346] on button "Back" at bounding box center [718, 432] width 84 height 30
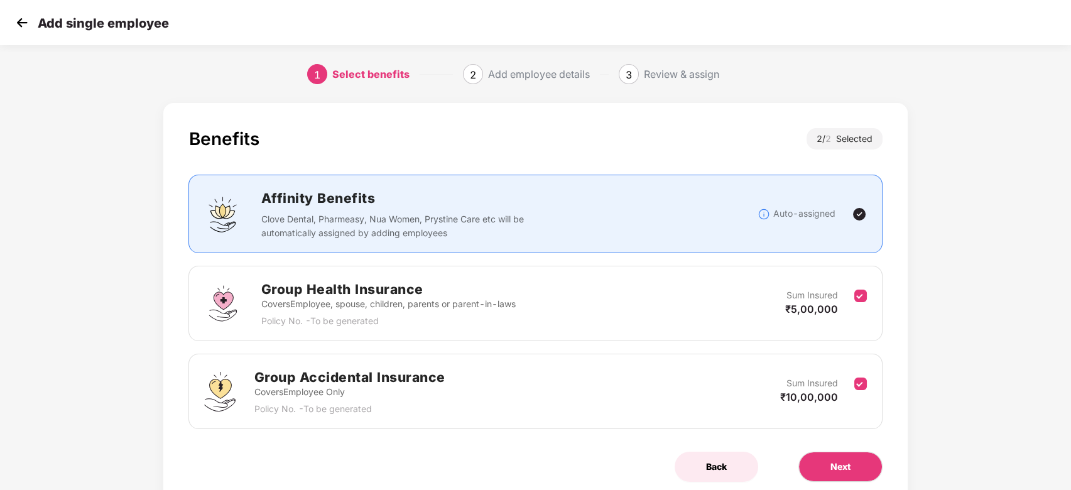
click at [709, 346] on span "Back" at bounding box center [716, 467] width 21 height 14
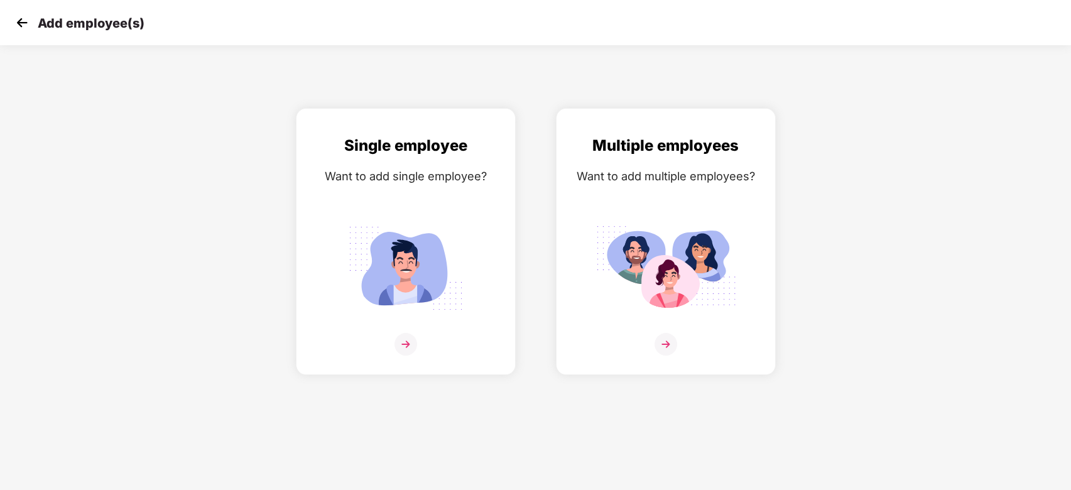
click at [20, 18] on img at bounding box center [22, 22] width 19 height 19
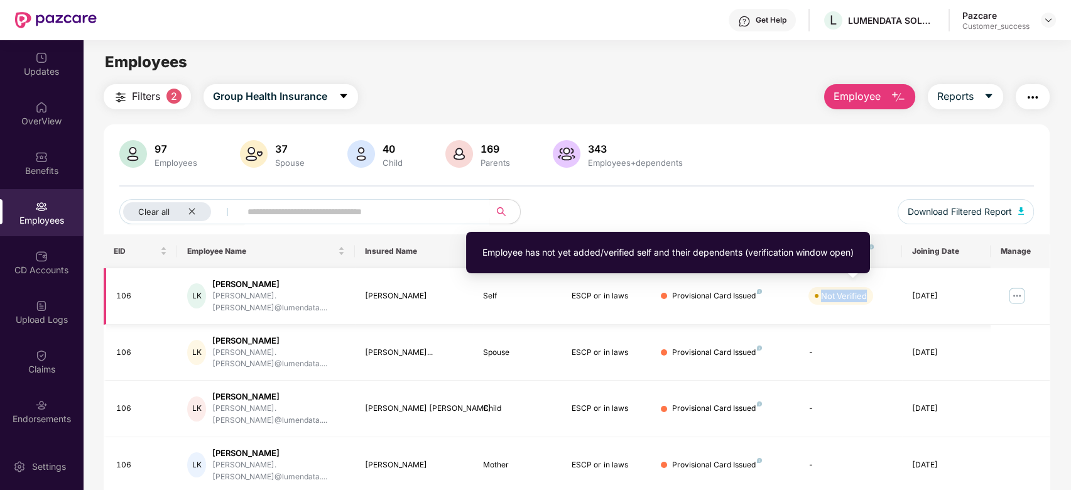
drag, startPoint x: 890, startPoint y: 295, endPoint x: 816, endPoint y: 293, distance: 74.2
click at [802, 293] on div "Not Verified" at bounding box center [851, 296] width 84 height 18
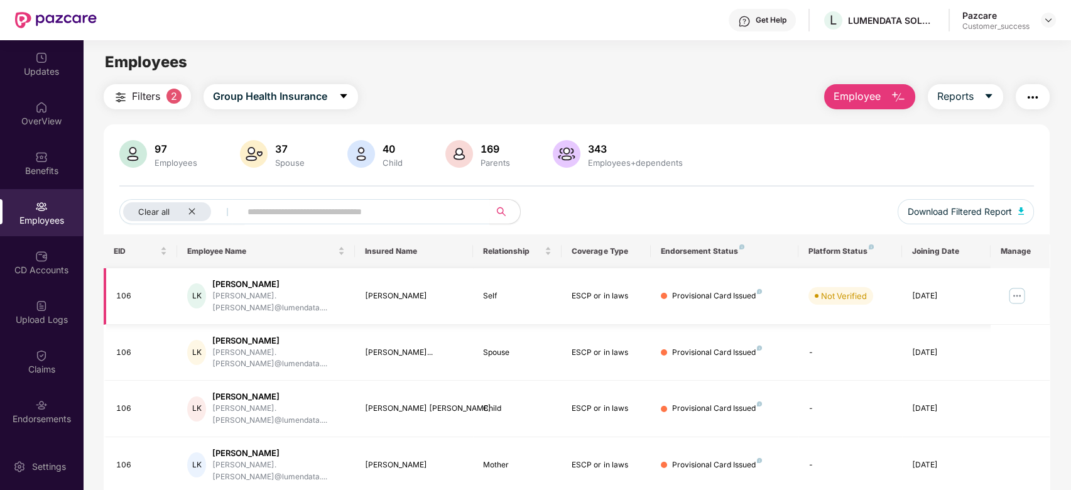
click at [777, 294] on div "Provisional Card Issued" at bounding box center [725, 296] width 128 height 12
click at [192, 202] on div "Clear all" at bounding box center [167, 211] width 88 height 19
click at [802, 99] on img "button" at bounding box center [898, 97] width 15 height 15
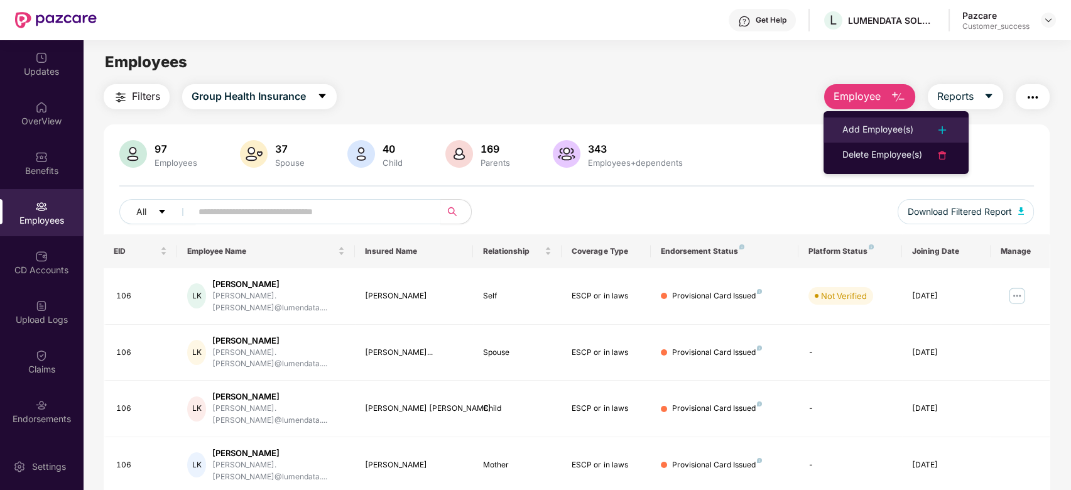
click at [802, 133] on div "Add Employee(s)" at bounding box center [878, 130] width 71 height 15
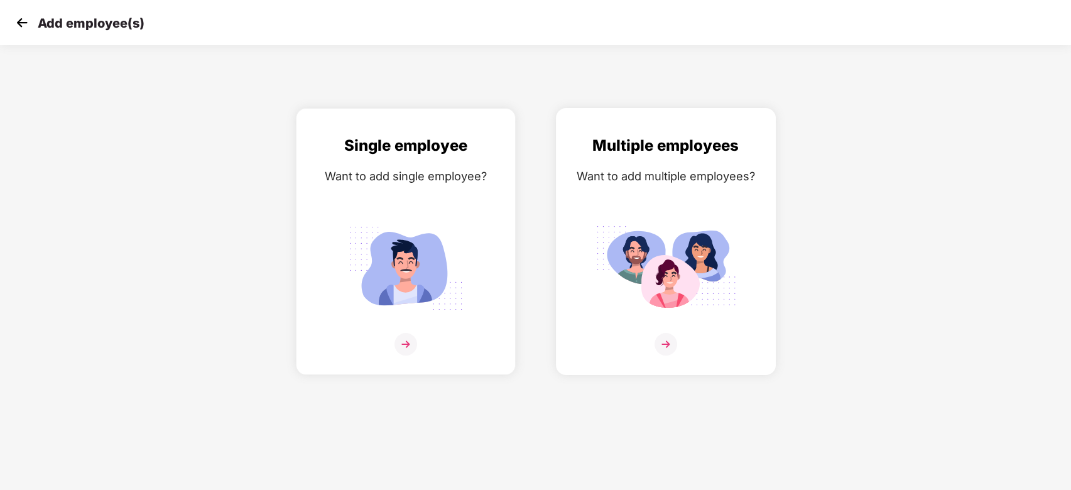
click at [695, 265] on img at bounding box center [666, 268] width 141 height 98
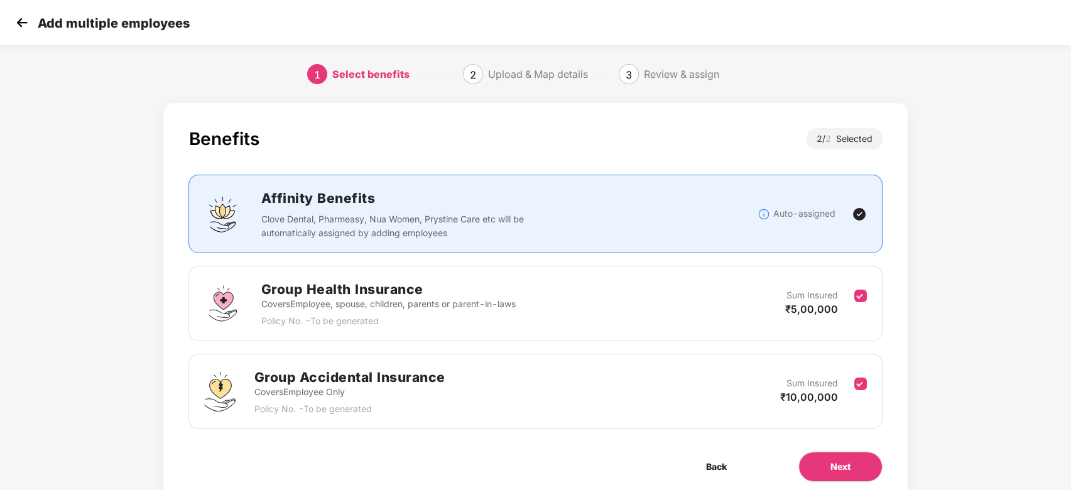
scroll to position [47, 0]
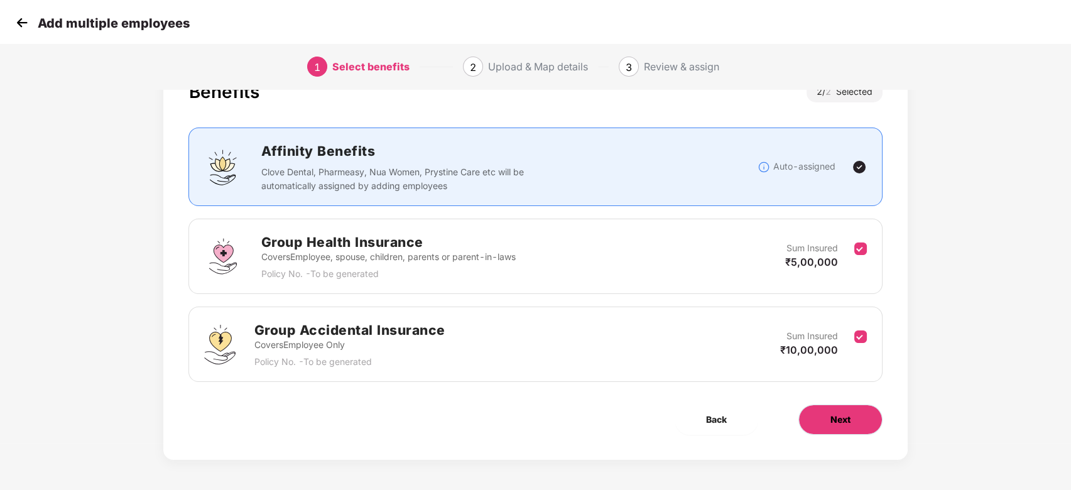
click at [802, 346] on span "Next" at bounding box center [841, 420] width 20 height 14
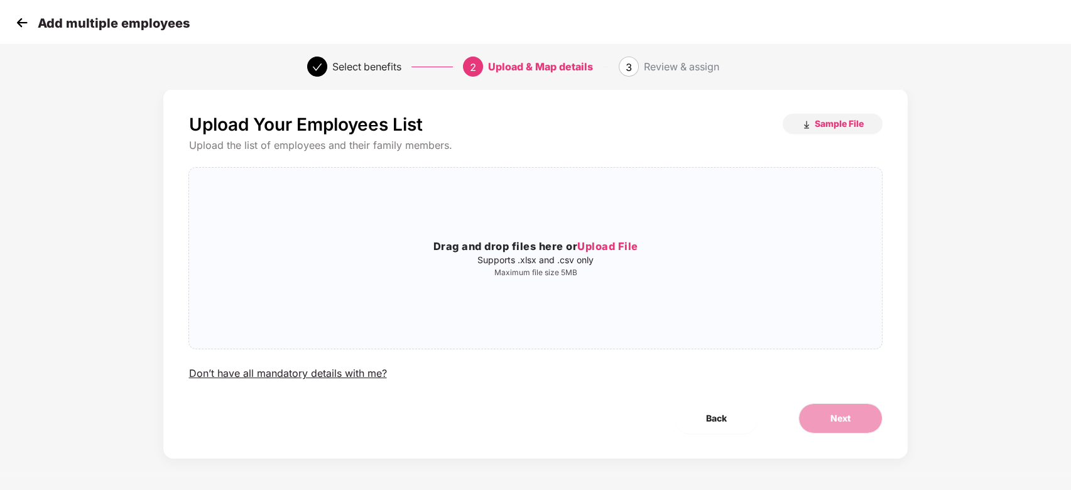
scroll to position [0, 0]
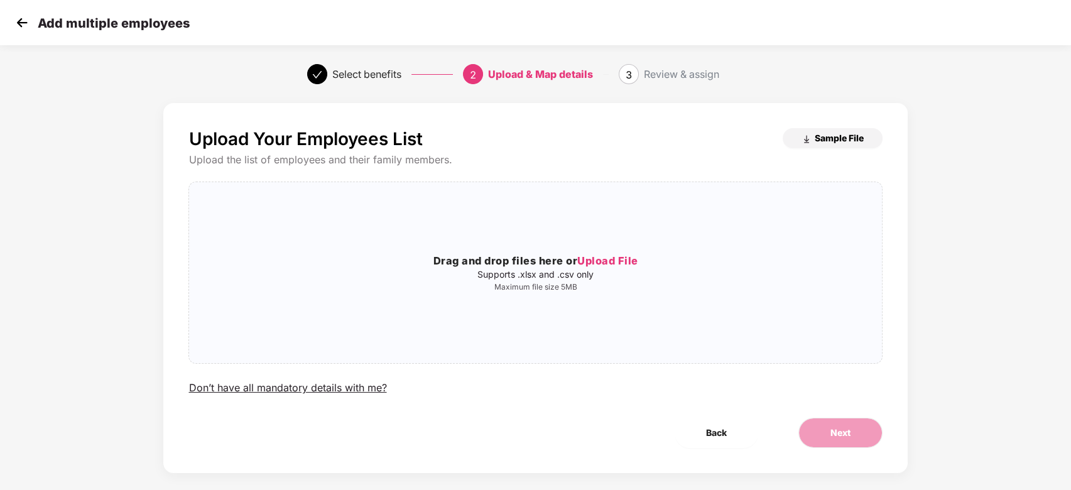
click at [802, 133] on span "Sample File" at bounding box center [839, 138] width 49 height 12
click at [717, 346] on span "Back" at bounding box center [716, 433] width 21 height 14
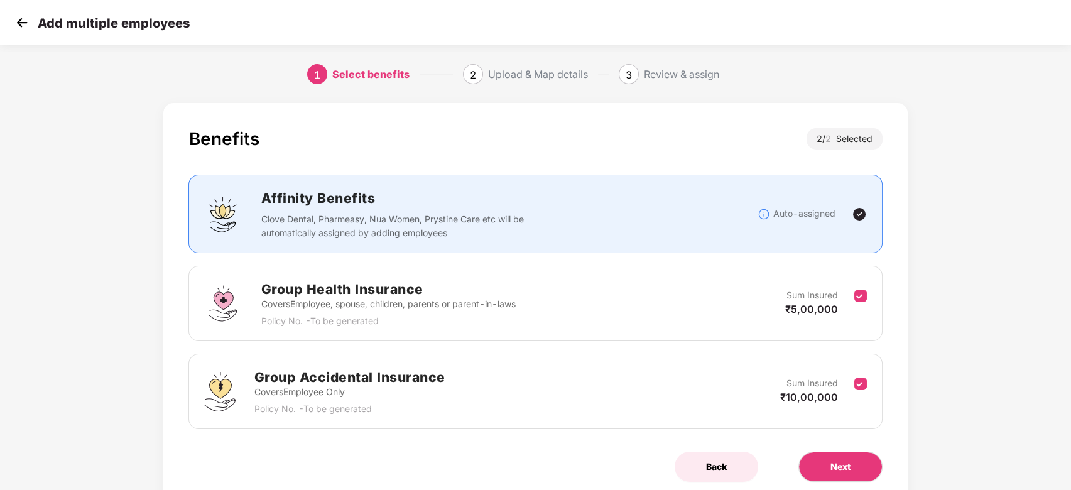
click at [722, 346] on span "Back" at bounding box center [716, 467] width 21 height 14
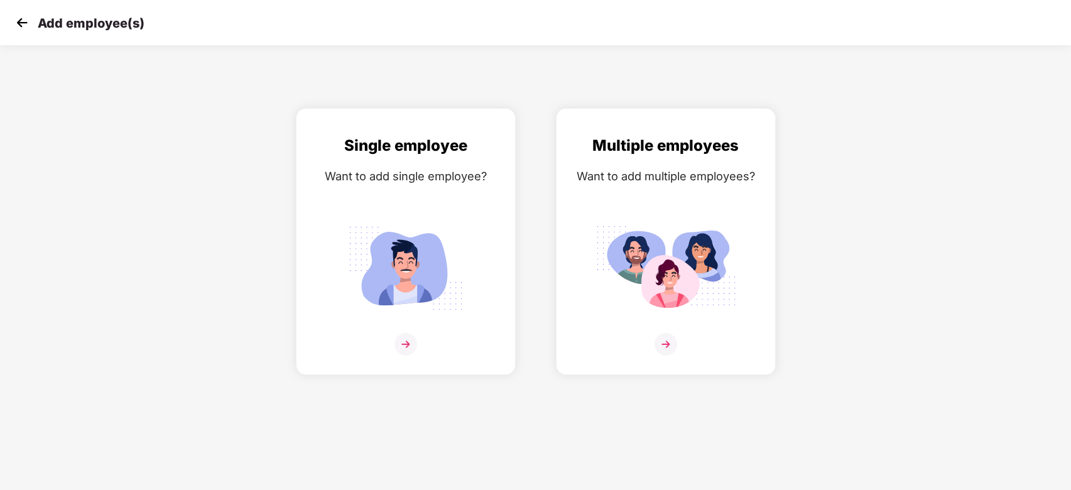
click at [18, 20] on img at bounding box center [22, 22] width 19 height 19
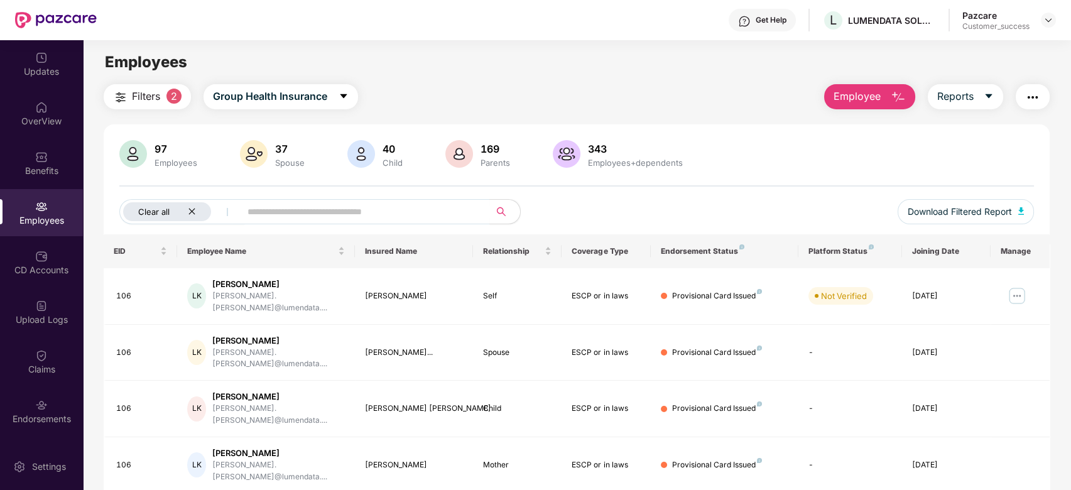
click at [189, 204] on div "Clear all" at bounding box center [167, 211] width 88 height 19
click at [312, 211] on input "text" at bounding box center [312, 211] width 226 height 19
click at [371, 211] on input "text" at bounding box center [312, 211] width 226 height 19
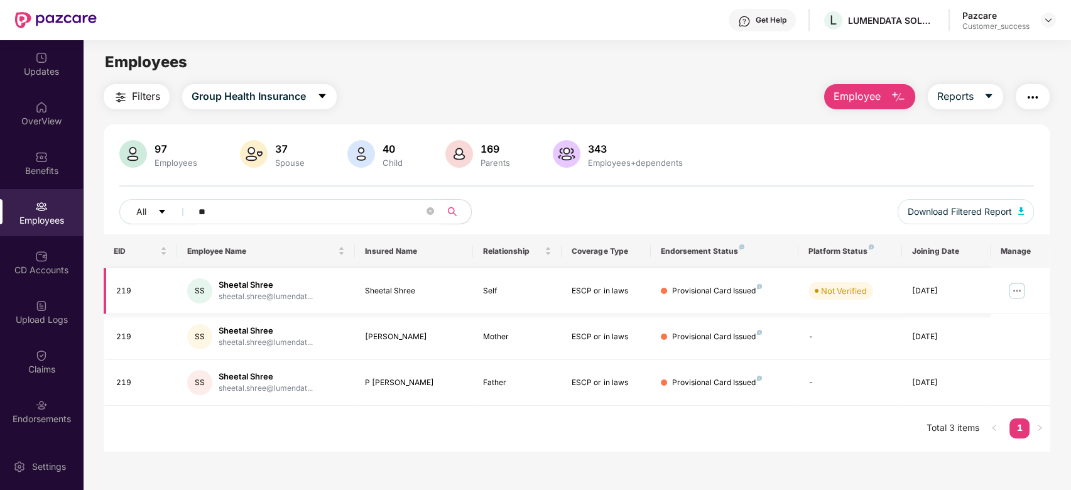
type input "*"
type input "****"
click at [802, 295] on img at bounding box center [1017, 291] width 20 height 20
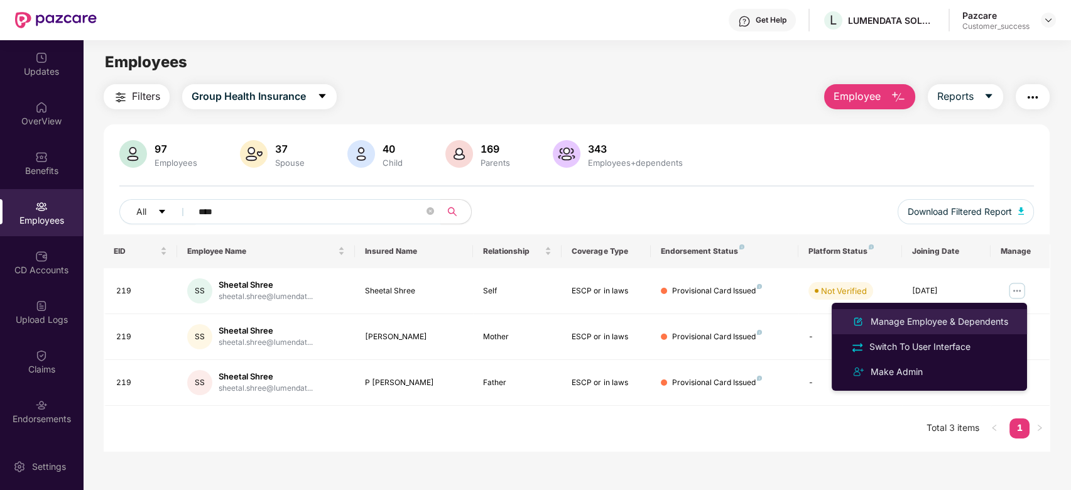
click at [802, 329] on div "Manage Employee & Dependents" at bounding box center [929, 321] width 163 height 15
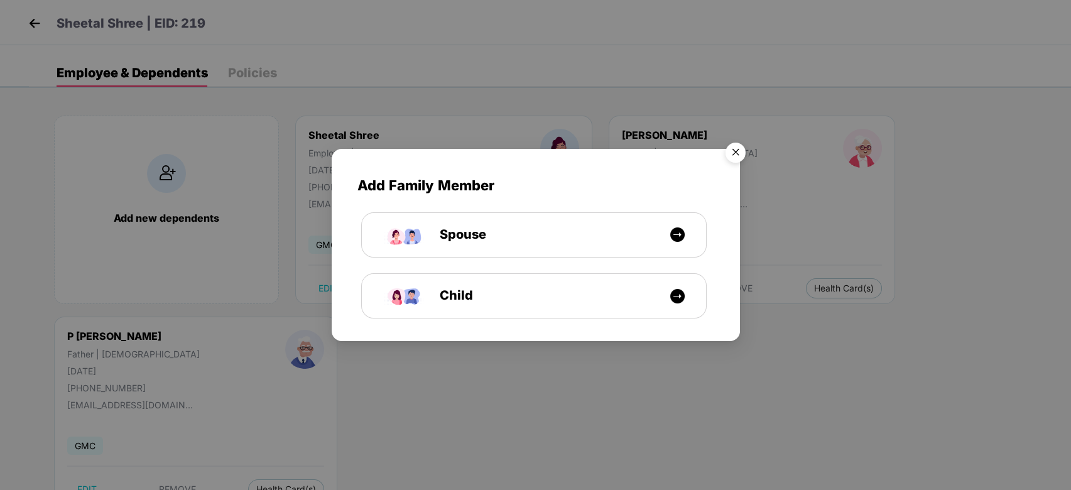
click at [736, 159] on img "Close" at bounding box center [735, 154] width 35 height 35
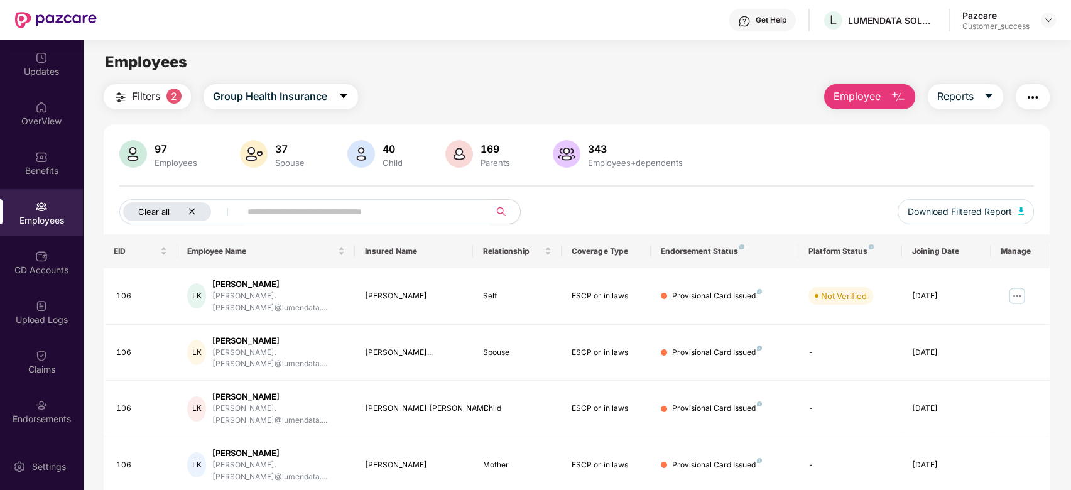
click at [190, 211] on icon "close" at bounding box center [192, 211] width 8 height 8
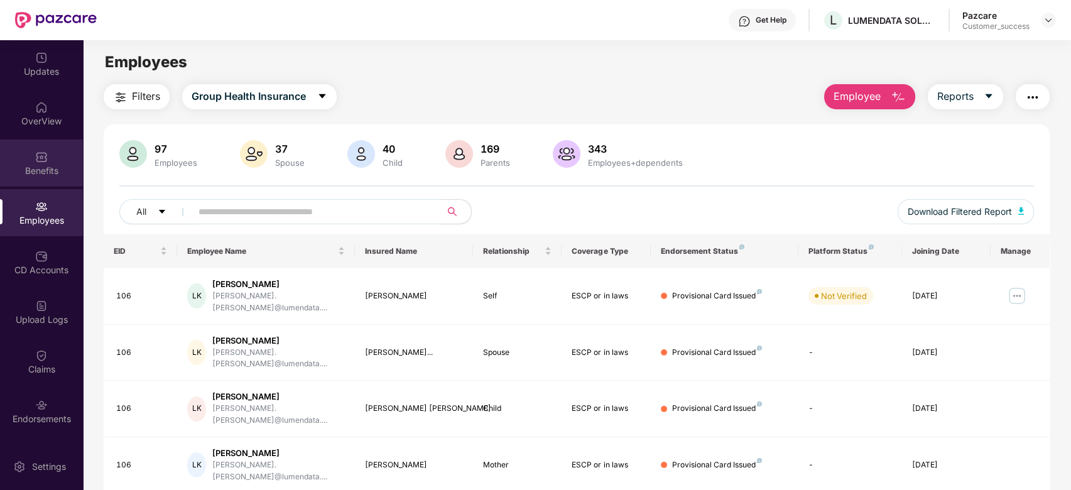
click at [40, 156] on img at bounding box center [41, 157] width 13 height 13
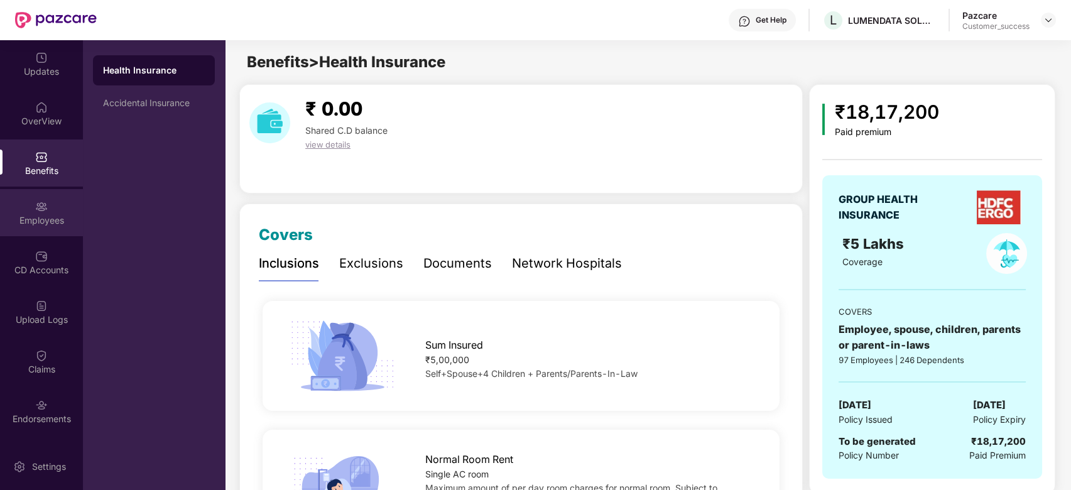
click at [38, 216] on div "Employees" at bounding box center [41, 220] width 83 height 13
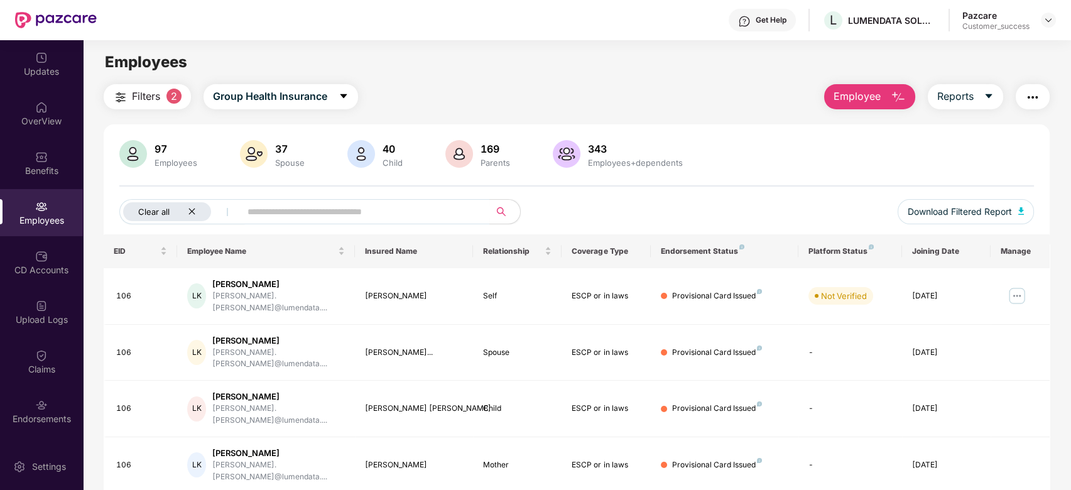
click at [191, 214] on icon "close" at bounding box center [192, 211] width 8 height 8
click at [802, 98] on img "button" at bounding box center [898, 97] width 15 height 15
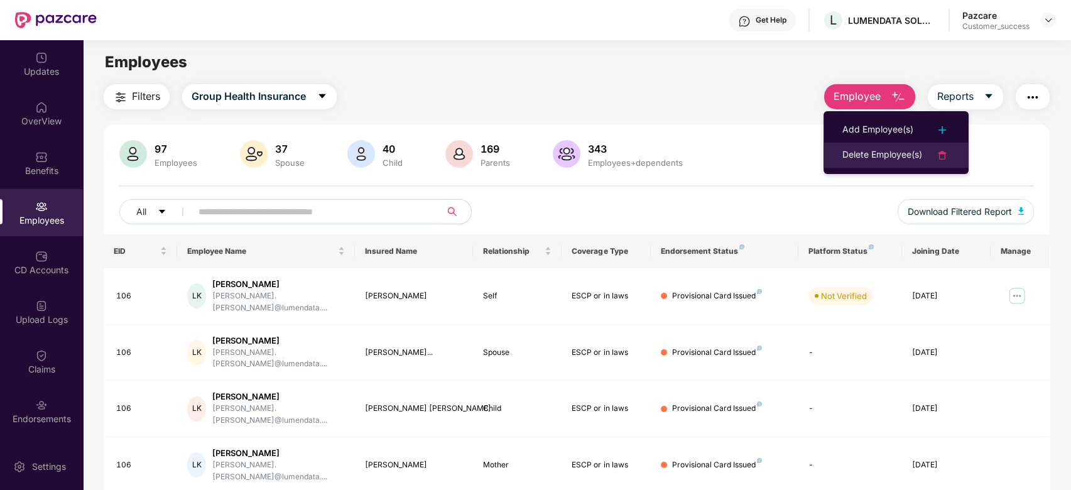
click at [802, 163] on li "Delete Employee(s)" at bounding box center [896, 155] width 145 height 25
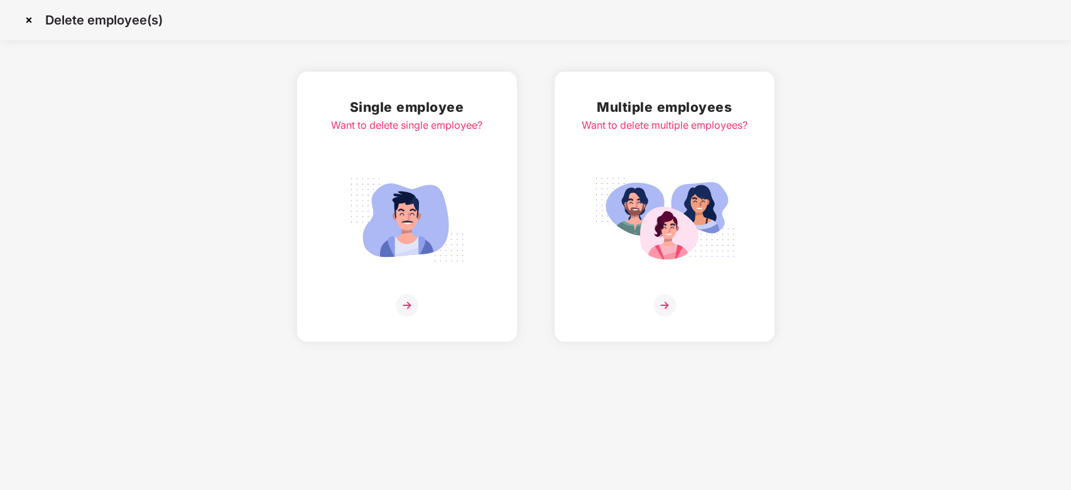
click at [30, 18] on img at bounding box center [29, 20] width 20 height 20
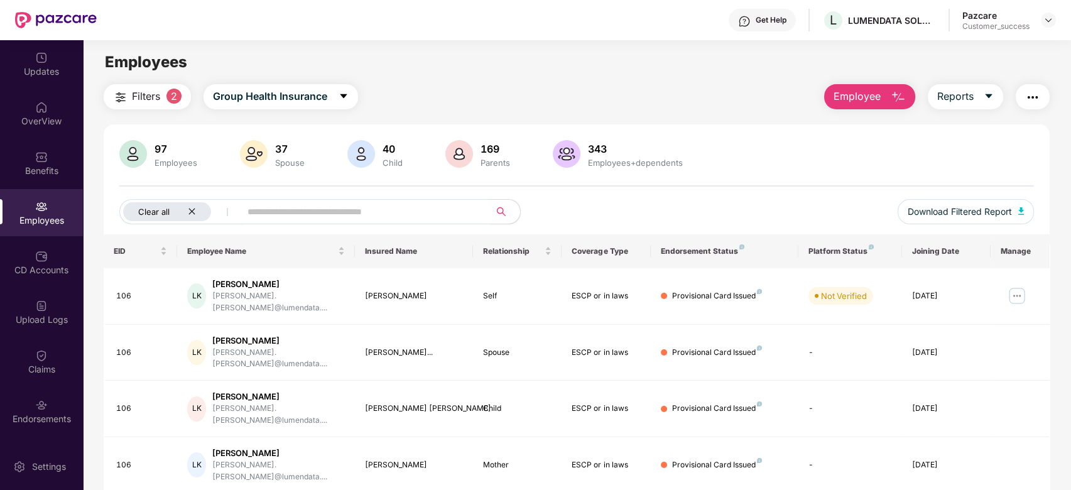
click at [194, 215] on icon "close" at bounding box center [192, 211] width 8 height 8
click at [1018, 287] on img at bounding box center [1017, 296] width 20 height 20
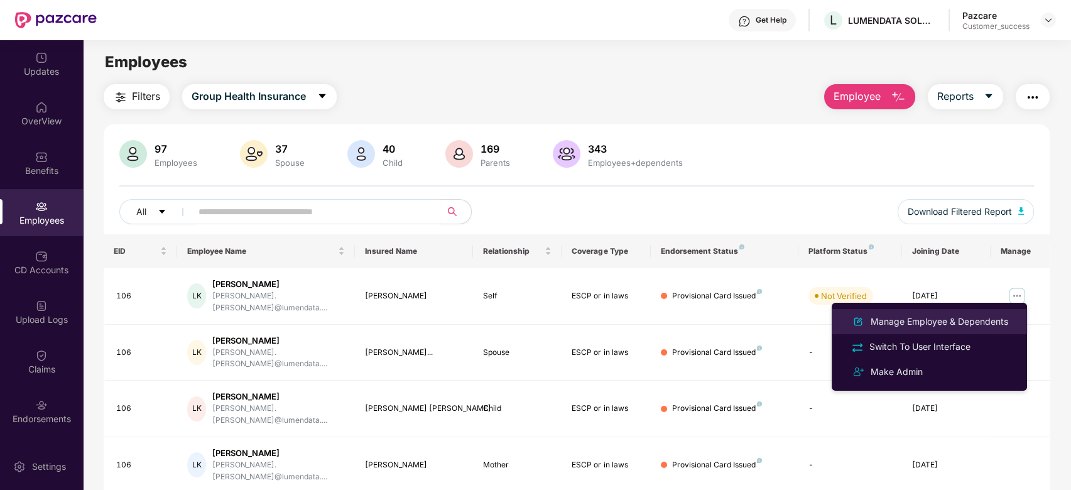
click at [969, 320] on div "Manage Employee & Dependents" at bounding box center [939, 322] width 143 height 14
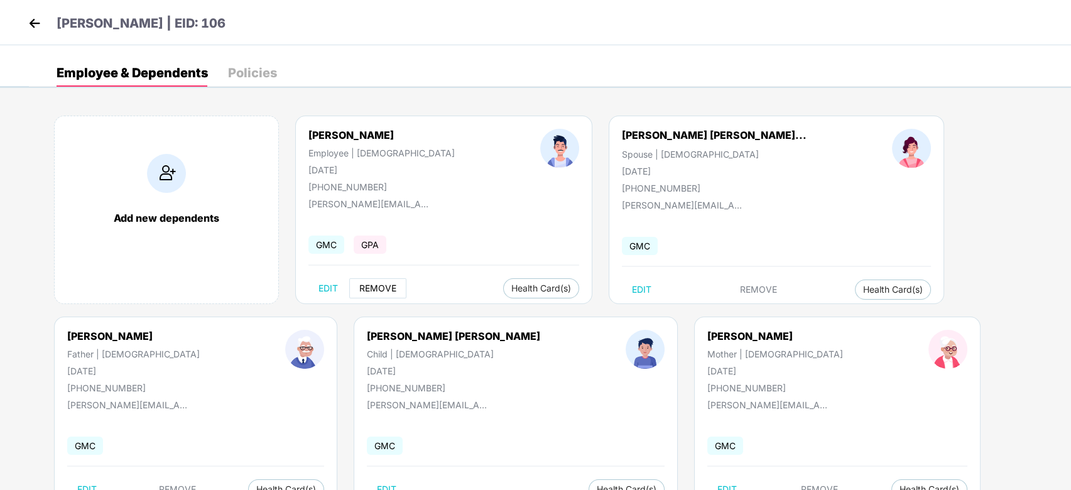
scroll to position [46, 0]
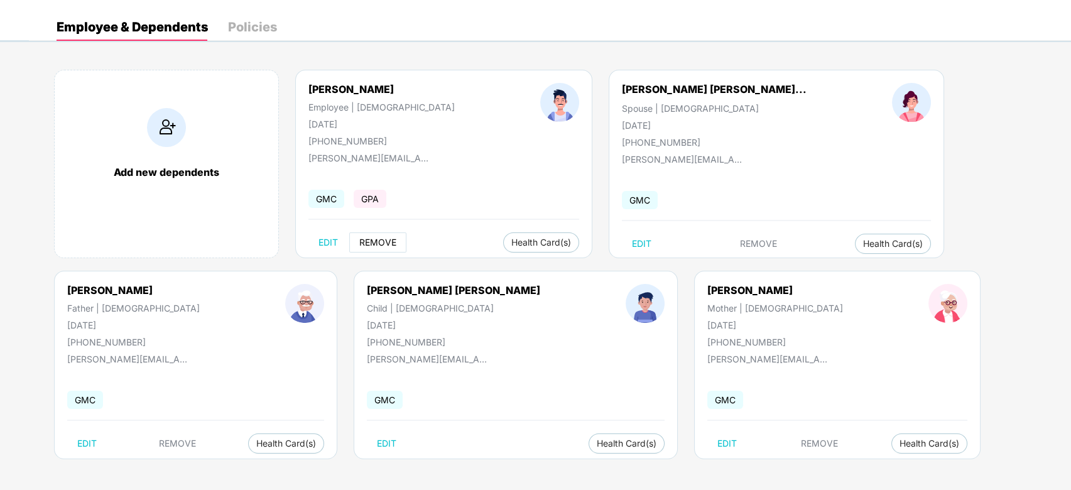
click at [383, 240] on span "REMOVE" at bounding box center [377, 243] width 37 height 10
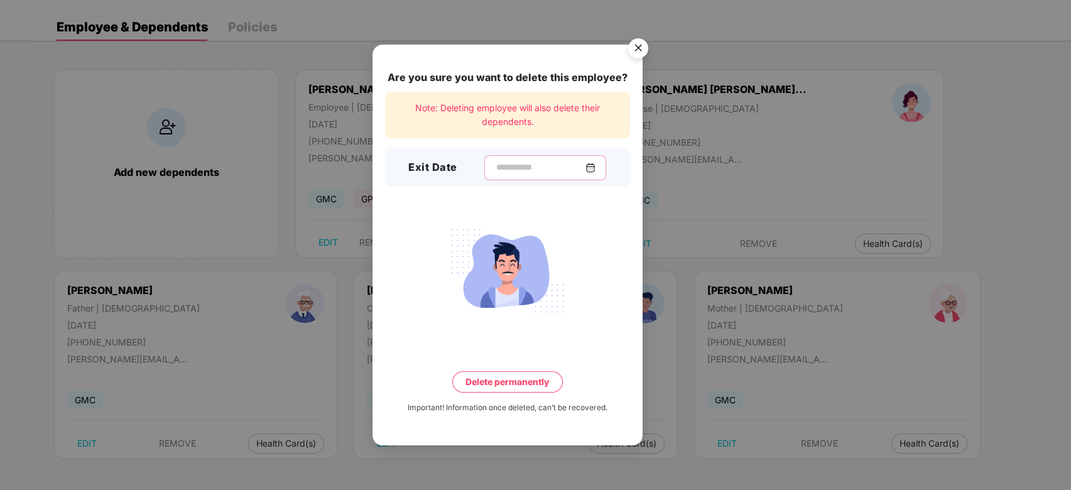
click at [541, 162] on input at bounding box center [540, 167] width 90 height 13
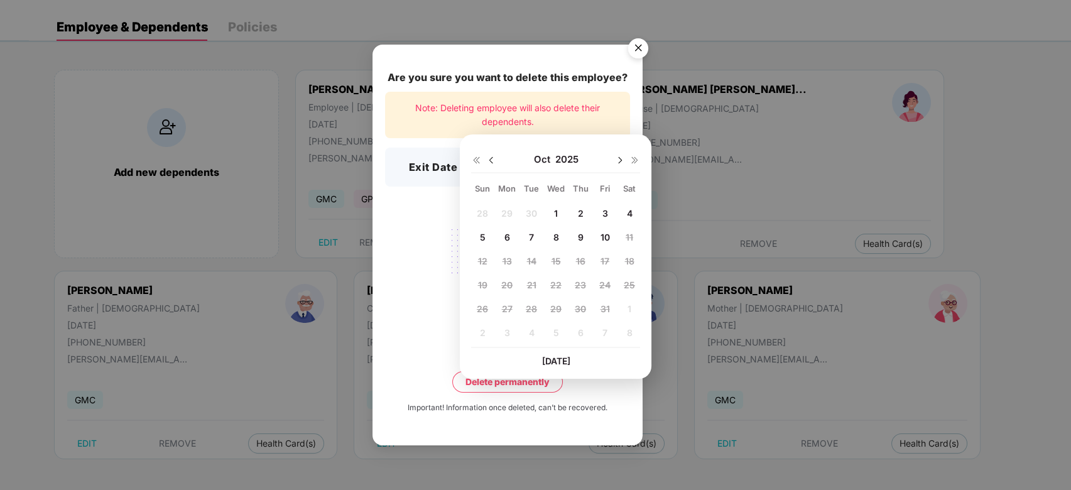
click at [593, 408] on div "Important! Information once deleted, can’t be recovered." at bounding box center [508, 408] width 200 height 12
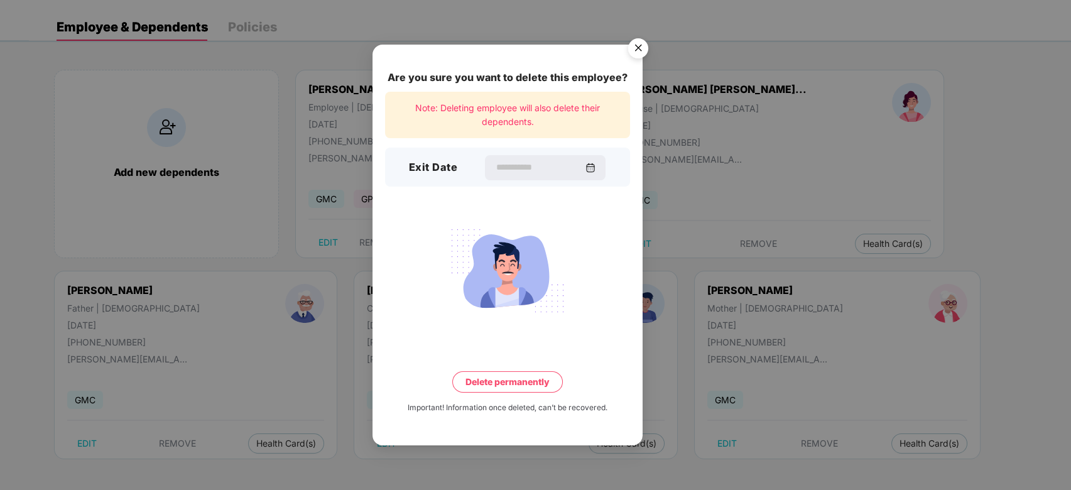
click at [638, 44] on img "Close" at bounding box center [638, 50] width 35 height 35
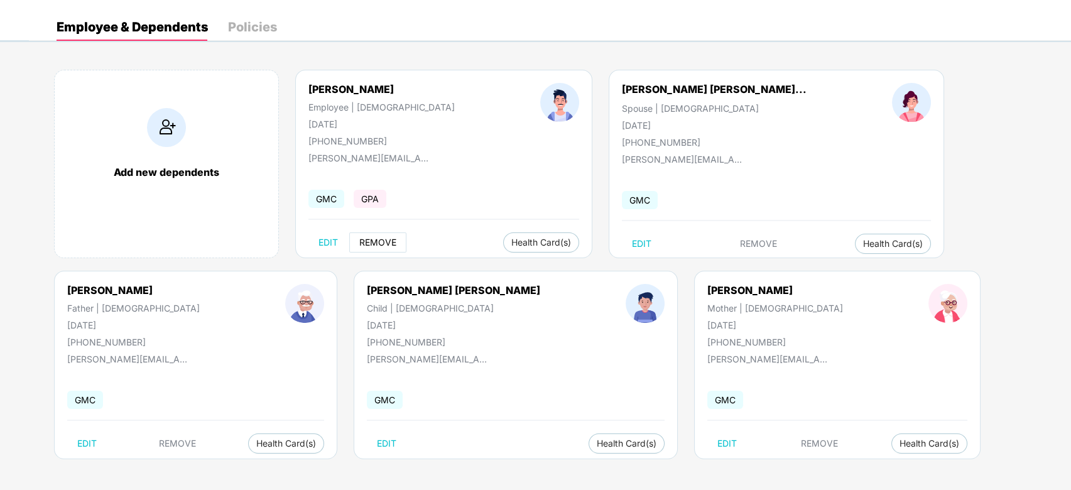
scroll to position [0, 0]
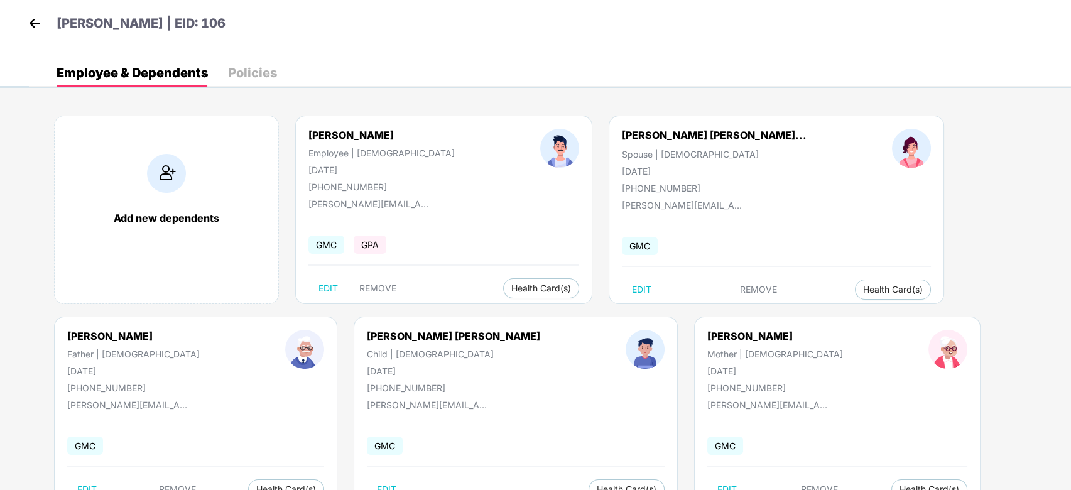
click at [30, 19] on img at bounding box center [34, 23] width 19 height 19
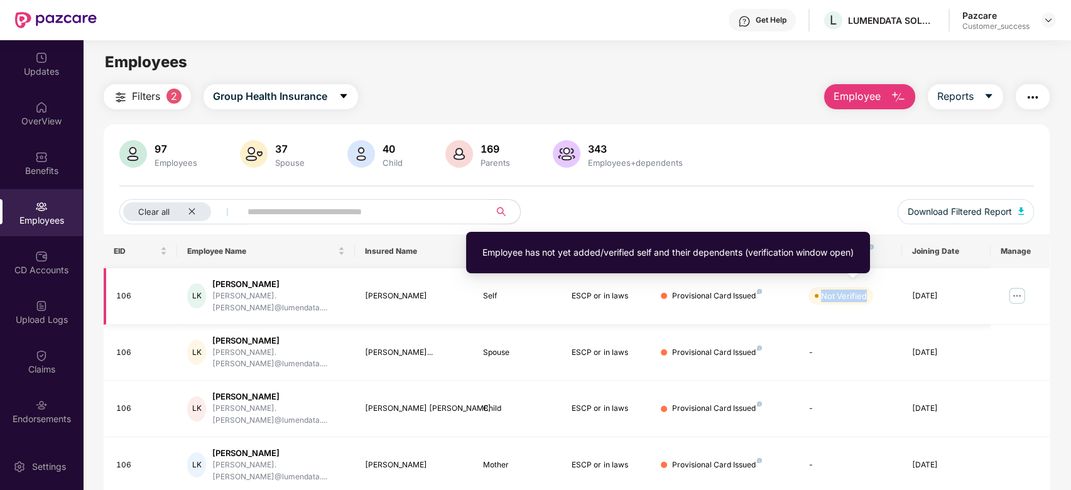
drag, startPoint x: 874, startPoint y: 291, endPoint x: 814, endPoint y: 289, distance: 59.7
click at [814, 289] on div "Not Verified" at bounding box center [851, 296] width 84 height 18
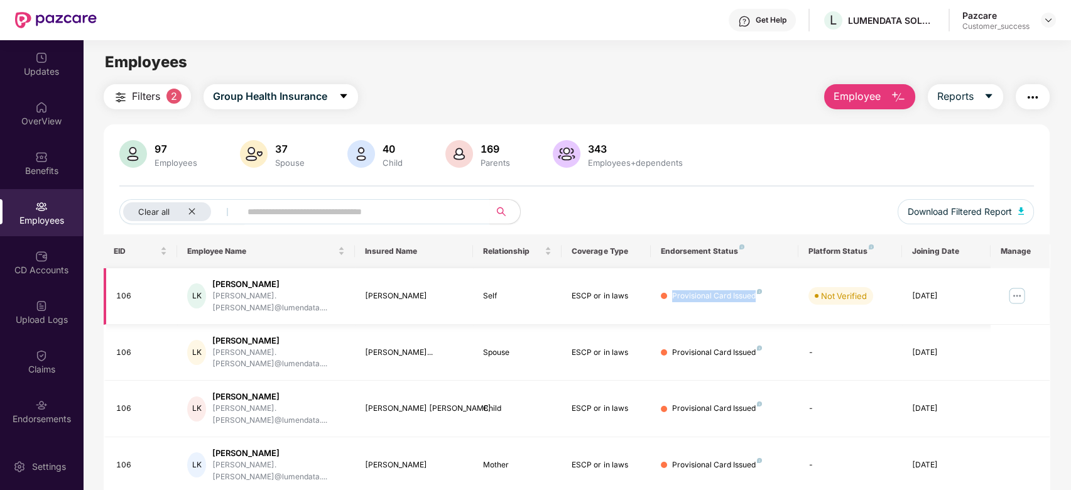
drag, startPoint x: 758, startPoint y: 297, endPoint x: 667, endPoint y: 304, distance: 90.8
click at [667, 304] on td "Provisional Card Issued" at bounding box center [725, 296] width 148 height 57
click at [696, 142] on div "97 Employees 37 Spouse 40 Child 169 Parents 343 Employees+dependents" at bounding box center [577, 155] width 916 height 30
click at [196, 211] on div "Clear all" at bounding box center [167, 211] width 88 height 19
click at [868, 96] on span "Employee" at bounding box center [857, 97] width 47 height 16
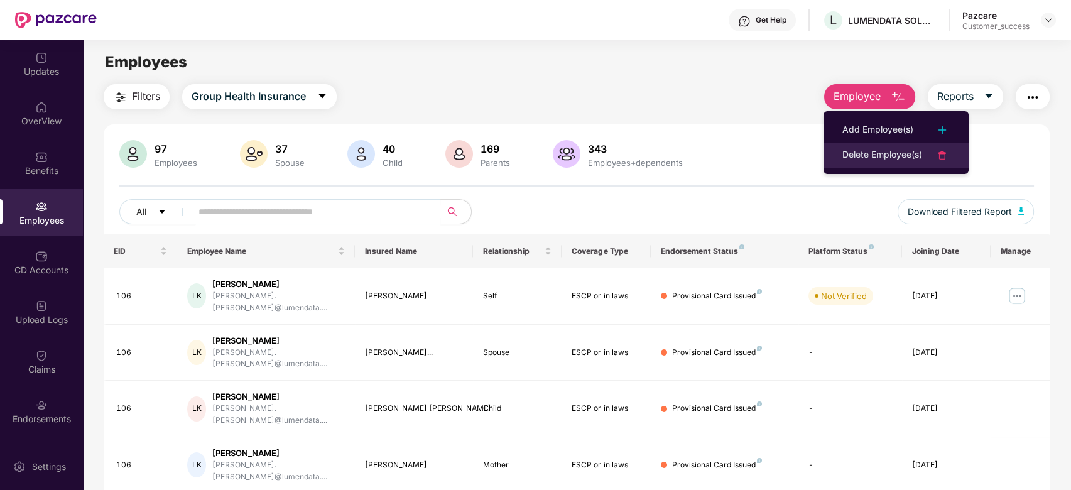
click at [884, 163] on li "Delete Employee(s)" at bounding box center [896, 155] width 145 height 25
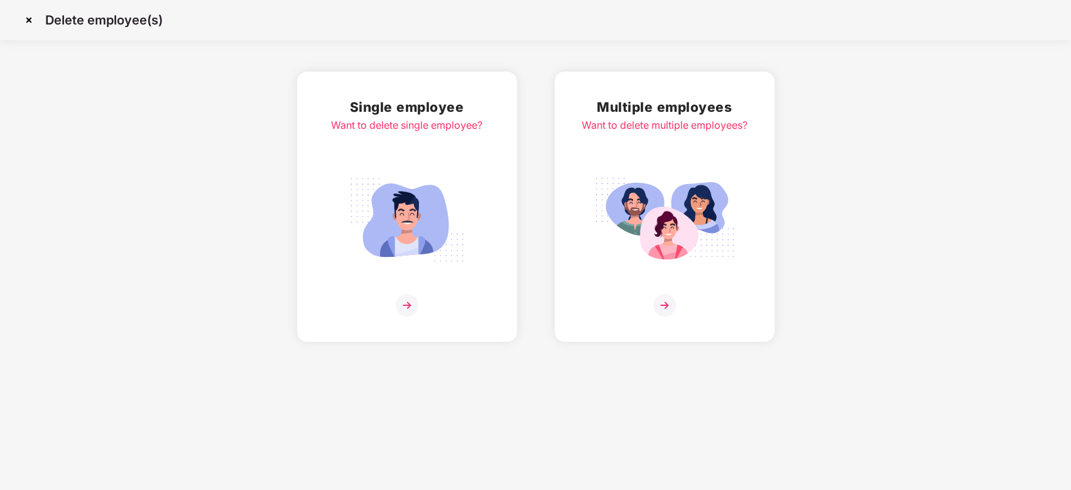
click at [676, 224] on img at bounding box center [664, 220] width 141 height 98
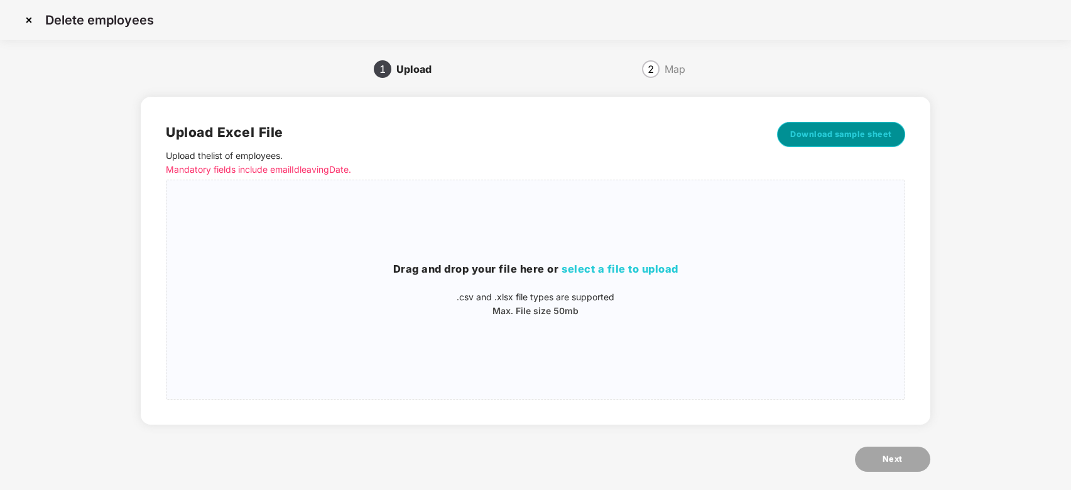
click at [858, 136] on span "Download sample sheet" at bounding box center [842, 134] width 102 height 13
click at [26, 19] on img at bounding box center [29, 20] width 20 height 20
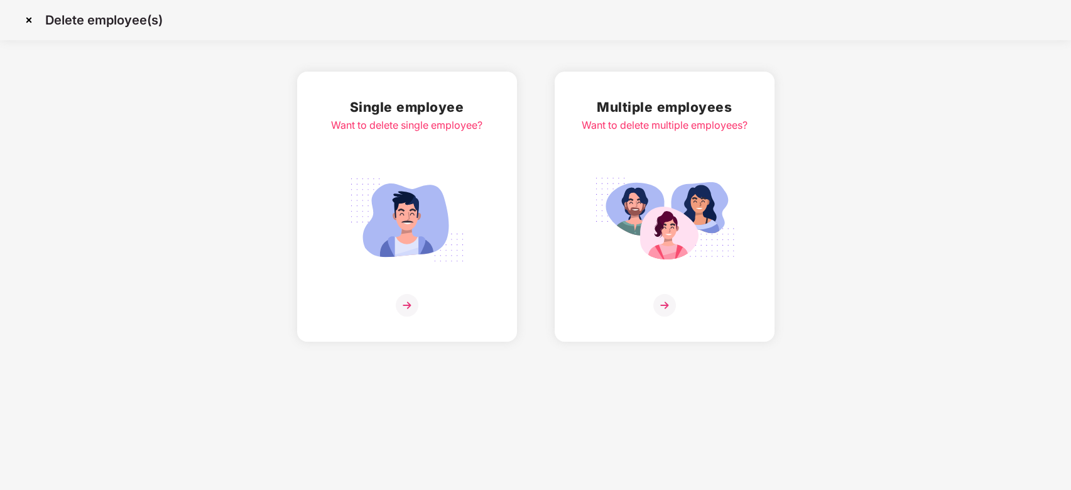
click at [33, 23] on img at bounding box center [29, 20] width 20 height 20
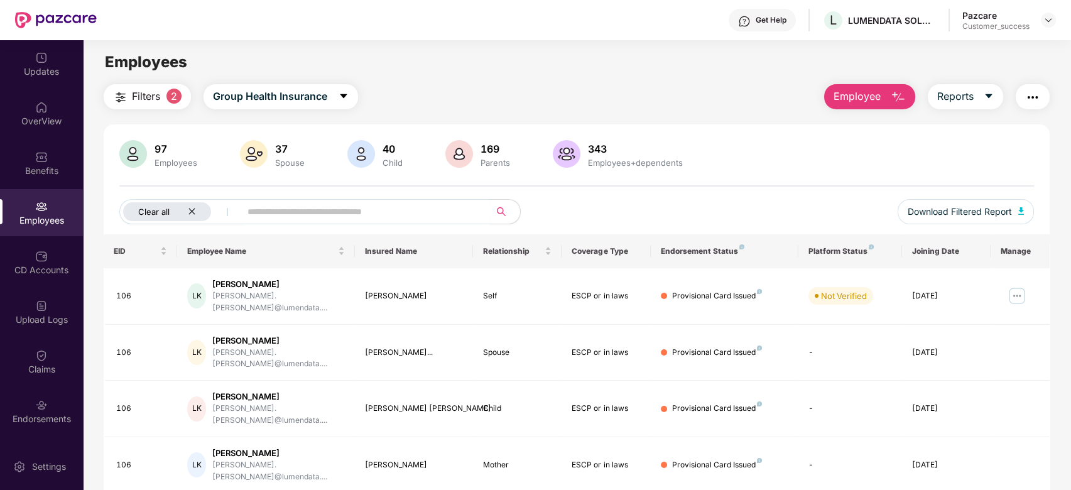
click at [194, 215] on icon "close" at bounding box center [192, 211] width 8 height 8
click at [383, 209] on input "text" at bounding box center [312, 211] width 226 height 19
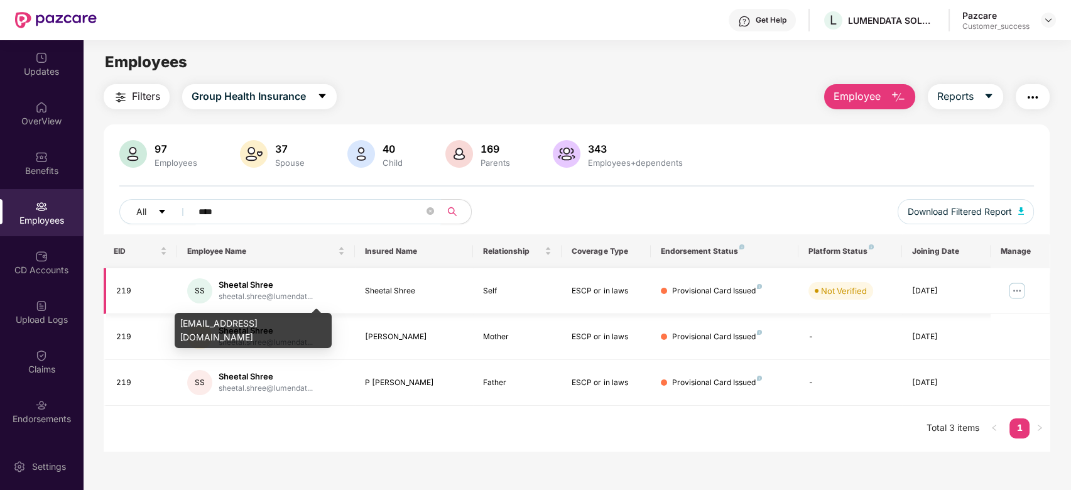
type input "****"
click at [246, 297] on div "sheetal.shree@lumendat..." at bounding box center [266, 297] width 94 height 12
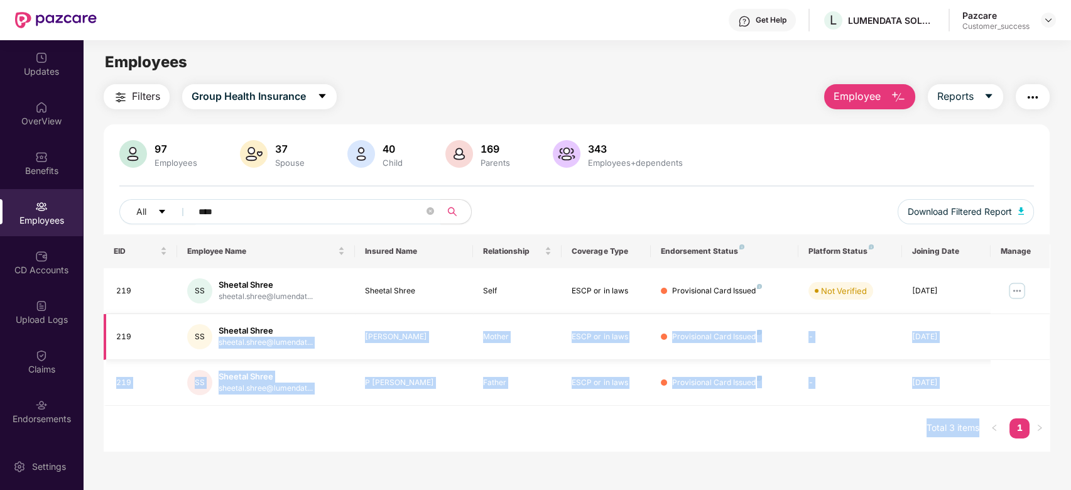
drag, startPoint x: 181, startPoint y: 324, endPoint x: 297, endPoint y: 322, distance: 115.6
click at [297, 322] on body "Get Help L LUMENDATA SOLUTIONS INDIA PRIVATE LIMITED Pazcare Customer_success U…" at bounding box center [535, 245] width 1071 height 490
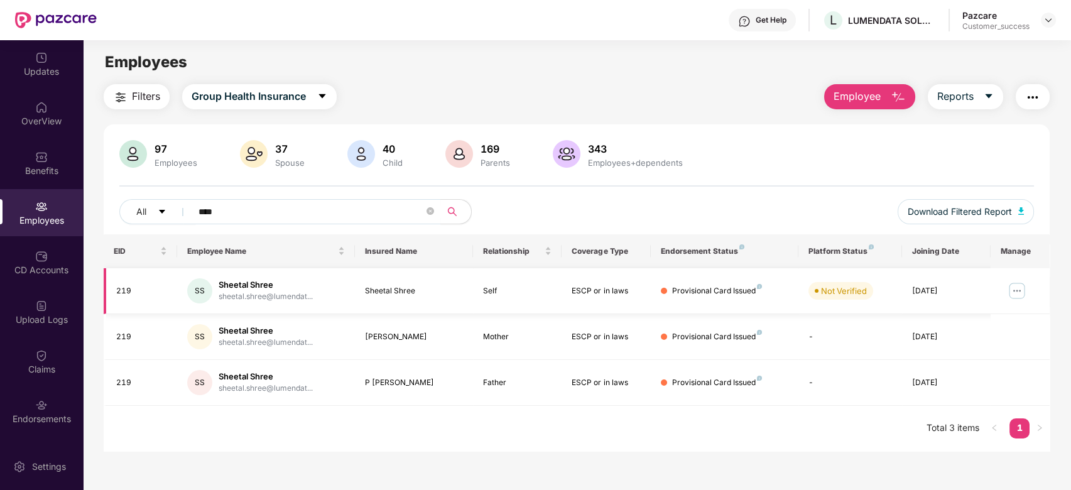
click at [266, 296] on div "sheetal.shree@lumendat..." at bounding box center [266, 297] width 94 height 12
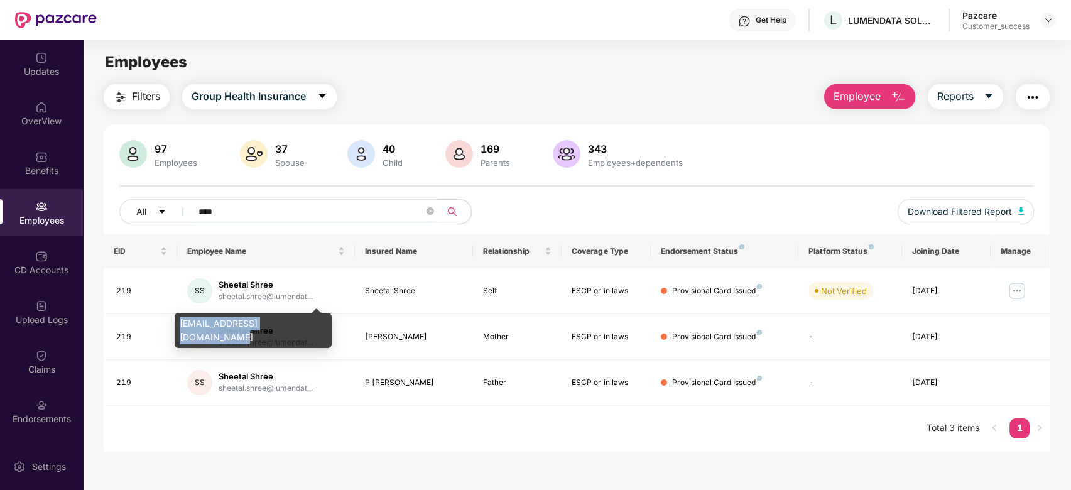
drag, startPoint x: 176, startPoint y: 322, endPoint x: 309, endPoint y: 322, distance: 133.2
click at [309, 322] on div "[EMAIL_ADDRESS][DOMAIN_NAME]" at bounding box center [253, 330] width 157 height 35
copy div "[EMAIL_ADDRESS][DOMAIN_NAME]"
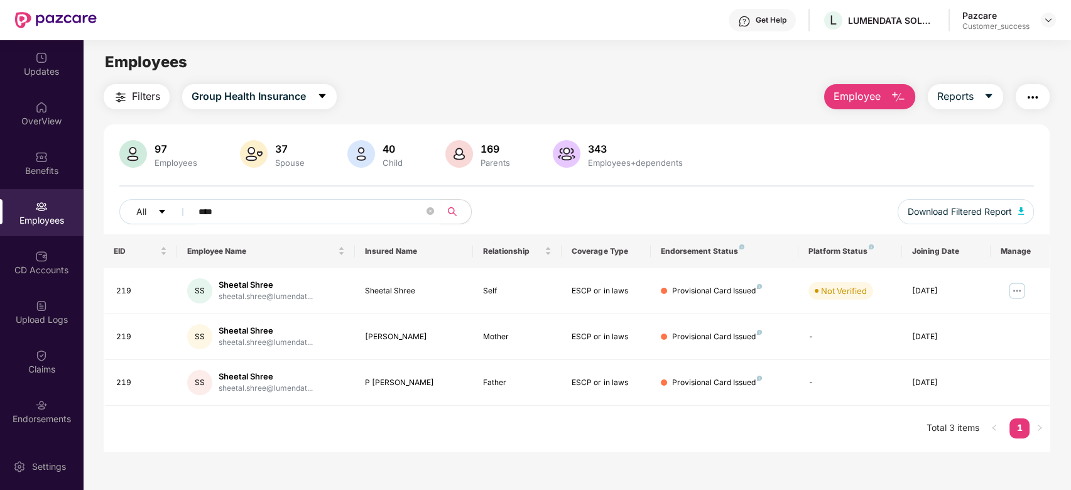
click at [1040, 96] on img "button" at bounding box center [1033, 97] width 15 height 15
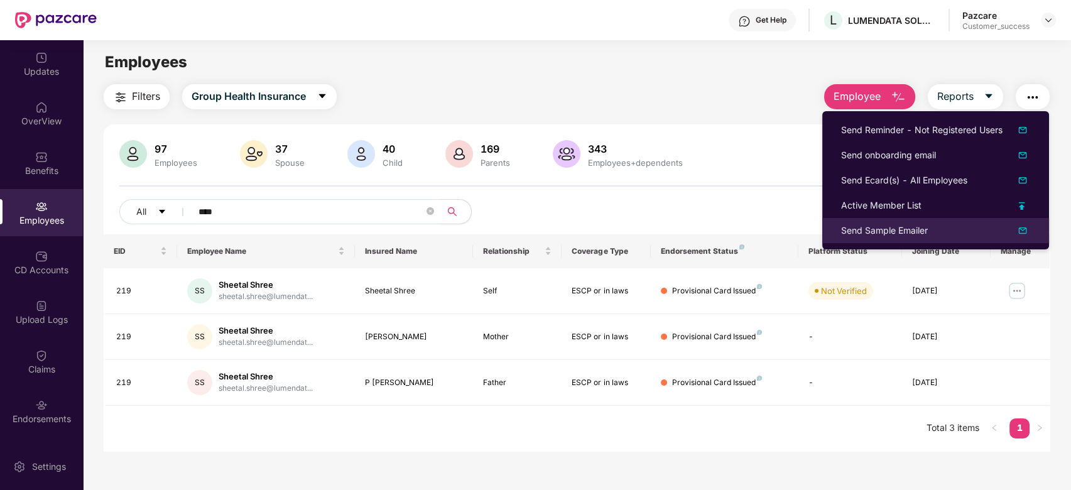
click at [939, 238] on div "Send Sample Emailer" at bounding box center [935, 230] width 189 height 15
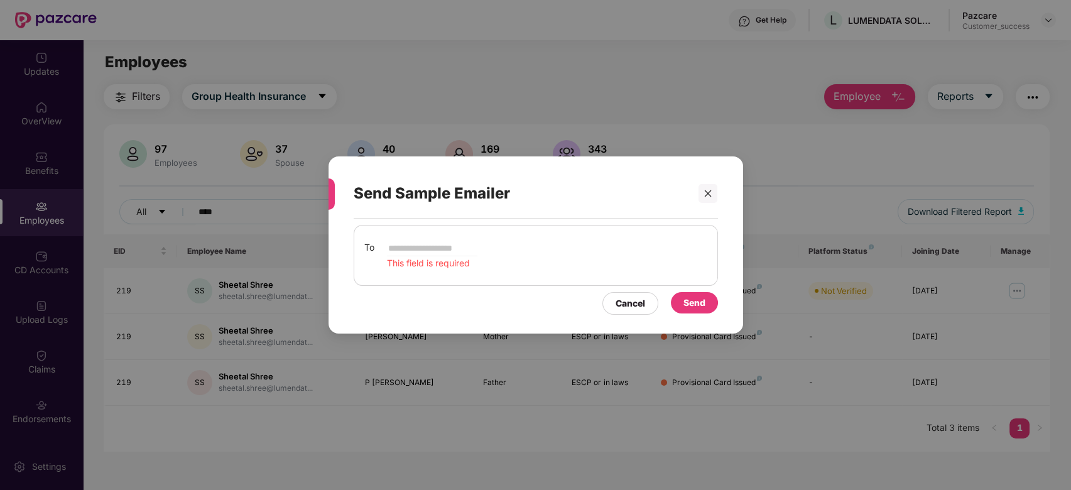
type input "**********"
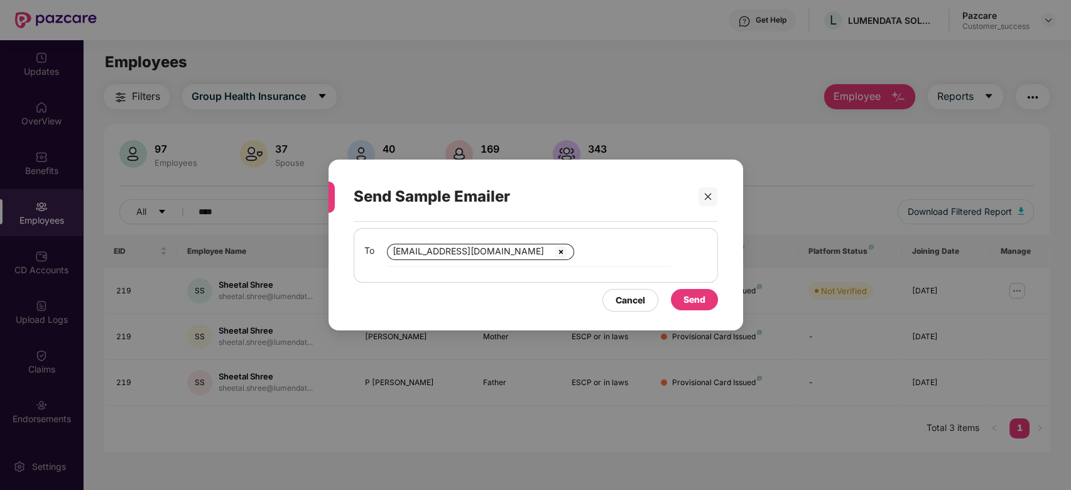
click at [692, 304] on div "Send" at bounding box center [695, 300] width 22 height 14
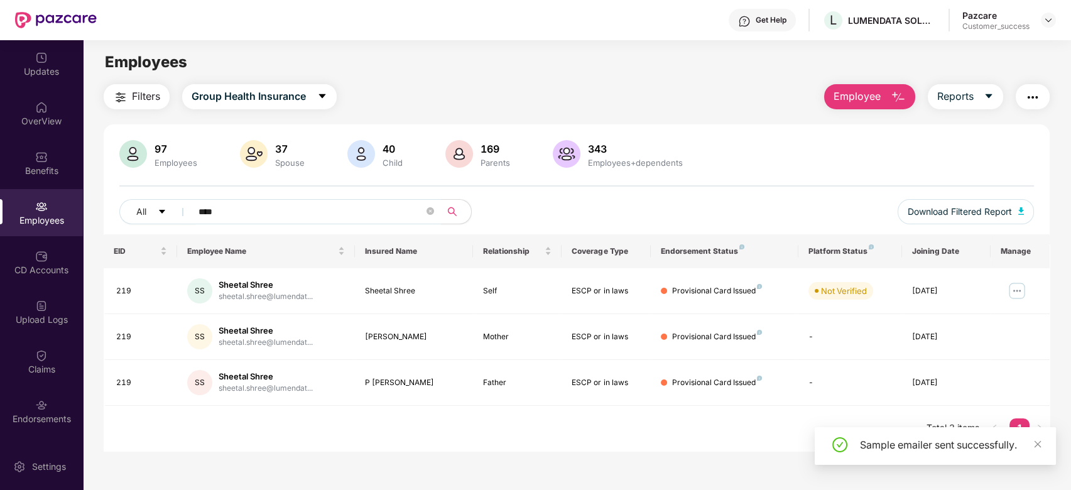
click at [366, 213] on input "****" at bounding box center [312, 211] width 226 height 19
click at [428, 212] on icon "close-circle" at bounding box center [431, 211] width 8 height 8
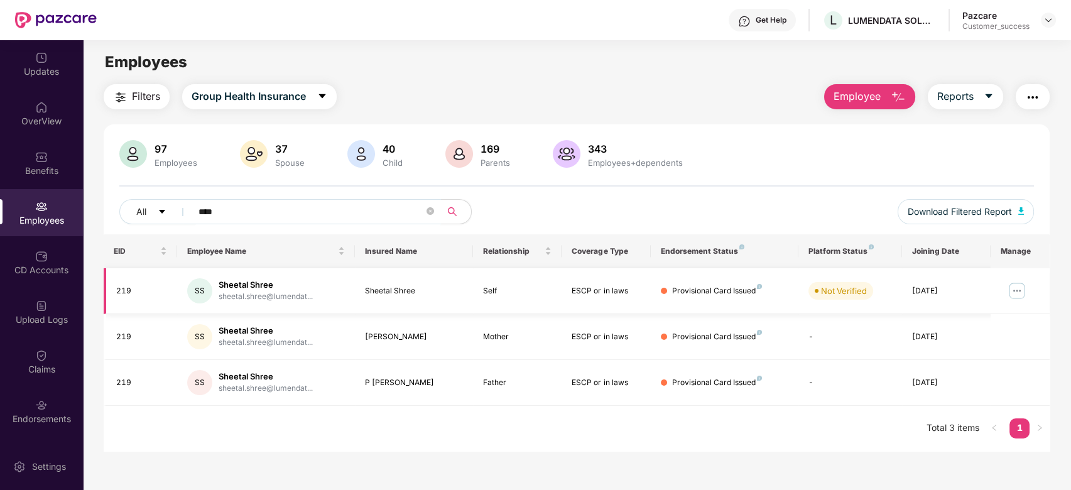
type input "****"
click at [1020, 290] on img at bounding box center [1017, 291] width 20 height 20
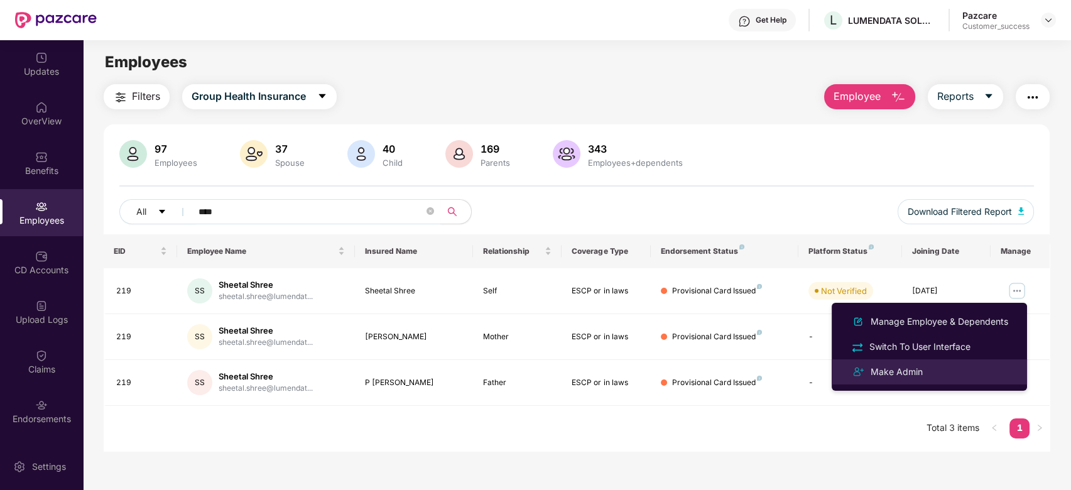
click at [931, 378] on div "Make Admin" at bounding box center [929, 371] width 163 height 15
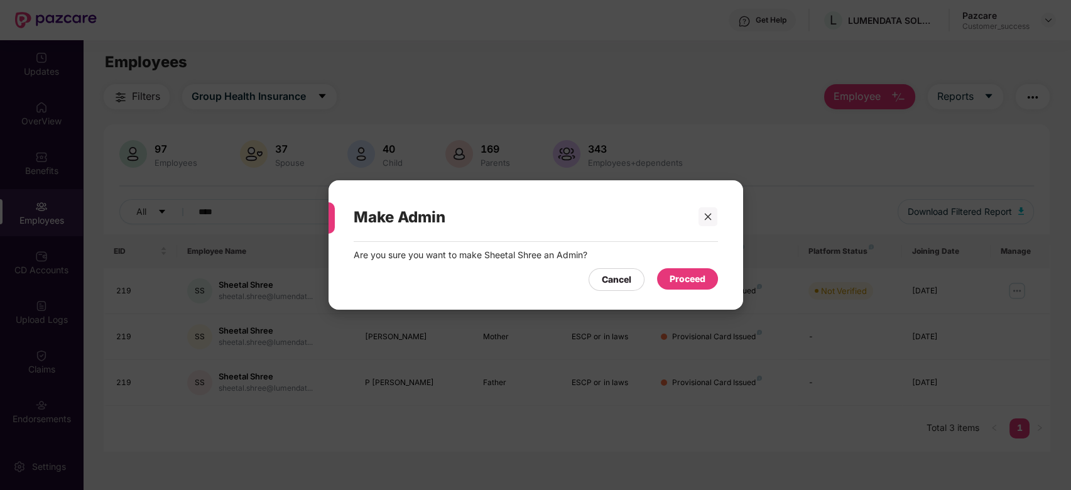
click at [689, 279] on div "Proceed" at bounding box center [688, 279] width 36 height 14
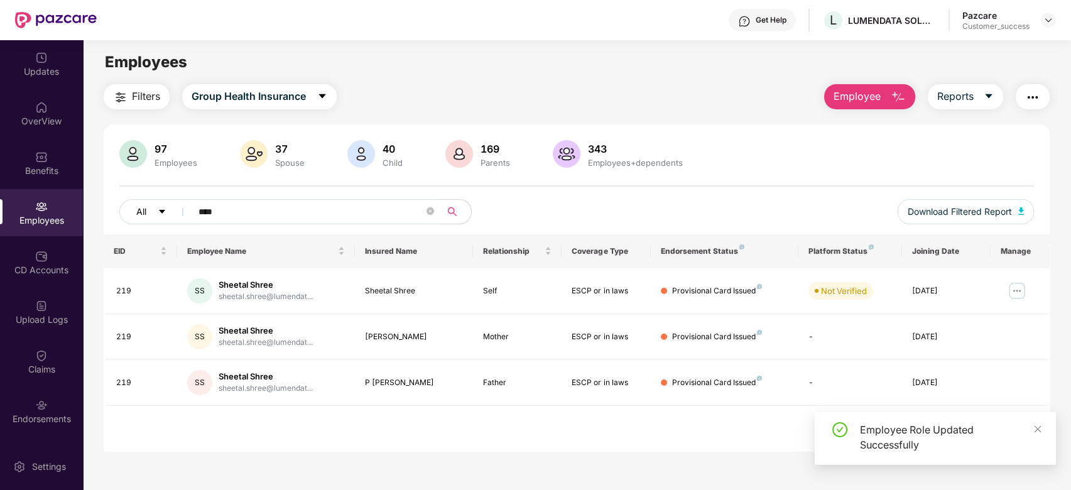
drag, startPoint x: 251, startPoint y: 211, endPoint x: 141, endPoint y: 223, distance: 110.1
click at [141, 223] on div "All ****" at bounding box center [386, 211] width 534 height 25
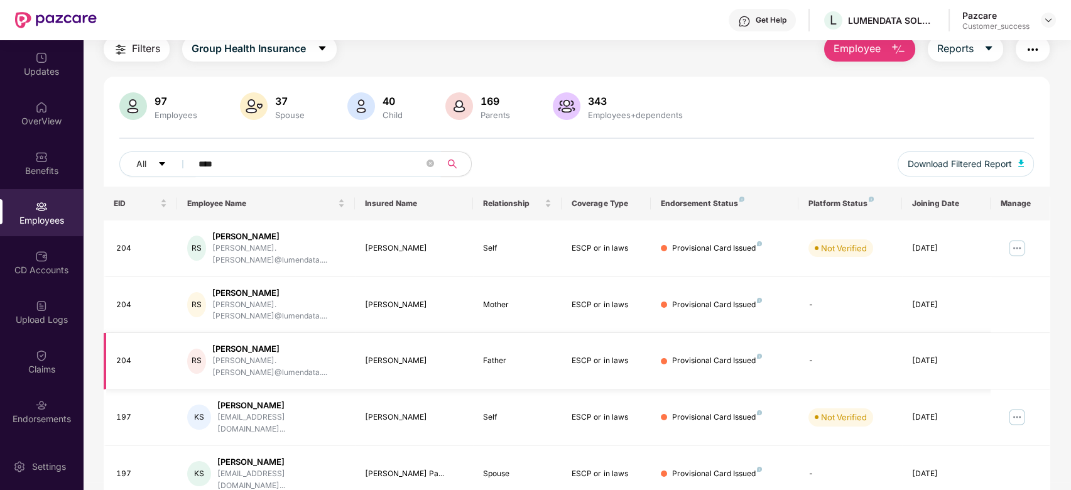
scroll to position [47, 0]
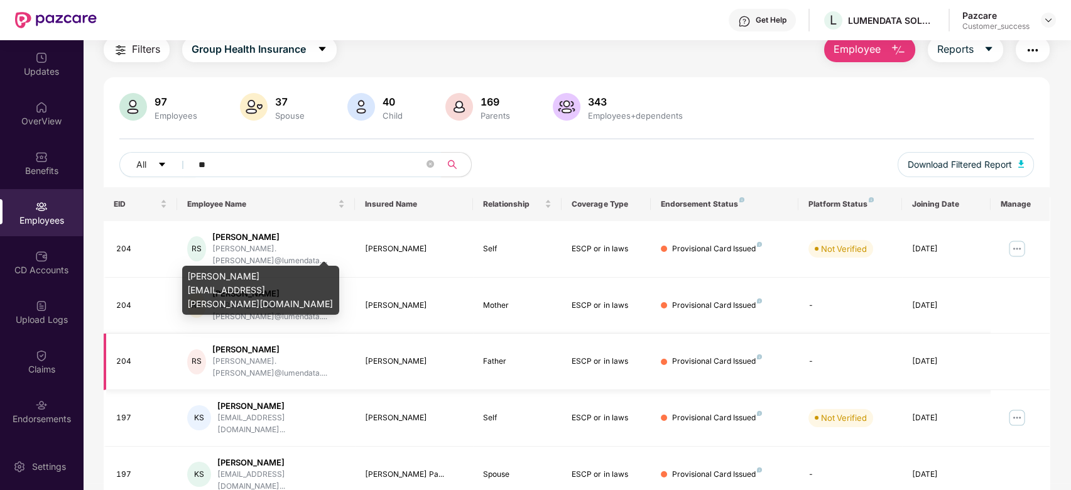
type input "*"
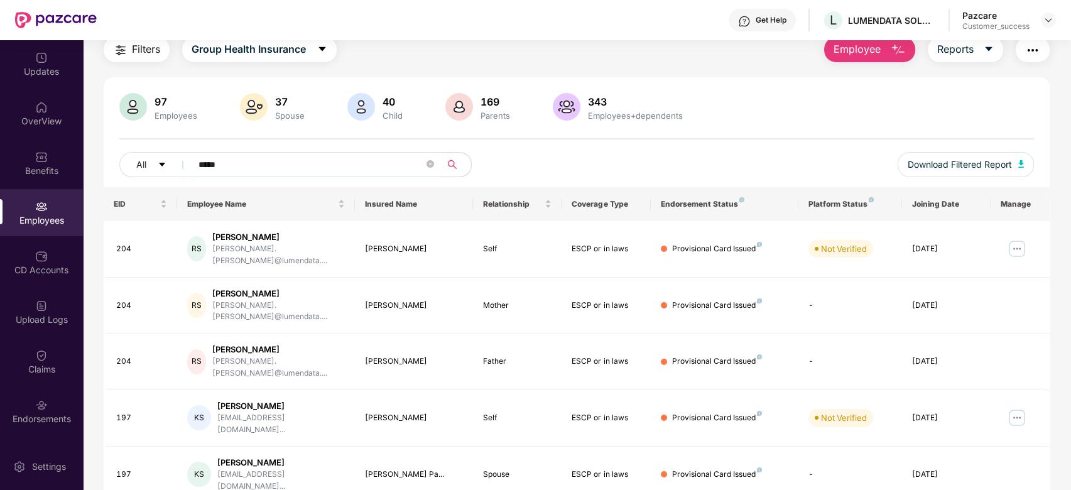
type input "******"
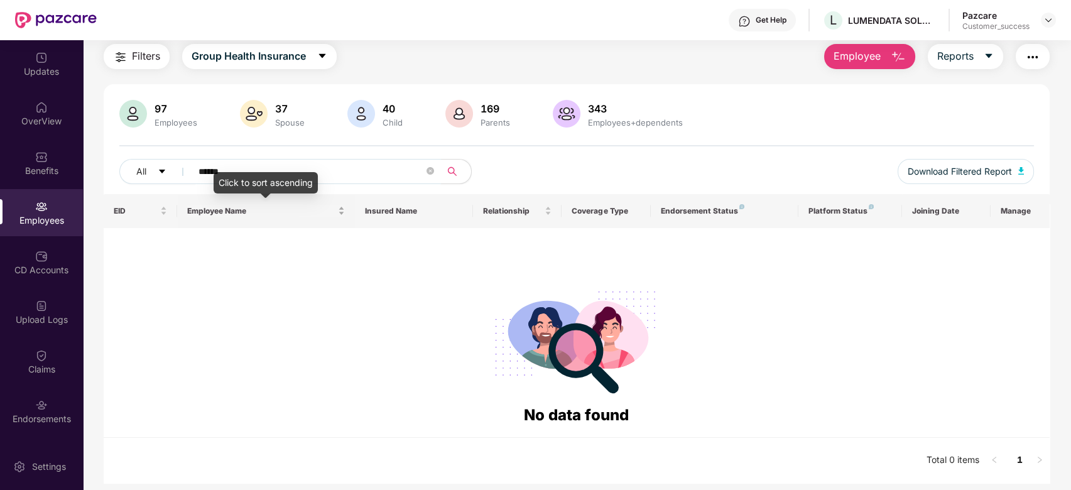
scroll to position [0, 0]
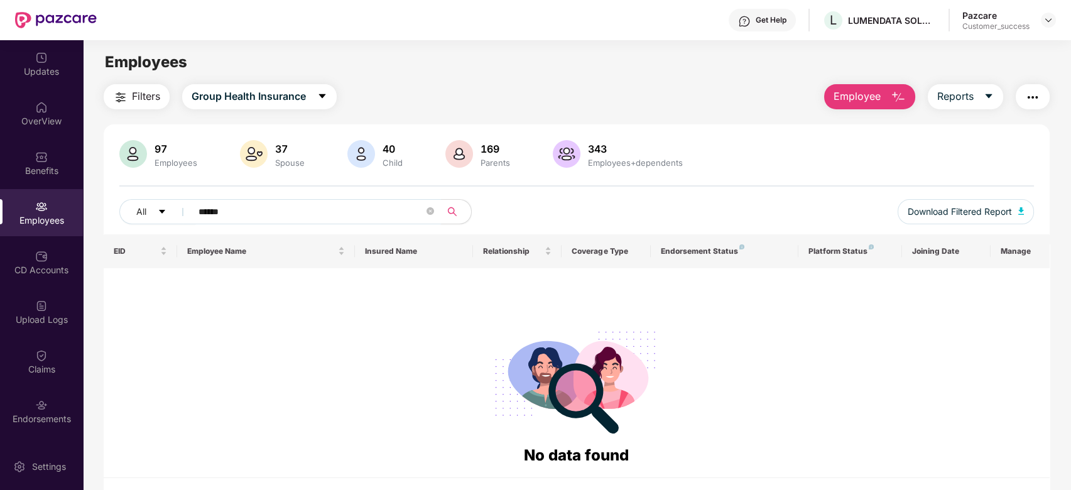
drag, startPoint x: 248, startPoint y: 209, endPoint x: 187, endPoint y: 212, distance: 61.6
click at [187, 212] on span "******" at bounding box center [312, 211] width 258 height 25
click at [207, 208] on input "****" at bounding box center [312, 211] width 226 height 19
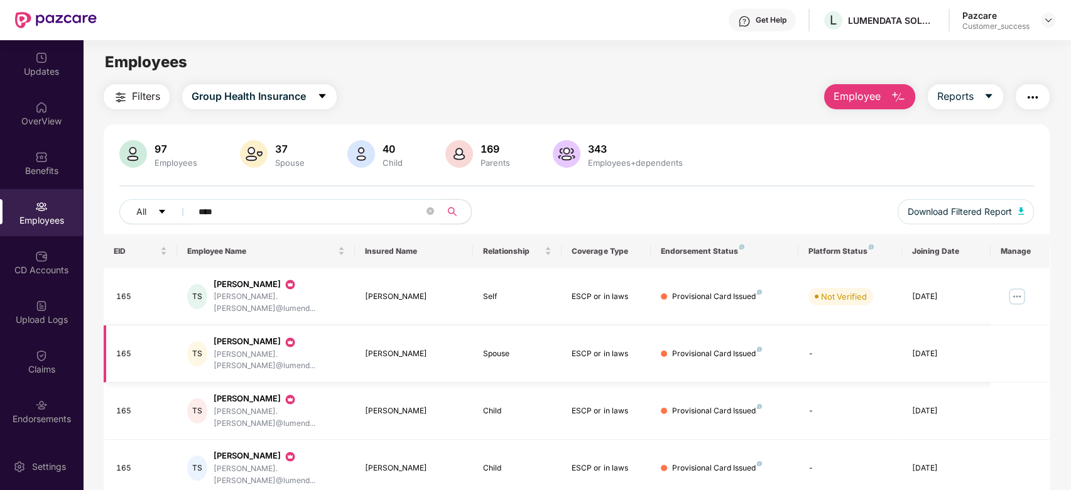
scroll to position [52, 0]
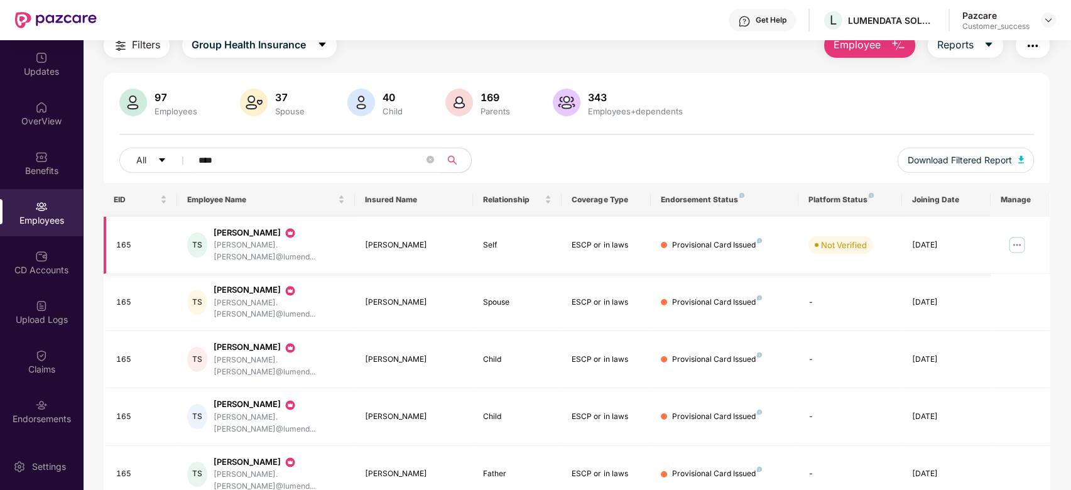
type input "****"
click at [1036, 233] on td at bounding box center [1020, 245] width 59 height 57
click at [1016, 243] on img at bounding box center [1017, 245] width 20 height 20
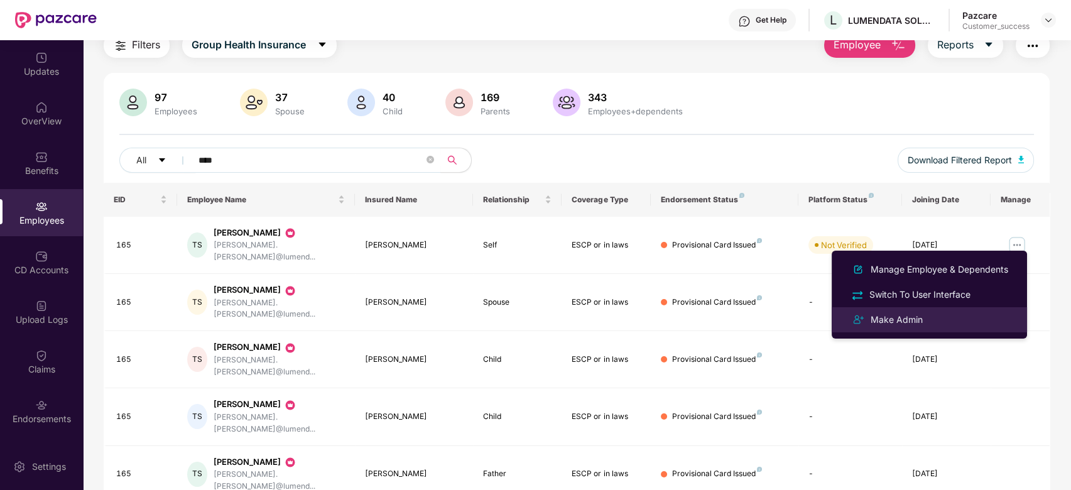
click at [910, 331] on li "Make Admin" at bounding box center [929, 319] width 195 height 25
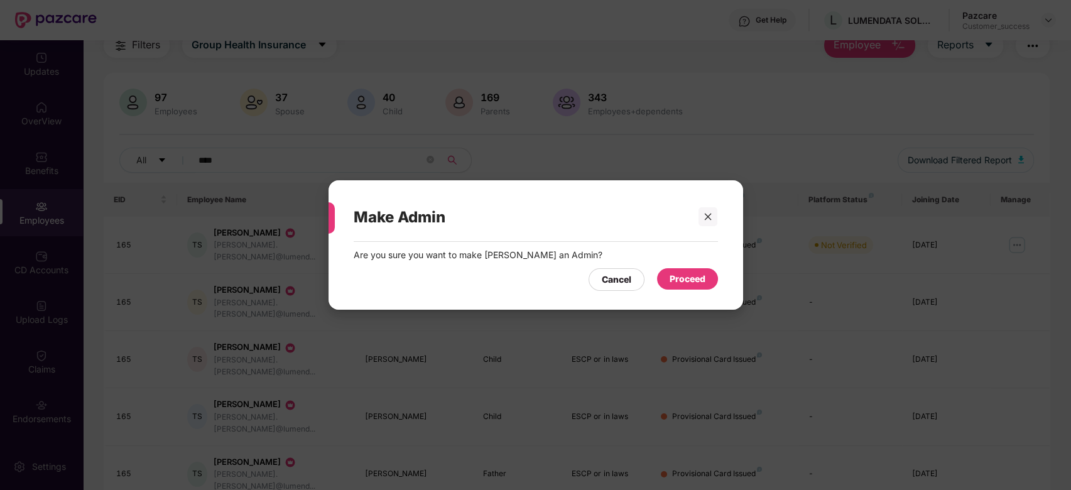
click at [689, 279] on div "Proceed" at bounding box center [688, 279] width 36 height 14
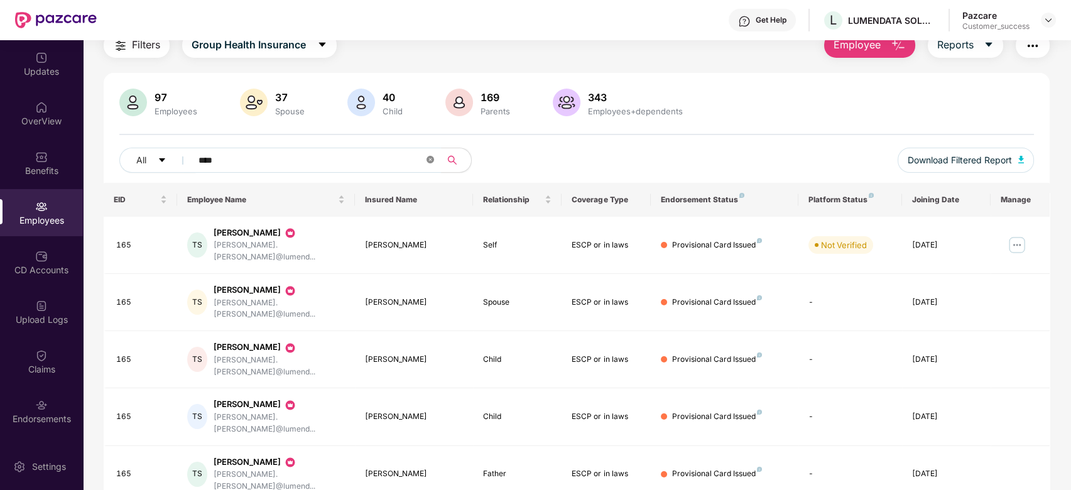
click at [429, 156] on icon "close-circle" at bounding box center [431, 160] width 8 height 8
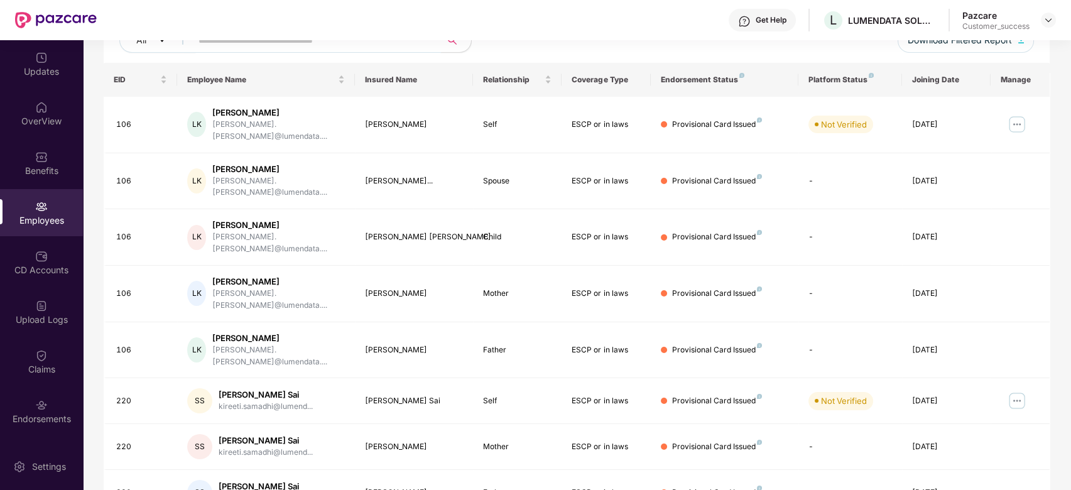
scroll to position [0, 0]
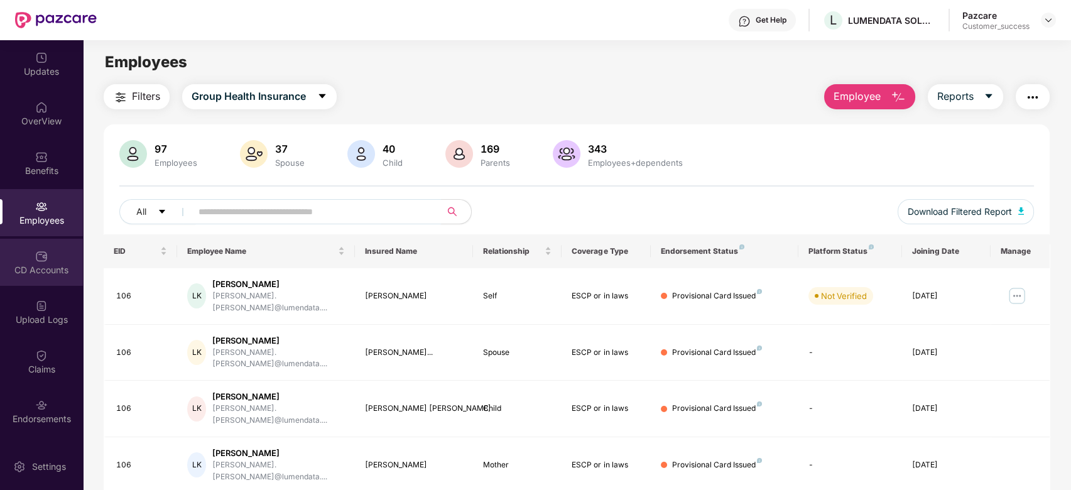
click at [29, 259] on div "CD Accounts" at bounding box center [41, 262] width 83 height 47
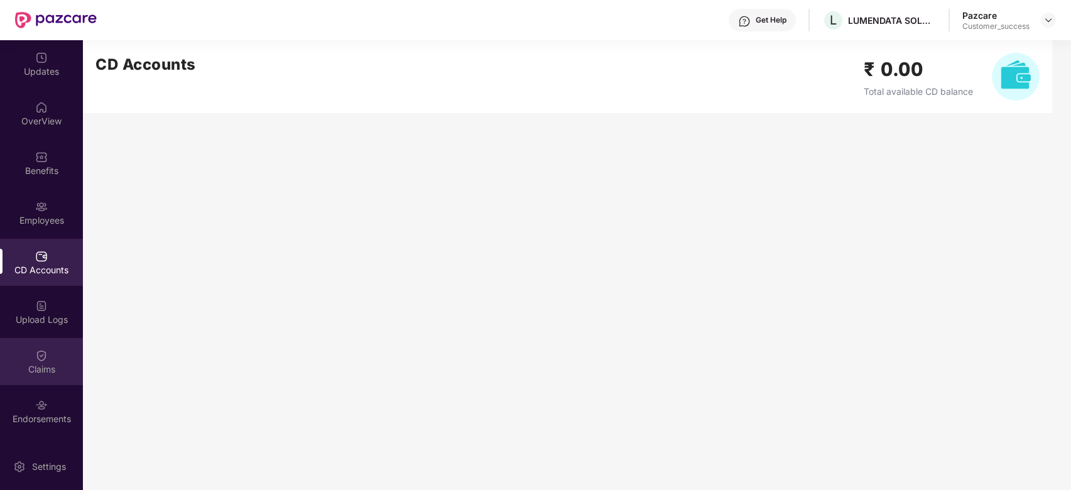
click at [39, 364] on div "Claims" at bounding box center [41, 369] width 83 height 13
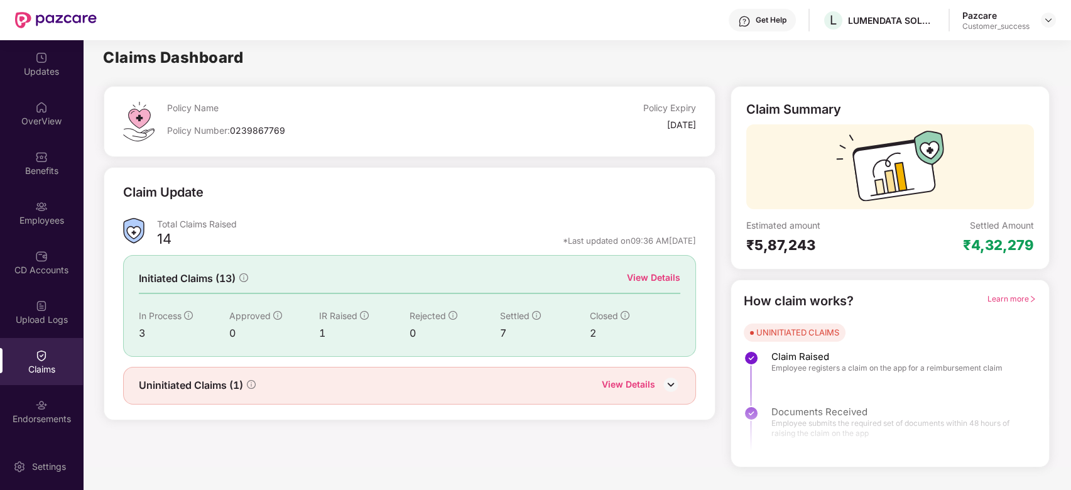
click at [663, 275] on div "View Details" at bounding box center [653, 278] width 53 height 14
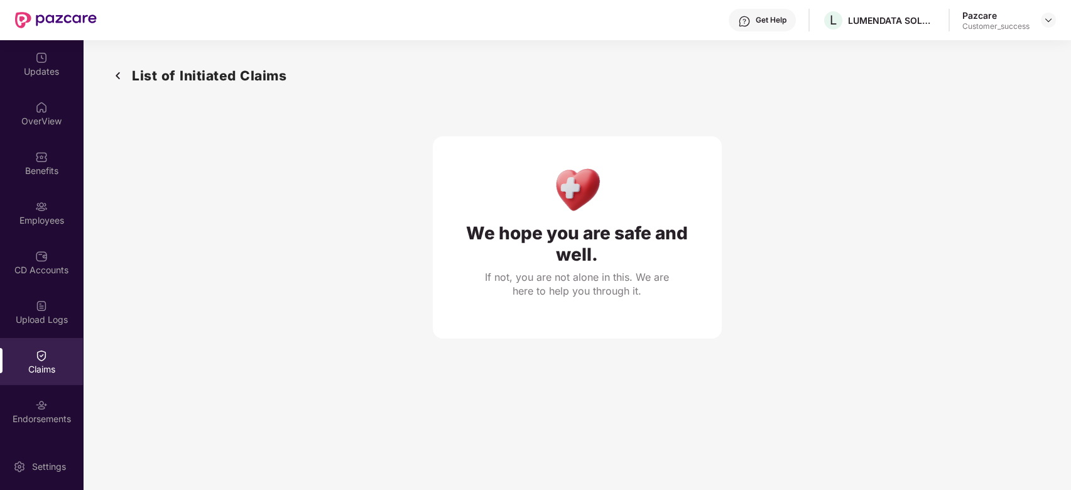
click at [117, 70] on img at bounding box center [118, 75] width 20 height 21
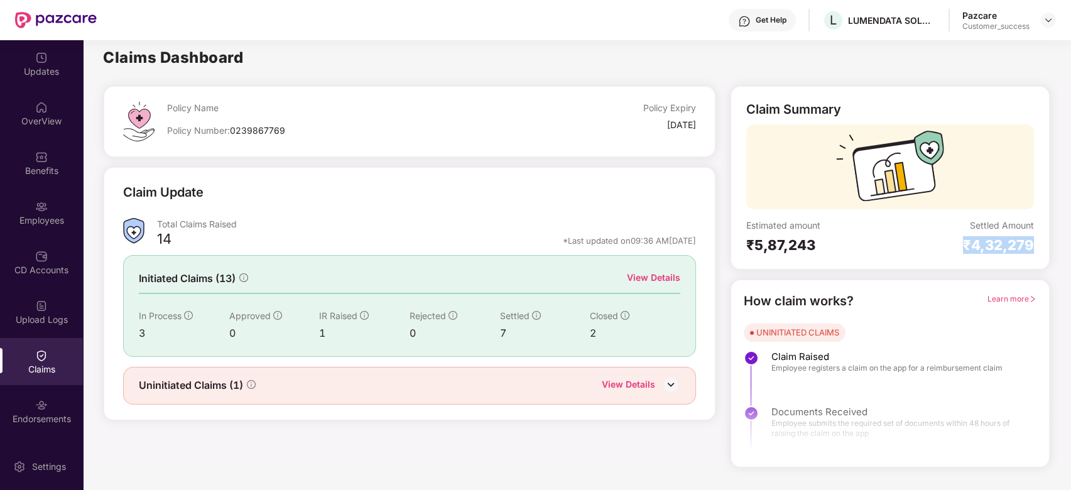
drag, startPoint x: 1041, startPoint y: 251, endPoint x: 955, endPoint y: 237, distance: 87.3
click at [955, 237] on div "Claim Summary Estimated amount ₹5,87,243 Settled Amount ₹4,32,279" at bounding box center [890, 177] width 319 height 183
drag, startPoint x: 829, startPoint y: 241, endPoint x: 743, endPoint y: 246, distance: 86.2
click at [743, 246] on div "Claim Summary Estimated amount ₹5,87,243 Settled Amount ₹4,32,279" at bounding box center [890, 177] width 319 height 183
drag, startPoint x: 153, startPoint y: 339, endPoint x: 140, endPoint y: 336, distance: 13.7
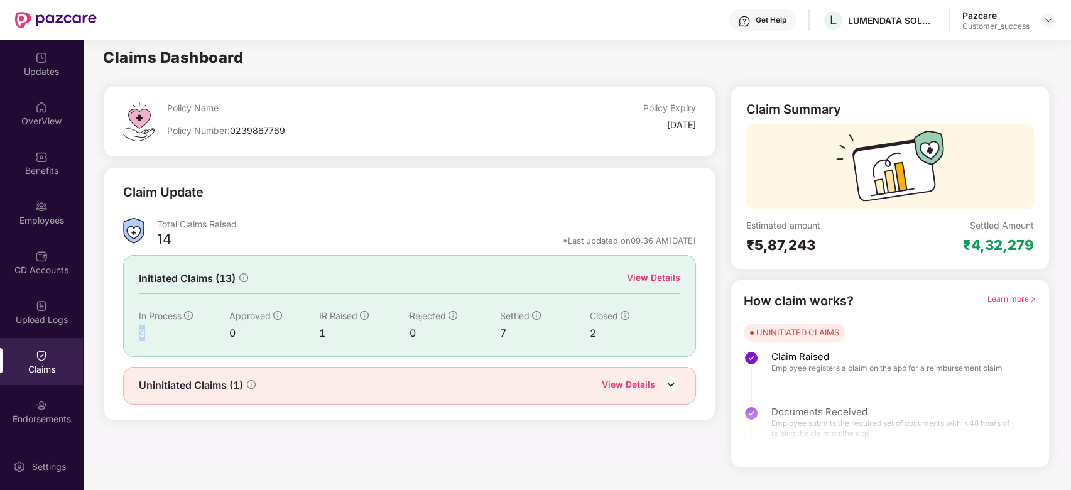
click at [140, 336] on div "3" at bounding box center [184, 334] width 90 height 16
drag, startPoint x: 340, startPoint y: 326, endPoint x: 297, endPoint y: 332, distance: 43.2
click at [297, 332] on div "In Process 3 Approved 0 IR Raised 1 Rejected 0 Settled 7 Closed 2" at bounding box center [410, 325] width 542 height 32
drag, startPoint x: 511, startPoint y: 334, endPoint x: 493, endPoint y: 334, distance: 18.2
click at [493, 334] on div "In Process 3 Approved 0 IR Raised 1 Rejected 0 Settled 7 Closed 2" at bounding box center [410, 325] width 542 height 32
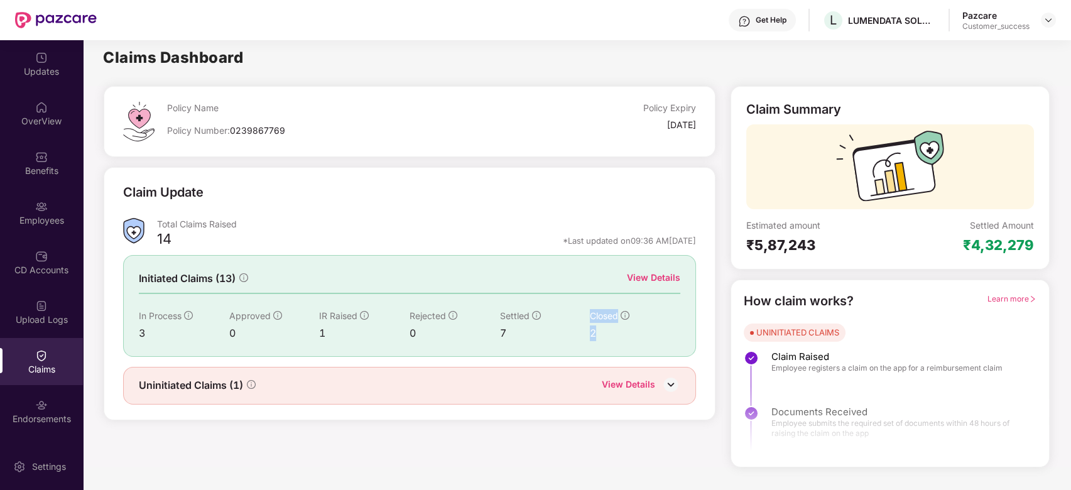
drag, startPoint x: 610, startPoint y: 339, endPoint x: 582, endPoint y: 337, distance: 27.7
click at [582, 337] on div "In Process 3 Approved 0 IR Raised 1 Rejected 0 Settled 7 Closed 2" at bounding box center [410, 325] width 542 height 32
click at [576, 391] on div "Uninitiated Claims (1) View Details" at bounding box center [410, 386] width 542 height 16
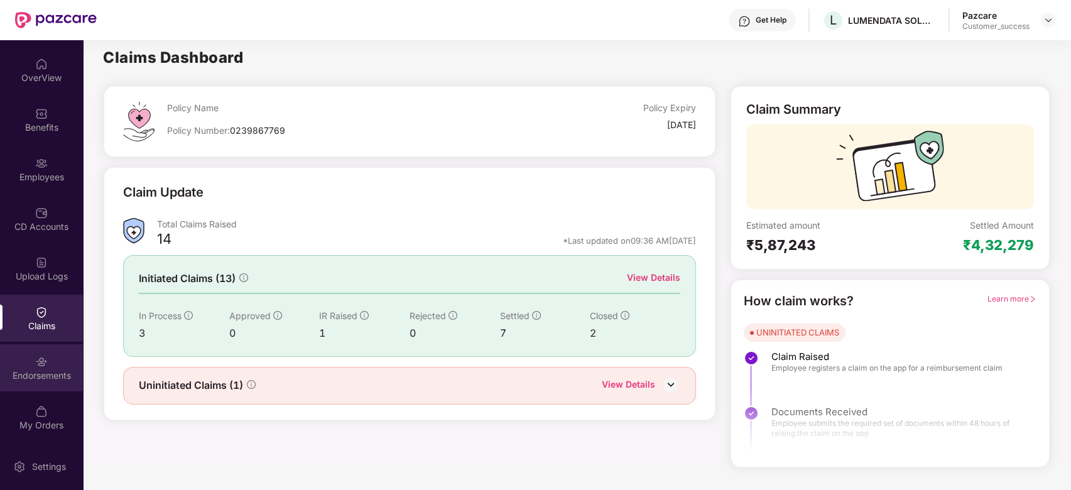
click at [55, 362] on div "Endorsements" at bounding box center [41, 367] width 83 height 47
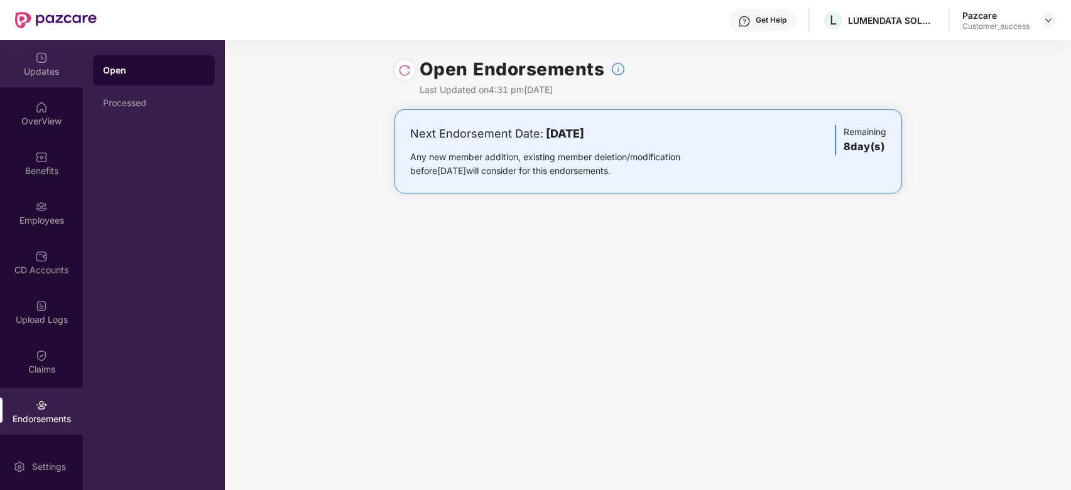
click at [35, 60] on img at bounding box center [41, 58] width 13 height 13
